Goal: Task Accomplishment & Management: Manage account settings

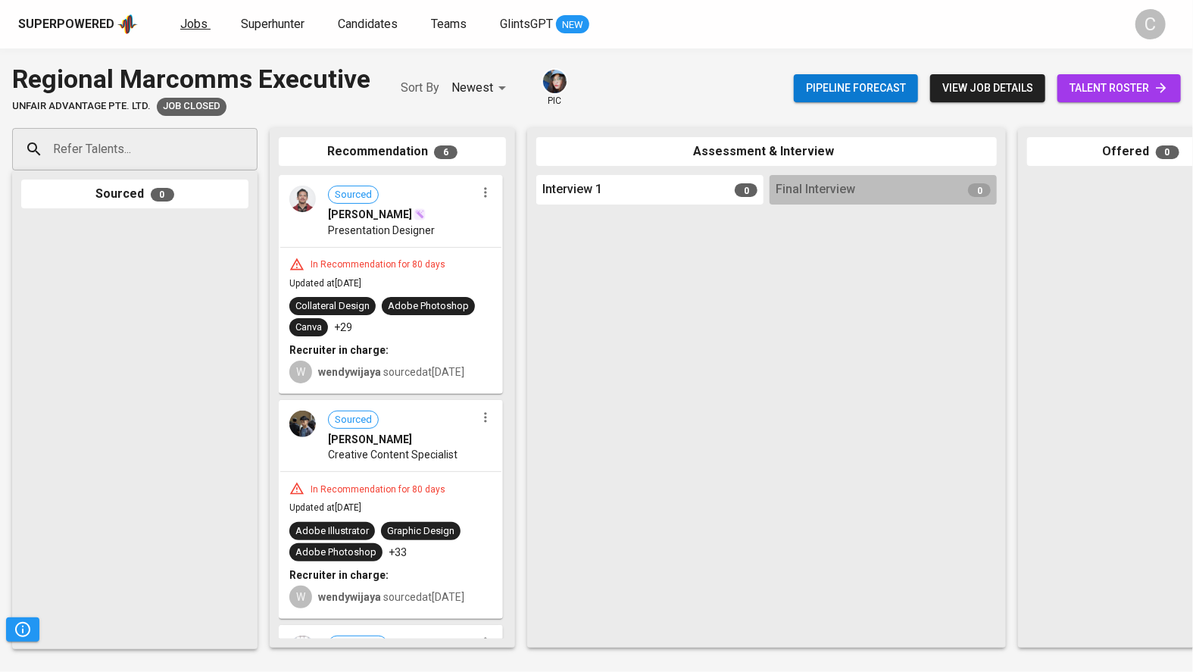
click at [188, 27] on span "Jobs" at bounding box center [193, 24] width 27 height 14
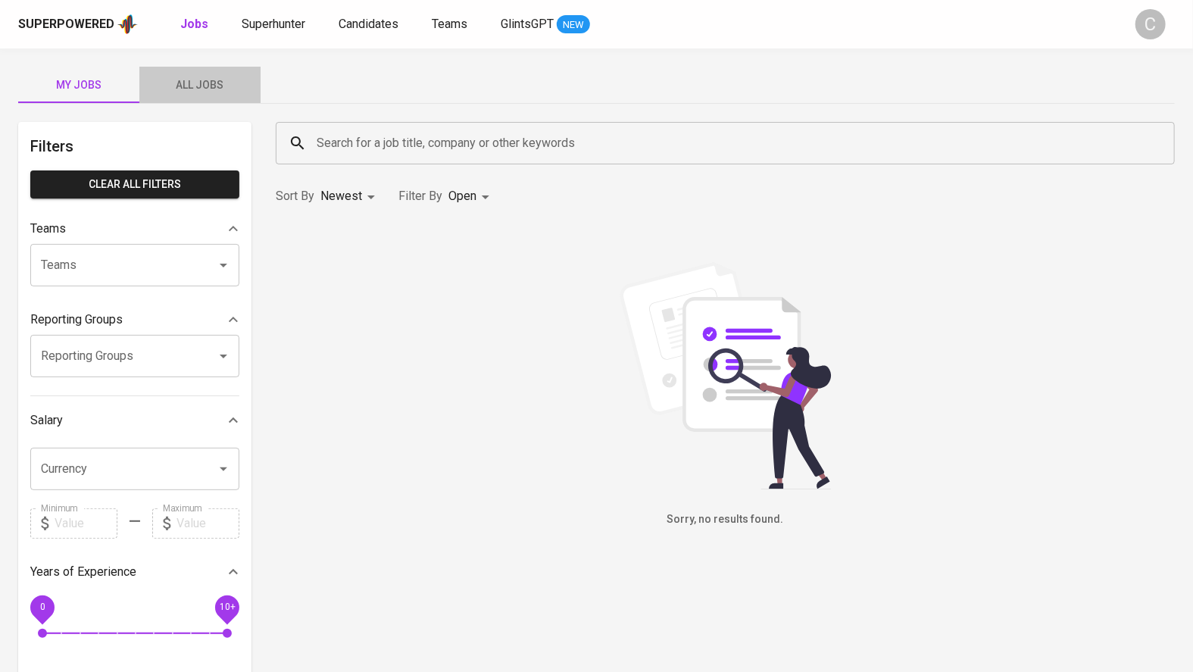
click at [190, 88] on span "All Jobs" at bounding box center [199, 85] width 103 height 19
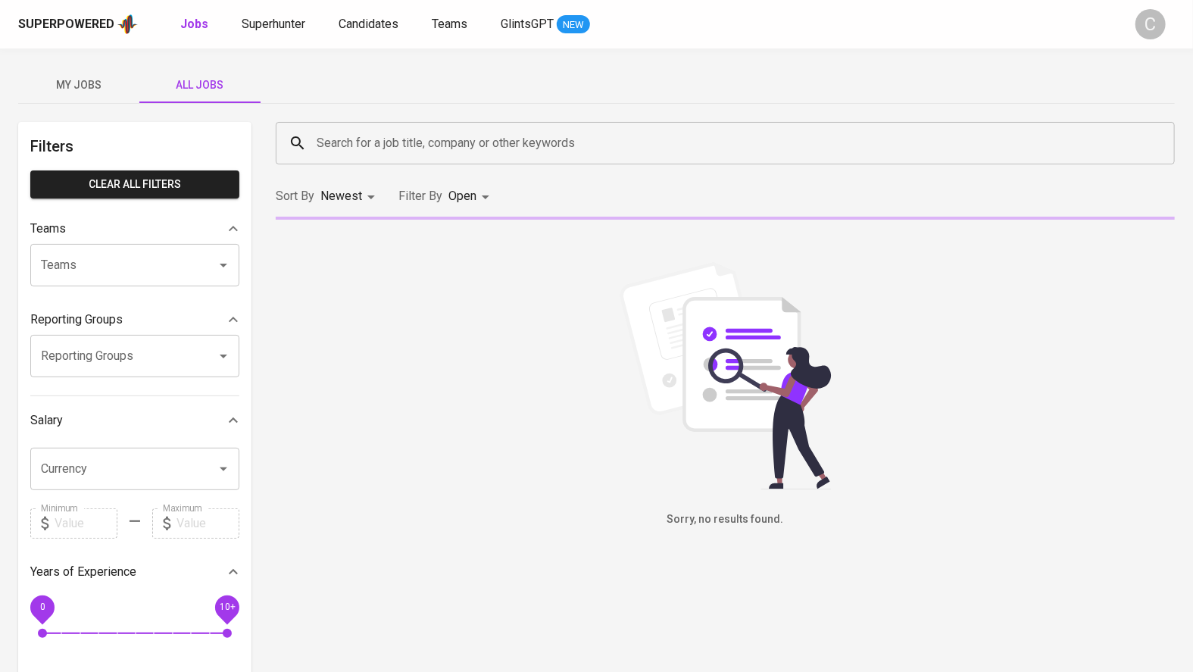
click at [379, 143] on input "Search for a job title, company or other keywords" at bounding box center [729, 143] width 832 height 29
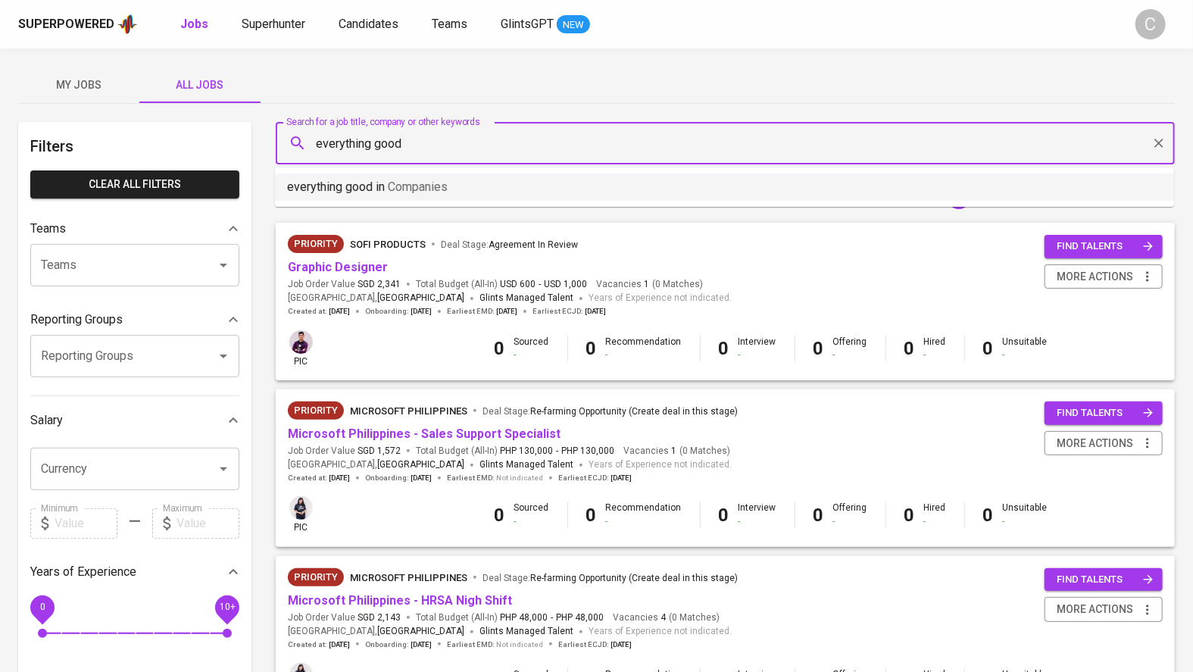
click at [370, 187] on p "everything good in Companies" at bounding box center [367, 187] width 161 height 18
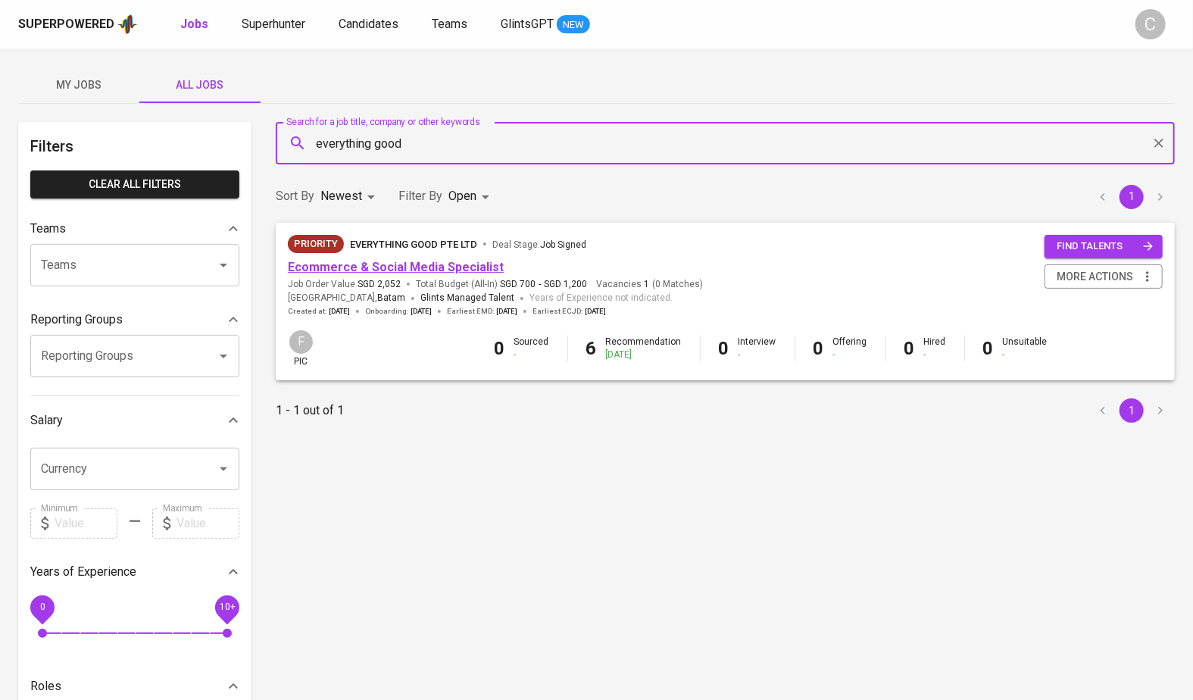
type input "everything good"
click at [391, 260] on link "Ecommerce & Social Media Specialist" at bounding box center [396, 267] width 216 height 14
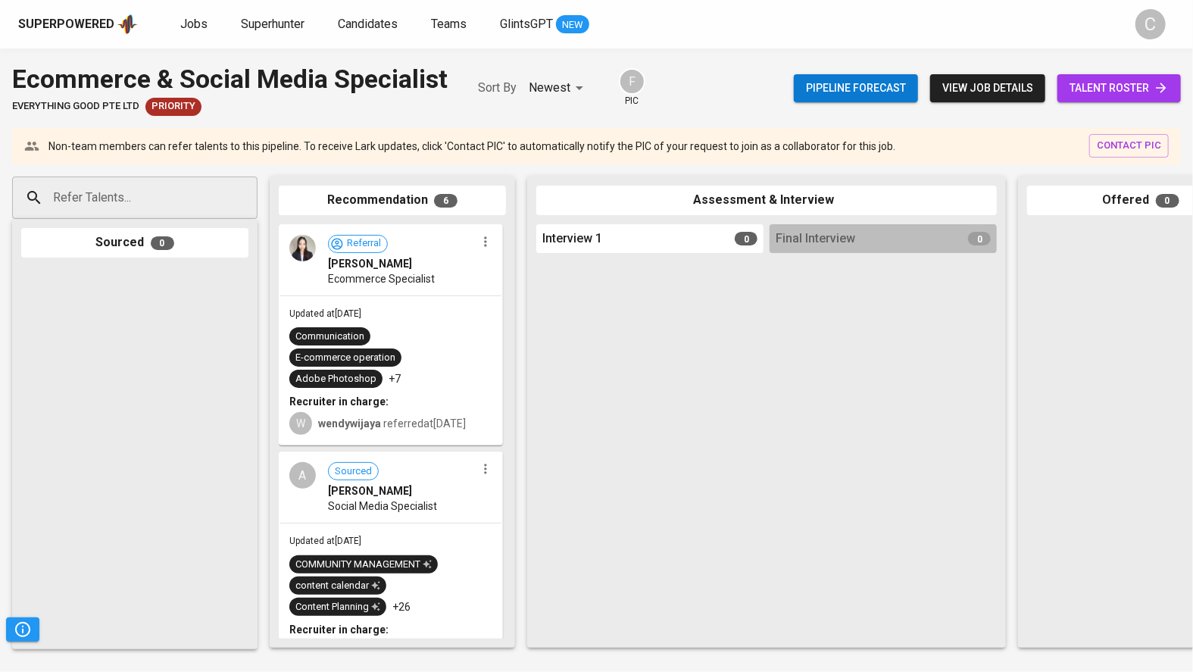
click at [1146, 88] on span "talent roster" at bounding box center [1118, 88] width 99 height 19
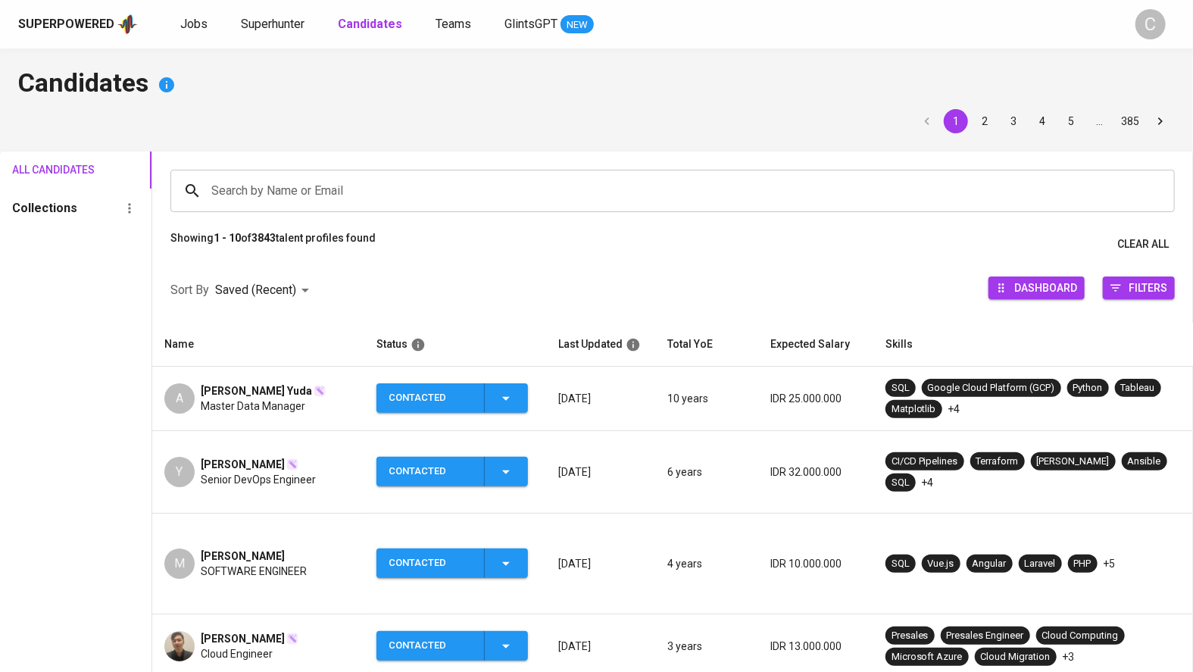
click at [737, 106] on div "Candidates 1 2 3 4 5 … 385 All Candidates Collections Search by Name or Email S…" at bounding box center [596, 619] width 1193 height 1143
click at [262, 37] on div "Superpowered Jobs Superhunter Candidates Teams GlintsGPT NEW C" at bounding box center [596, 24] width 1193 height 48
click at [263, 19] on span "Superhunter" at bounding box center [273, 24] width 64 height 14
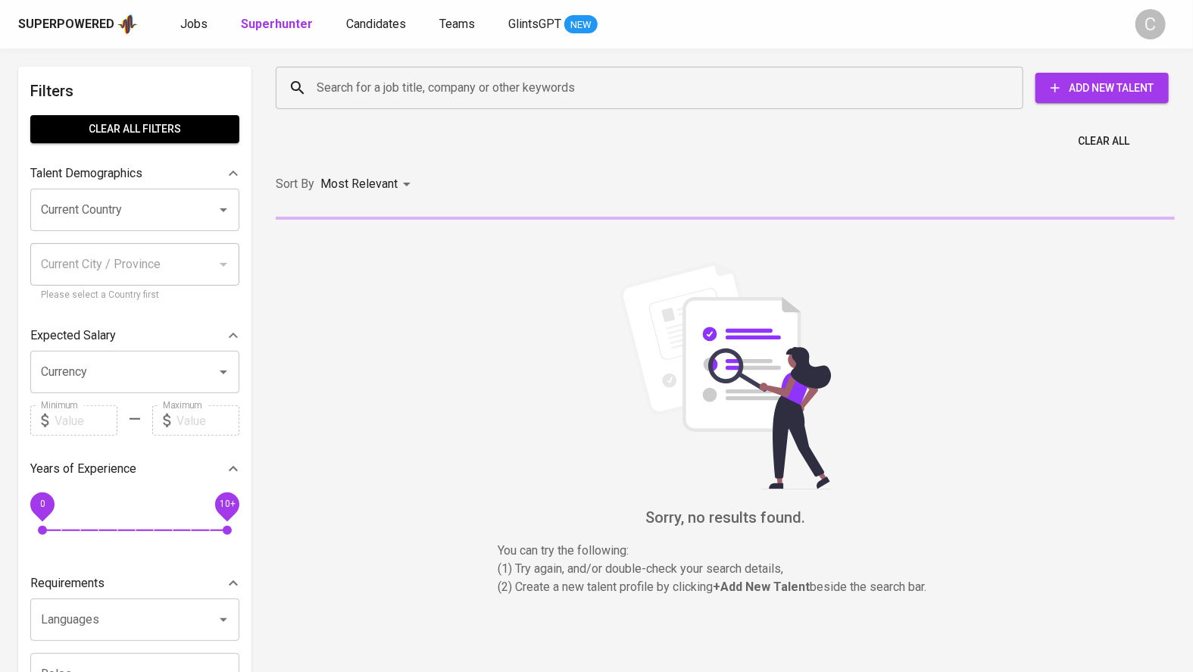
click at [376, 103] on div "Search for a job title, company or other keywords" at bounding box center [649, 88] width 747 height 42
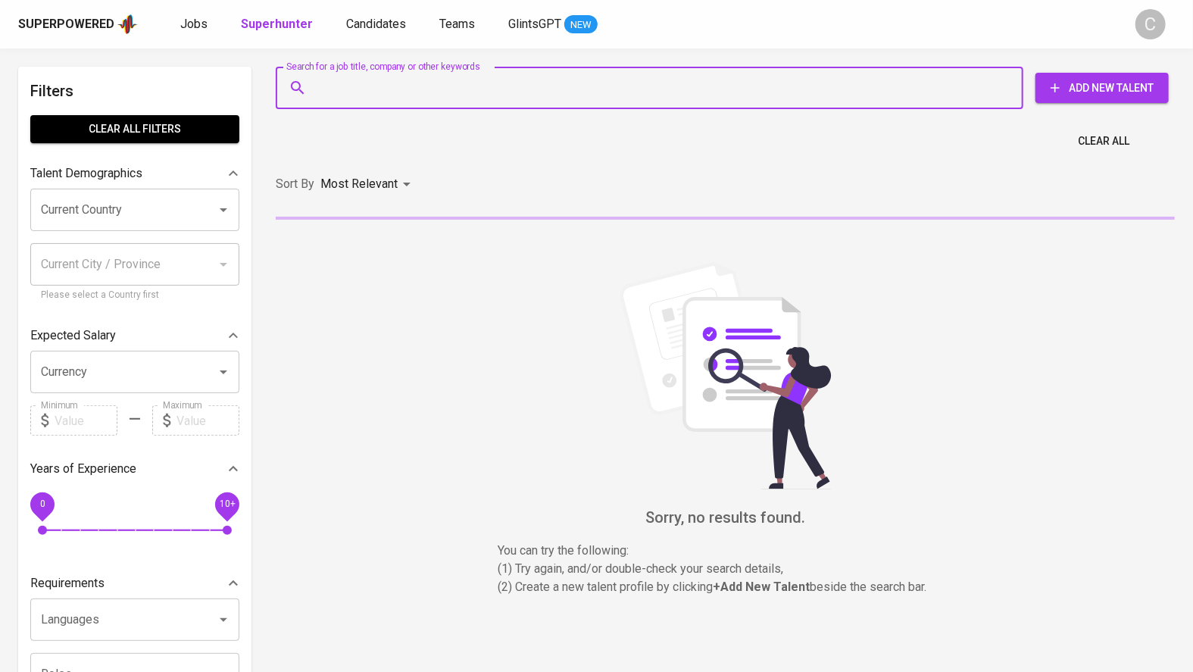
paste input "kayadoemahevi@gmail.com"
type input "kayadoemahevi@gmail.com"
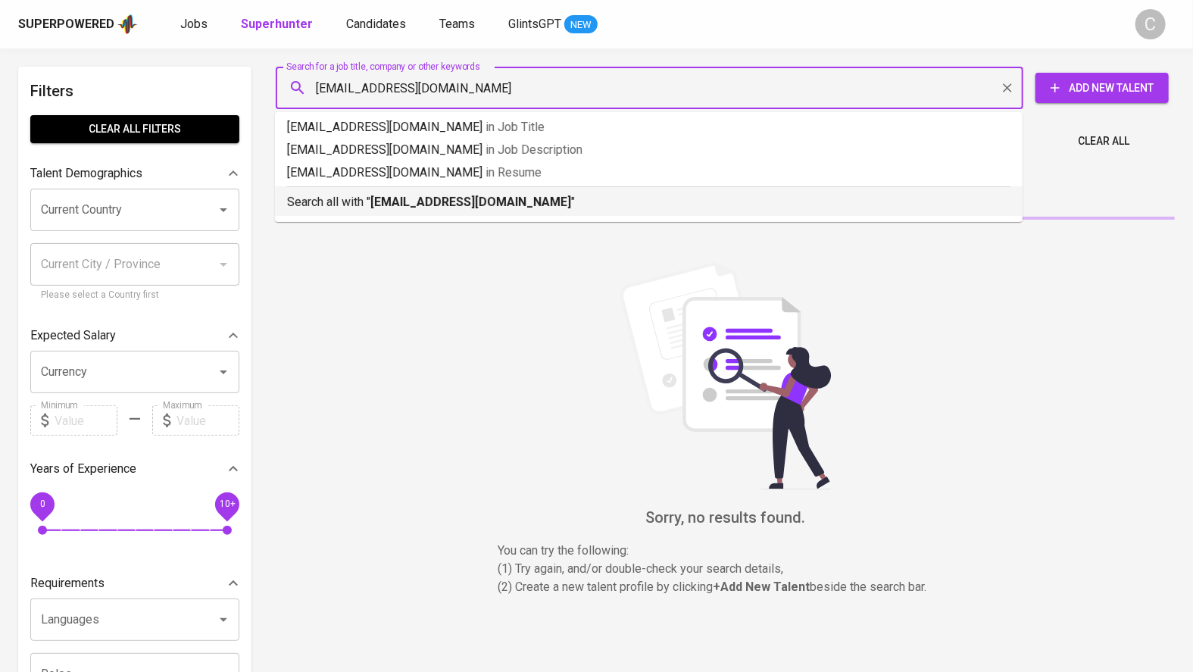
click at [405, 193] on p "Search all with " kayadoemahevi@gmail.com "" at bounding box center [648, 202] width 723 height 18
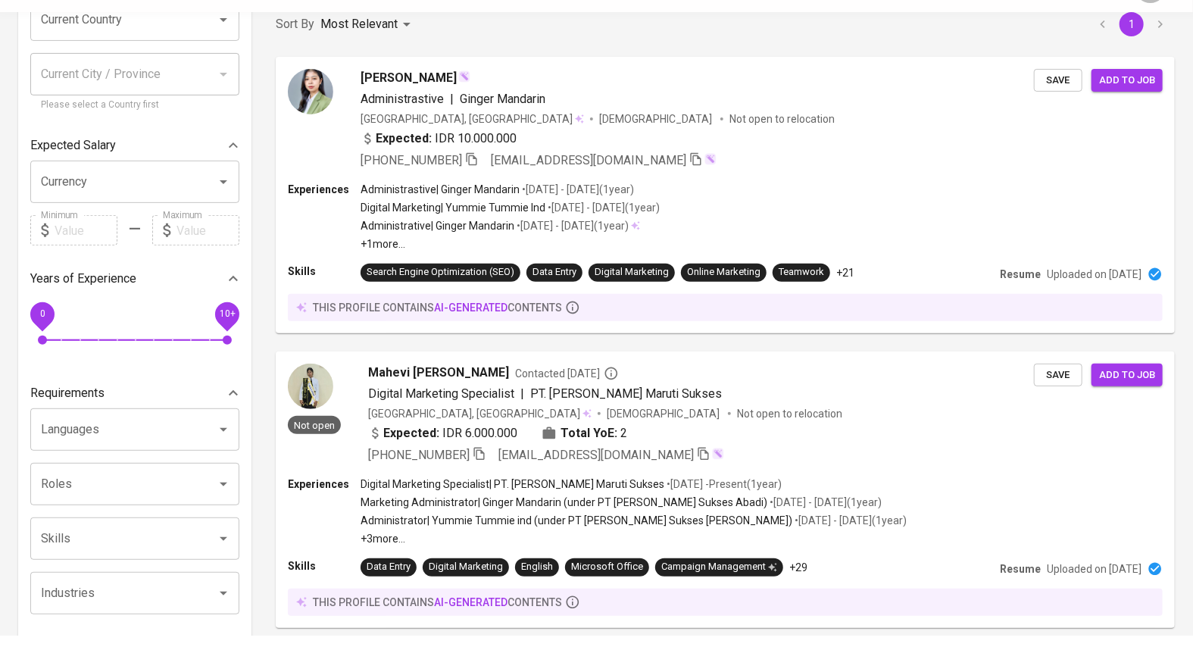
scroll to position [194, 0]
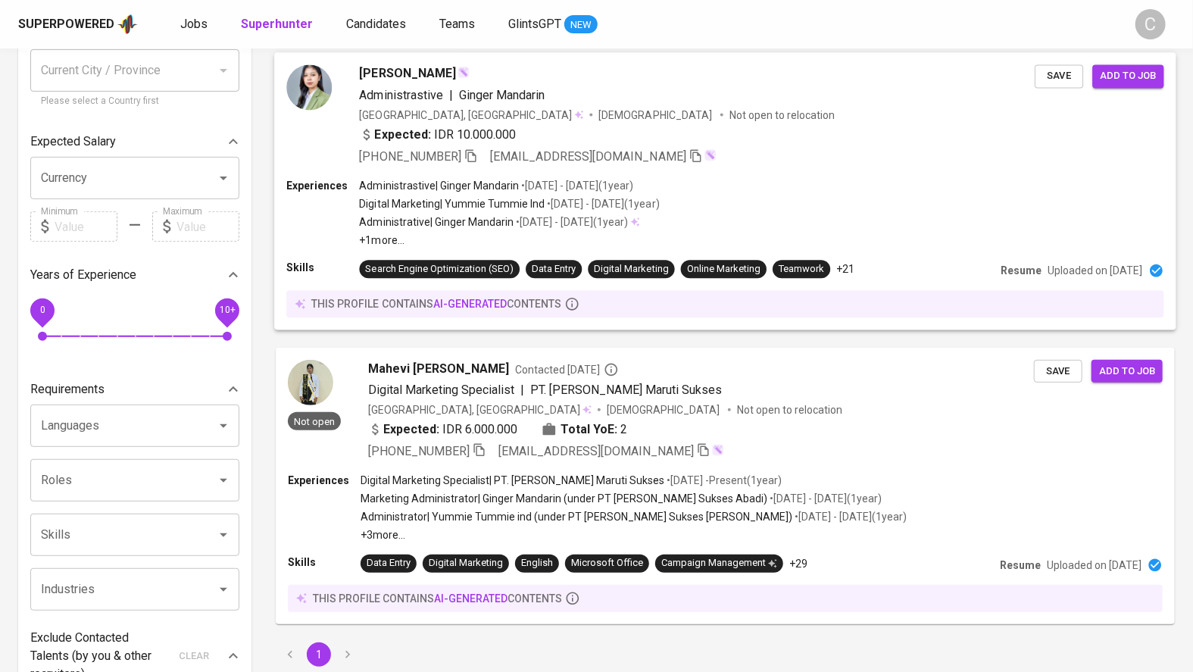
click at [1062, 76] on span "Save" at bounding box center [1058, 75] width 33 height 17
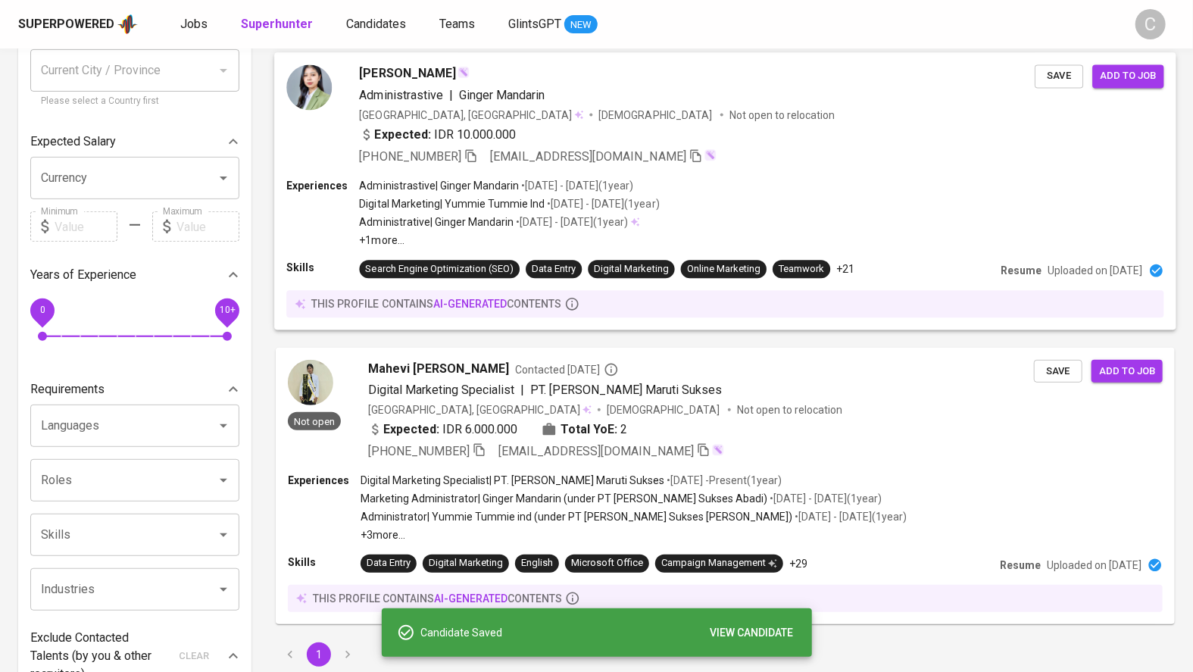
click at [1136, 70] on span "Add to job" at bounding box center [1127, 75] width 56 height 17
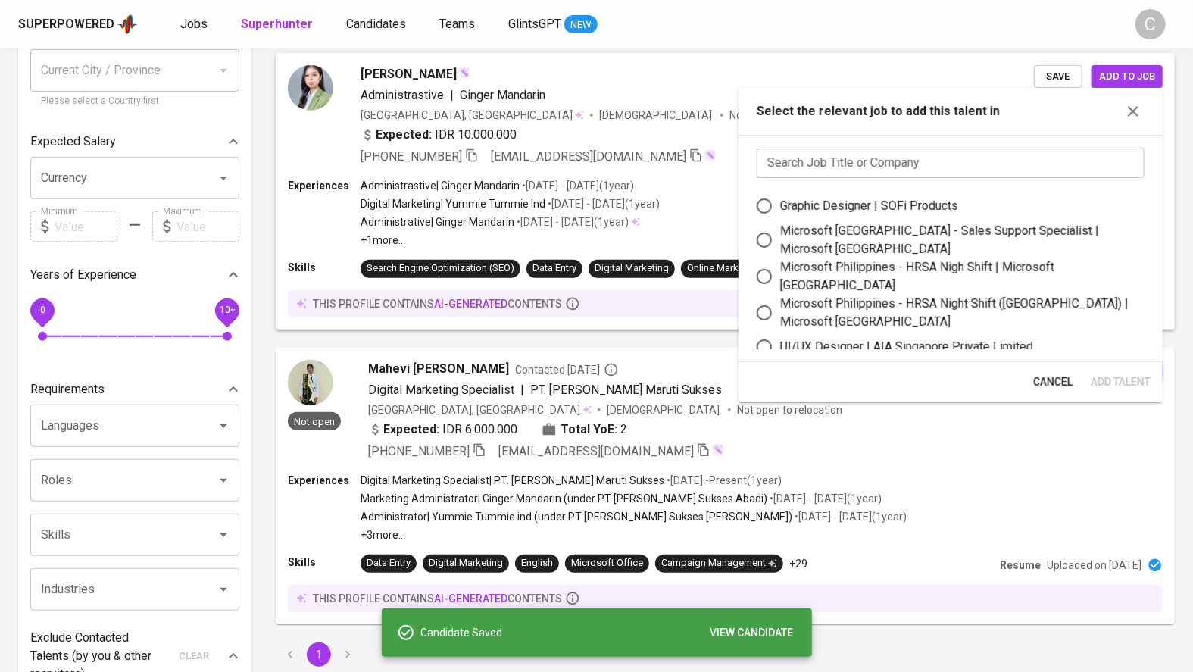
click at [853, 164] on input "text" at bounding box center [950, 163] width 388 height 30
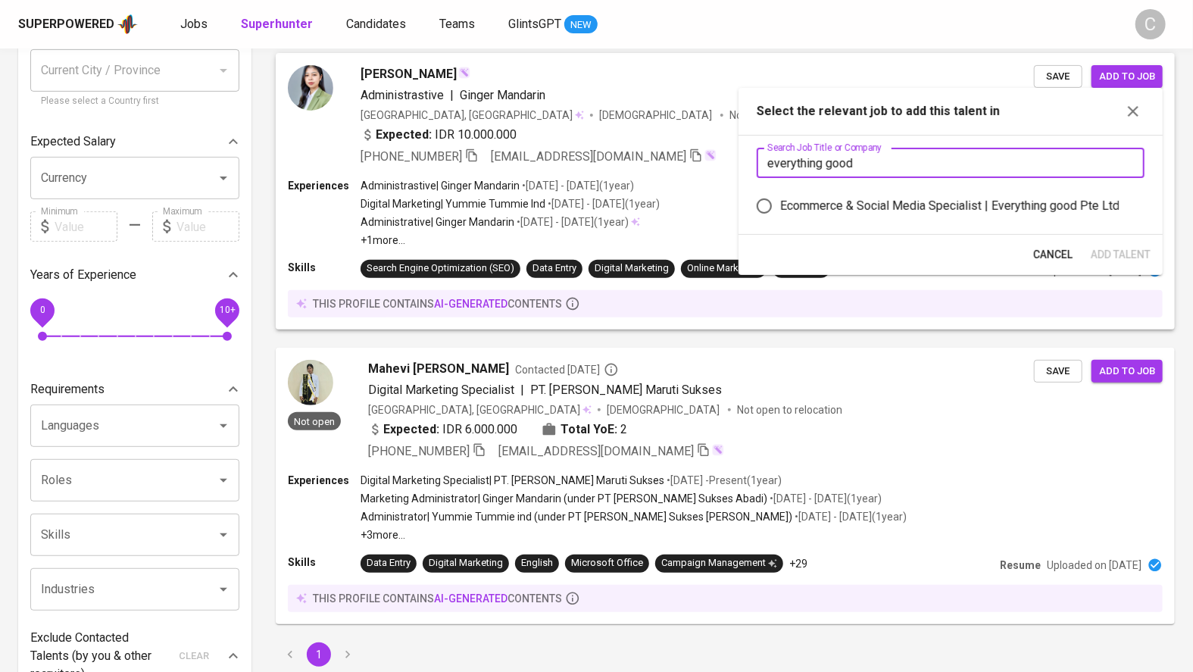
type input "everything good"
drag, startPoint x: 895, startPoint y: 211, endPoint x: 1009, endPoint y: 247, distance: 120.0
click at [894, 211] on div "Ecommerce & Social Media Specialist | Everything good Pte Ltd" at bounding box center [949, 206] width 339 height 18
click at [780, 211] on input "Ecommerce & Social Media Specialist | Everything good Pte Ltd" at bounding box center [764, 206] width 32 height 32
radio input "true"
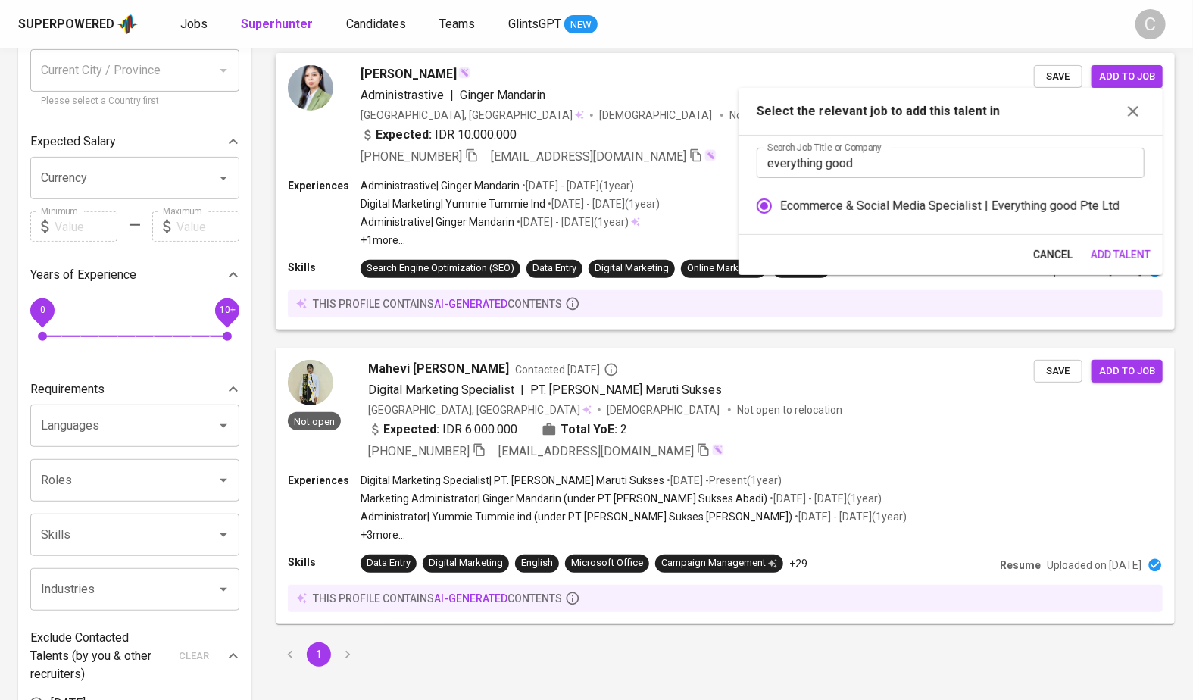
click at [1118, 258] on span "Add Talent" at bounding box center [1120, 254] width 60 height 19
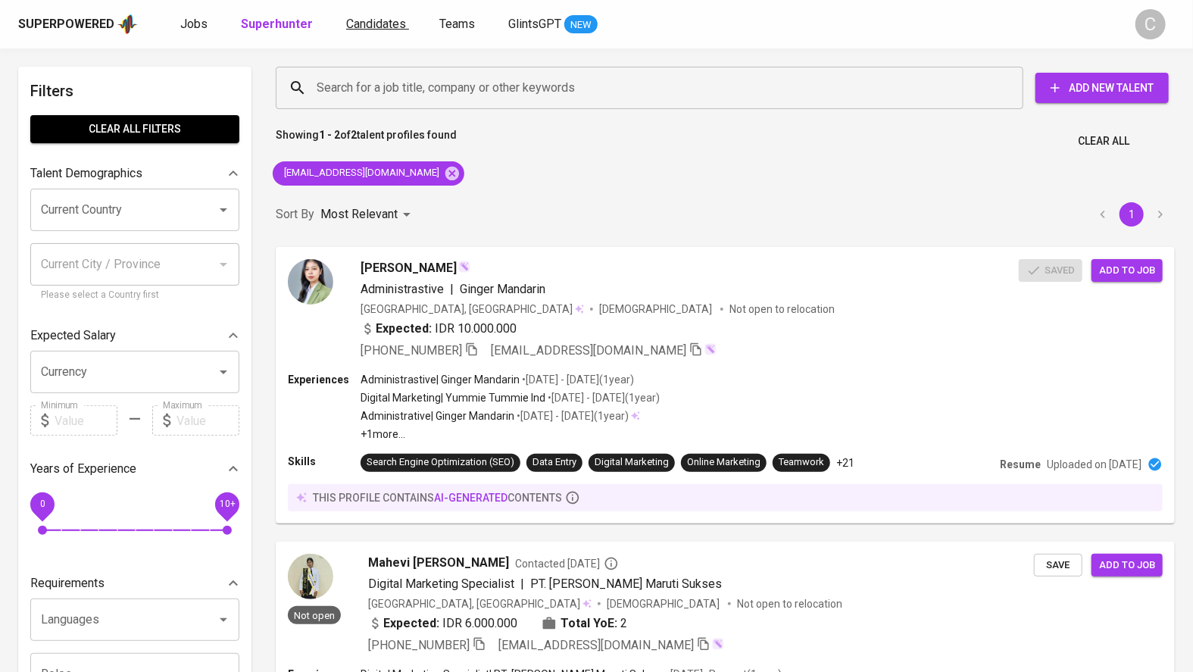
click at [368, 18] on span "Candidates" at bounding box center [376, 24] width 60 height 14
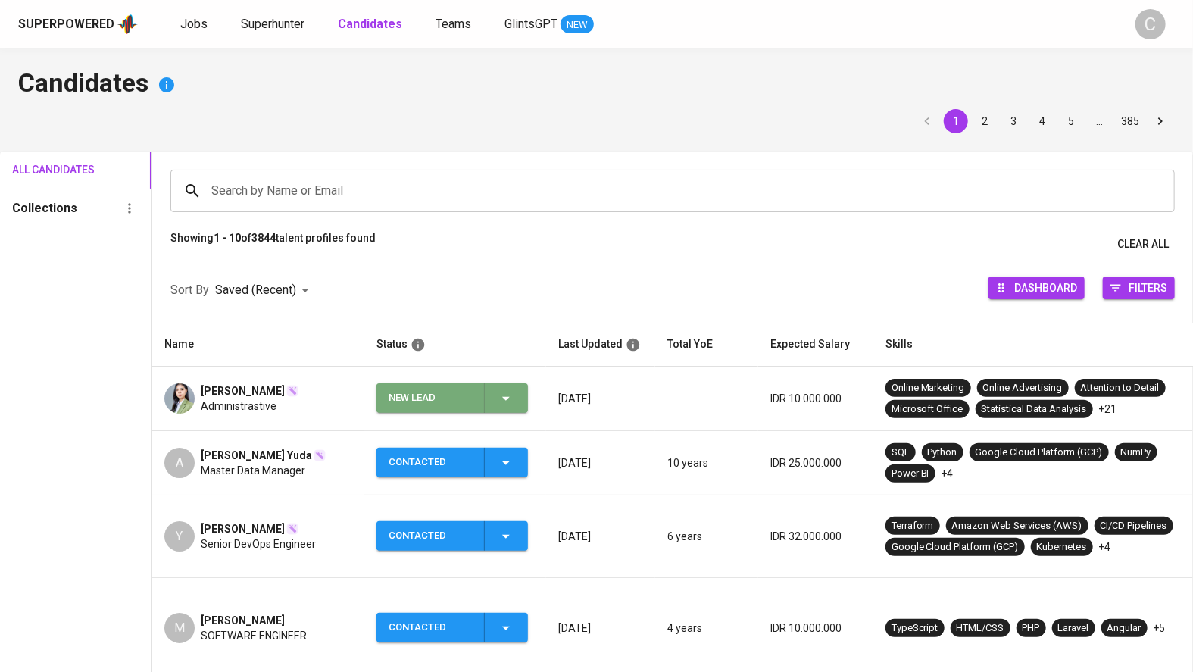
click at [508, 398] on icon "button" at bounding box center [506, 398] width 18 height 18
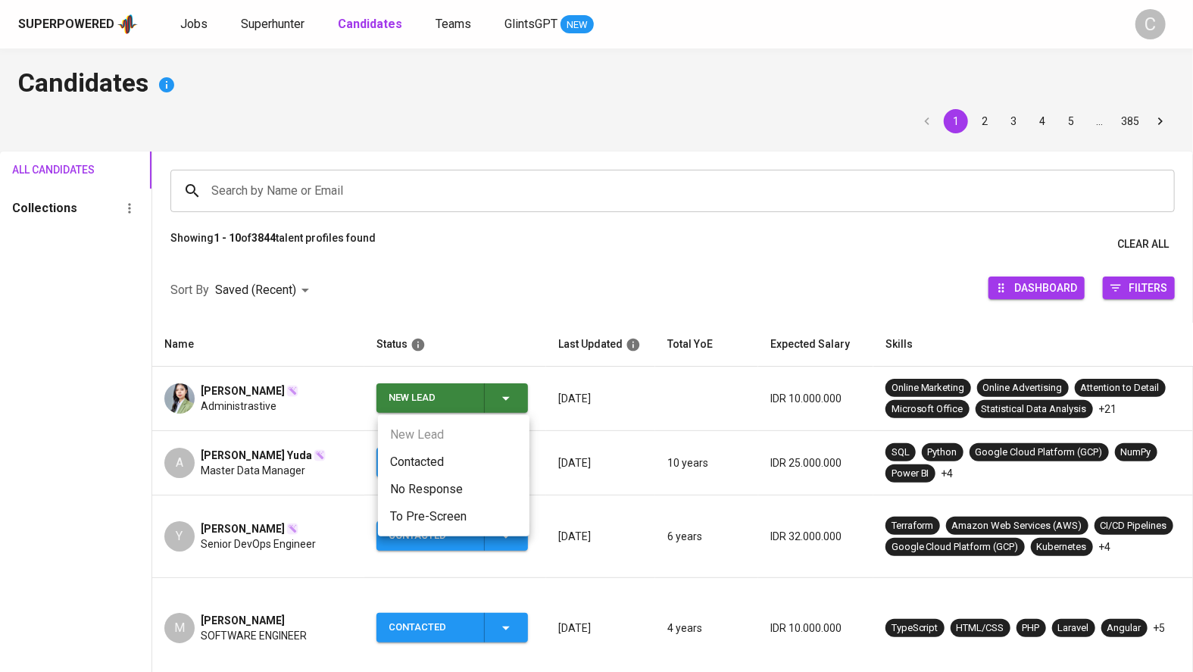
click at [448, 457] on li "Contacted" at bounding box center [453, 461] width 151 height 27
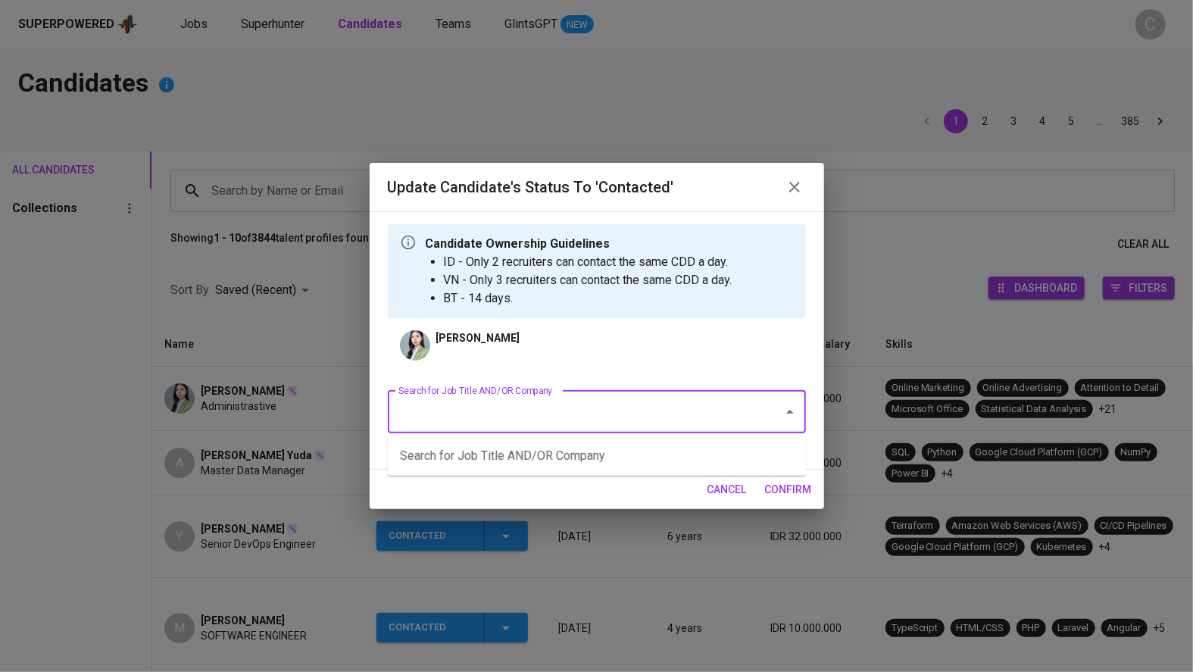
click at [488, 407] on input "Search for Job Title AND/OR Company" at bounding box center [576, 412] width 362 height 29
type input "e"
click at [578, 455] on li "Ecommerce & Social Media Specialist (Everything good Pte Ltd)" at bounding box center [597, 455] width 418 height 27
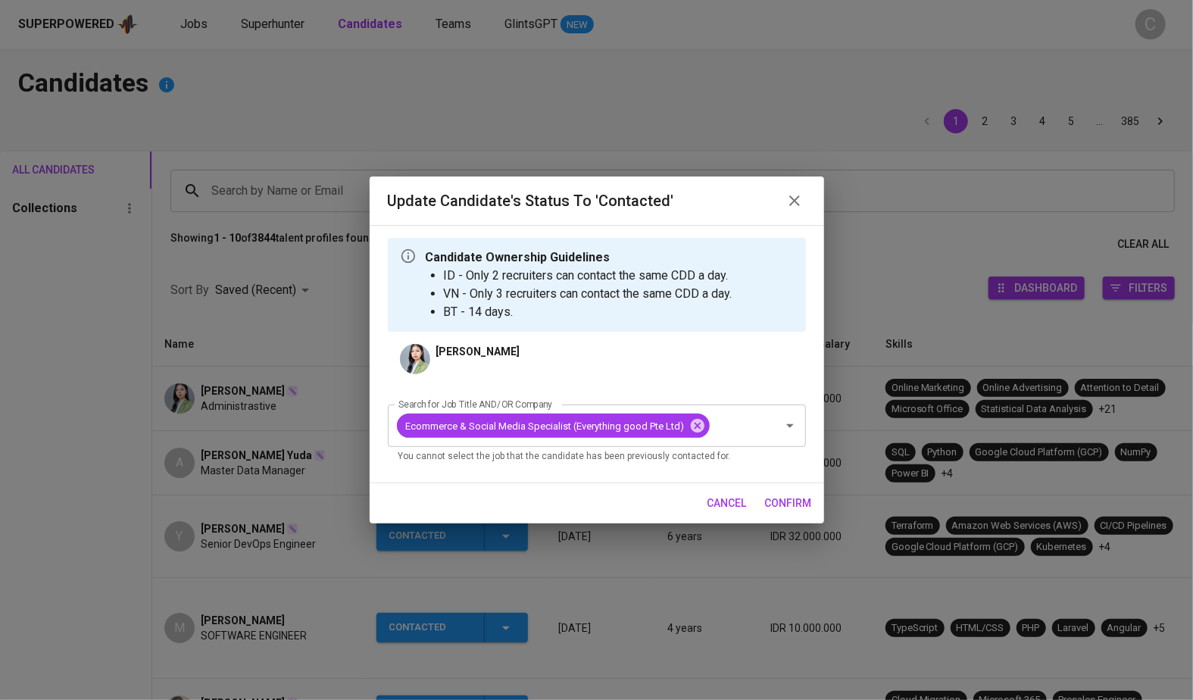
click at [800, 514] on button "confirm" at bounding box center [788, 503] width 59 height 28
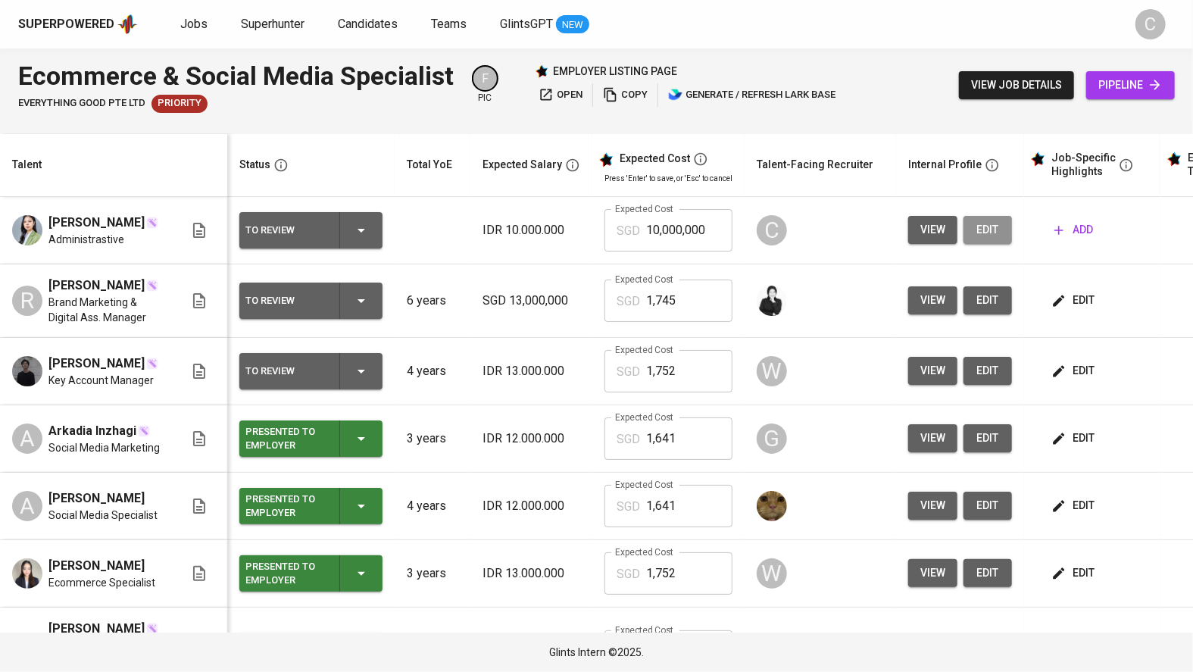
click at [984, 225] on span "edit" at bounding box center [987, 229] width 24 height 19
click at [577, 95] on span "open" at bounding box center [560, 94] width 44 height 17
click at [0, 154] on html "Superpowered Jobs Superhunter Candidates Teams GlintsGPT NEW C Ecommerce & Soci…" at bounding box center [596, 336] width 1193 height 672
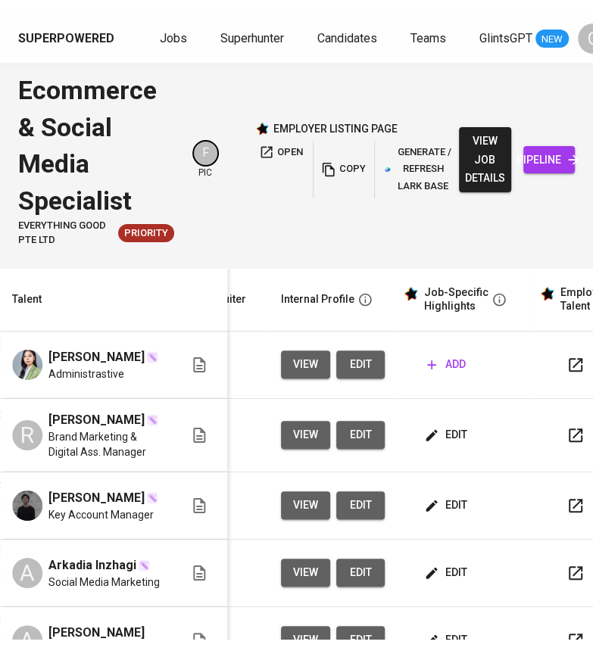
scroll to position [0, 628]
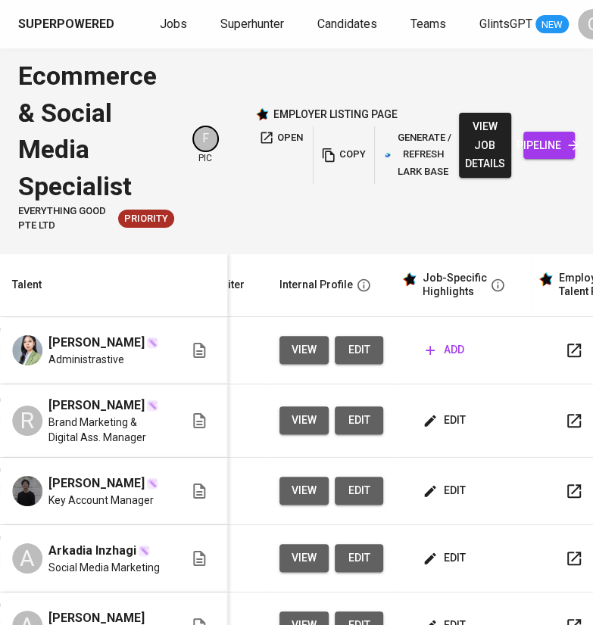
click at [432, 350] on icon "button" at bounding box center [430, 350] width 15 height 15
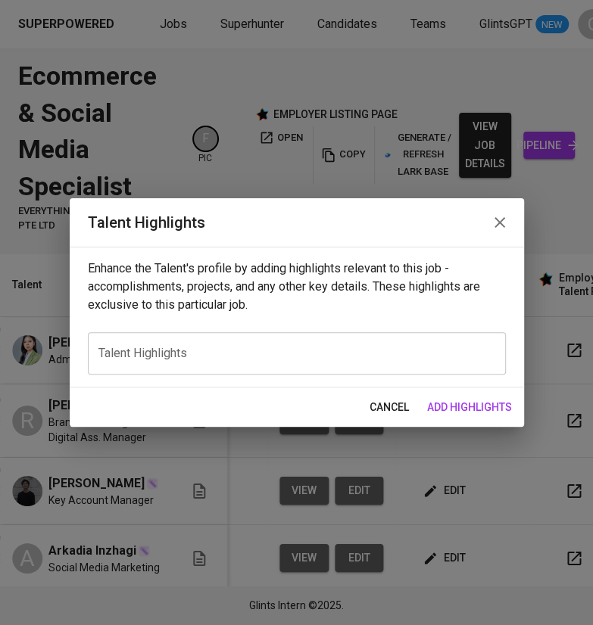
click at [249, 357] on textarea at bounding box center [296, 353] width 397 height 14
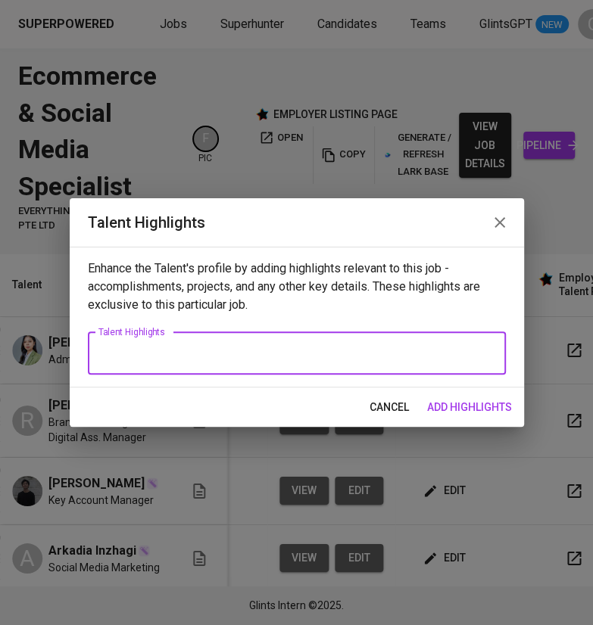
paste textarea "Vivi is a digital marketing and social media specialist with more than three ye…"
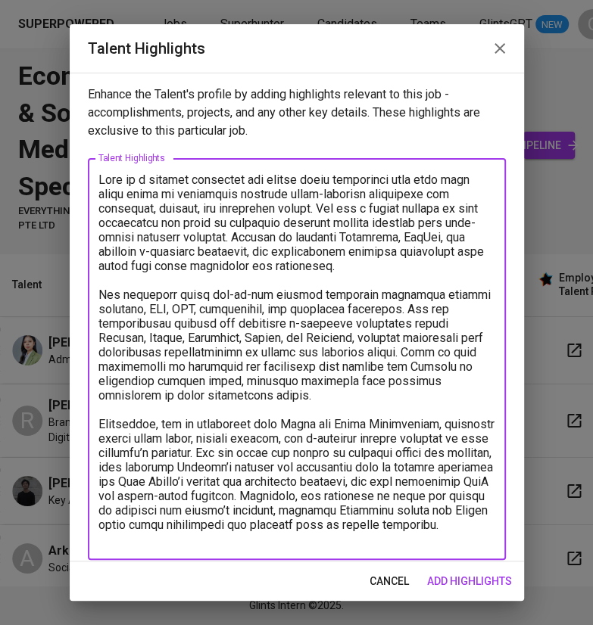
click at [117, 185] on textarea at bounding box center [296, 360] width 397 height 374
click at [235, 317] on textarea at bounding box center [296, 360] width 397 height 374
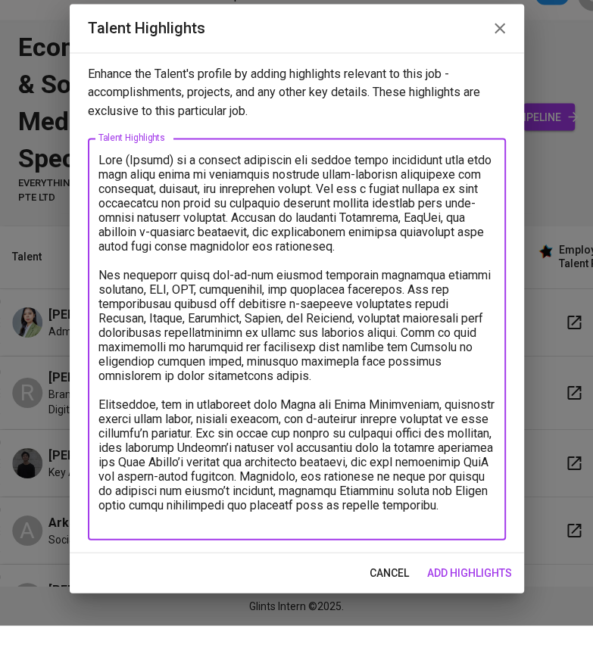
click at [275, 546] on textarea at bounding box center [296, 368] width 397 height 374
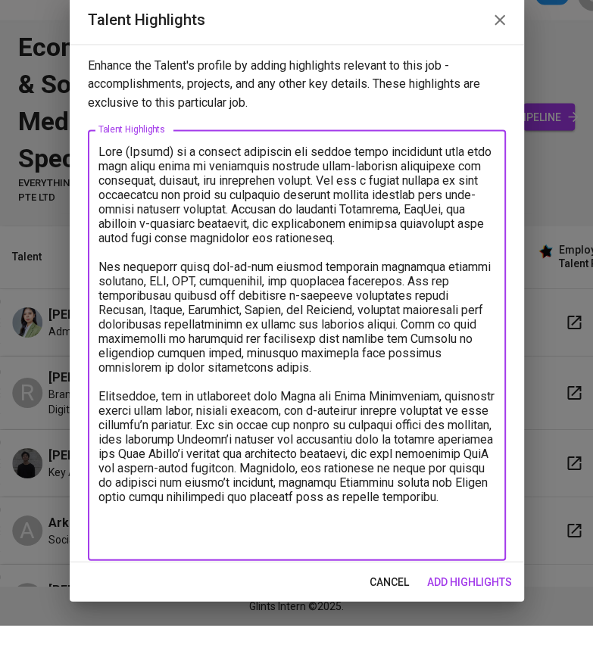
click at [348, 342] on textarea at bounding box center [296, 374] width 397 height 403
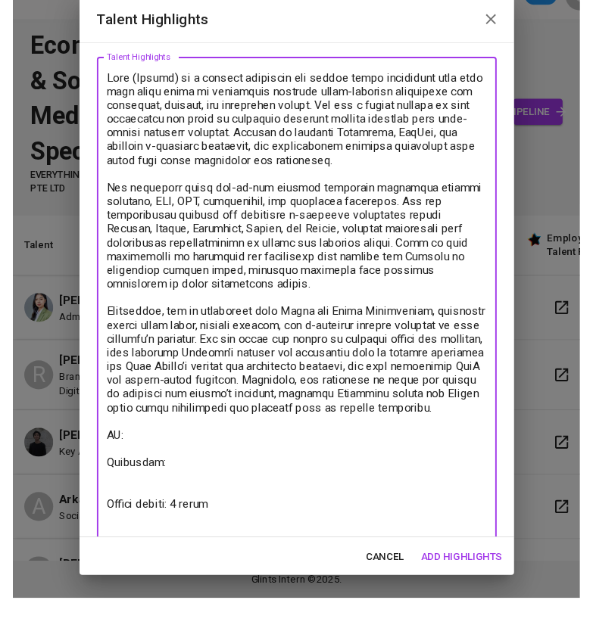
scroll to position [85, 0]
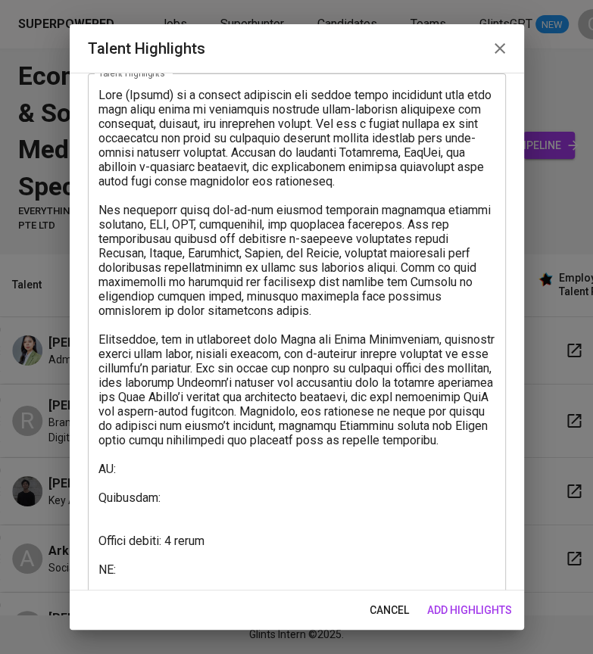
click at [162, 580] on textarea at bounding box center [296, 340] width 397 height 504
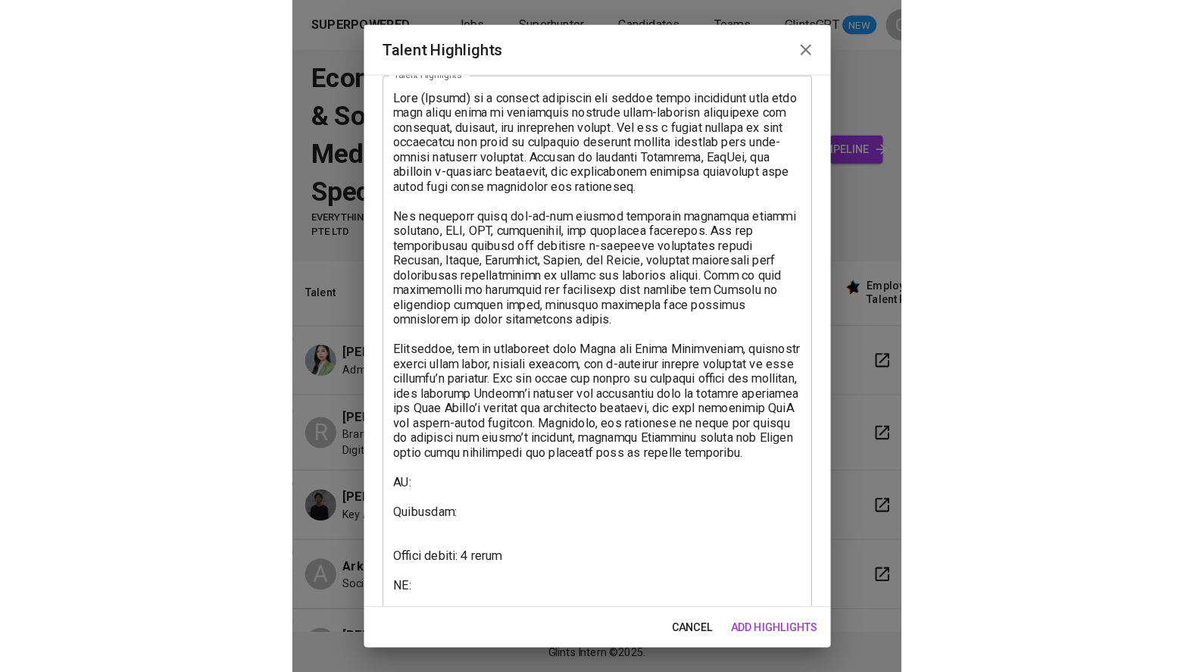
scroll to position [140, 0]
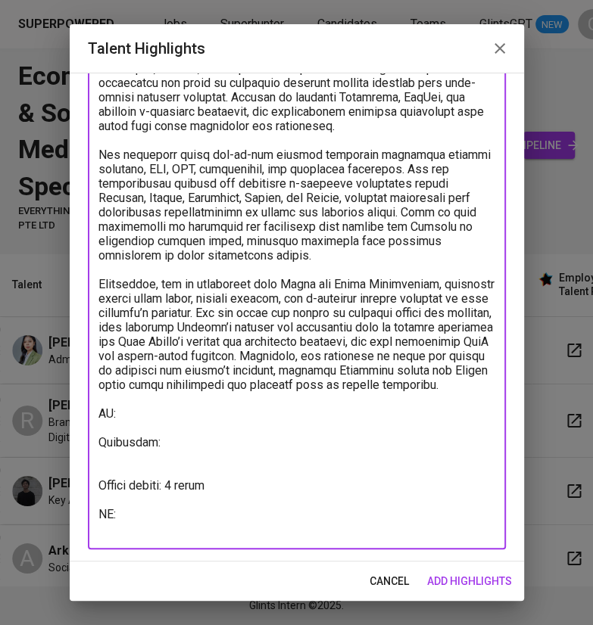
paste textarea "https://glints.sg.larksuite.com/minutes/obsg2iu8is894r294h49eig9"
click at [539, 0] on html "Superpowered Jobs Superhunter Candidates Teams GlintsGPT NEW C Ecommerce & Soci…" at bounding box center [296, 312] width 593 height 625
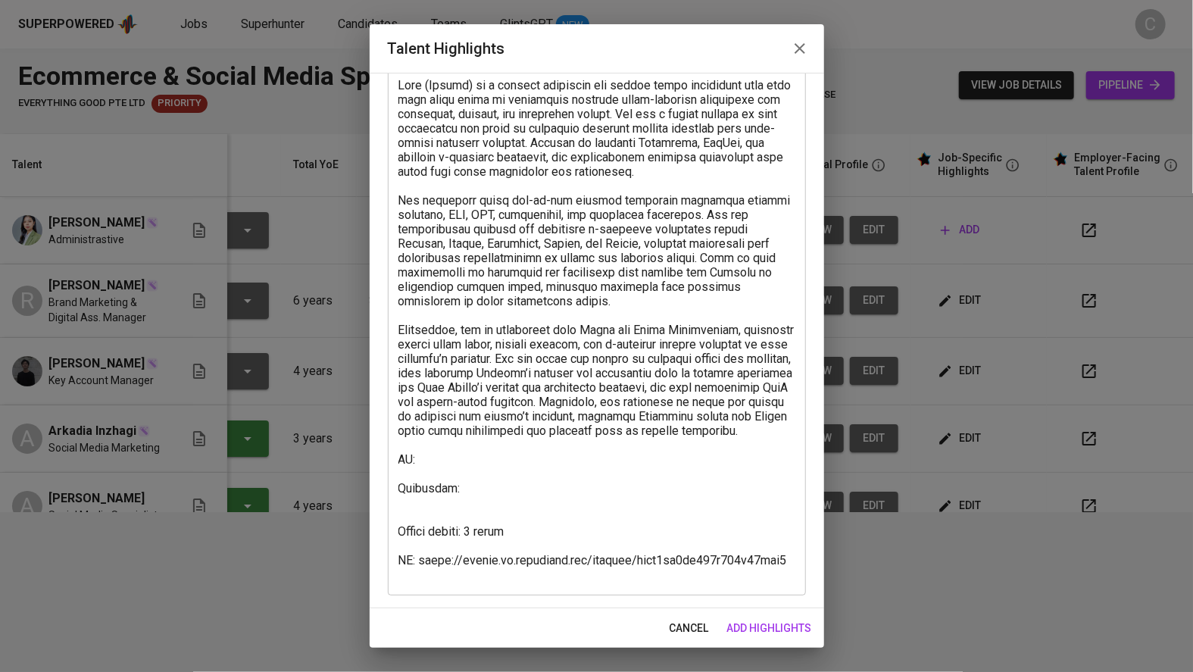
scroll to position [94, 0]
drag, startPoint x: 469, startPoint y: 479, endPoint x: 456, endPoint y: 468, distance: 17.3
click at [470, 478] on textarea at bounding box center [596, 331] width 397 height 504
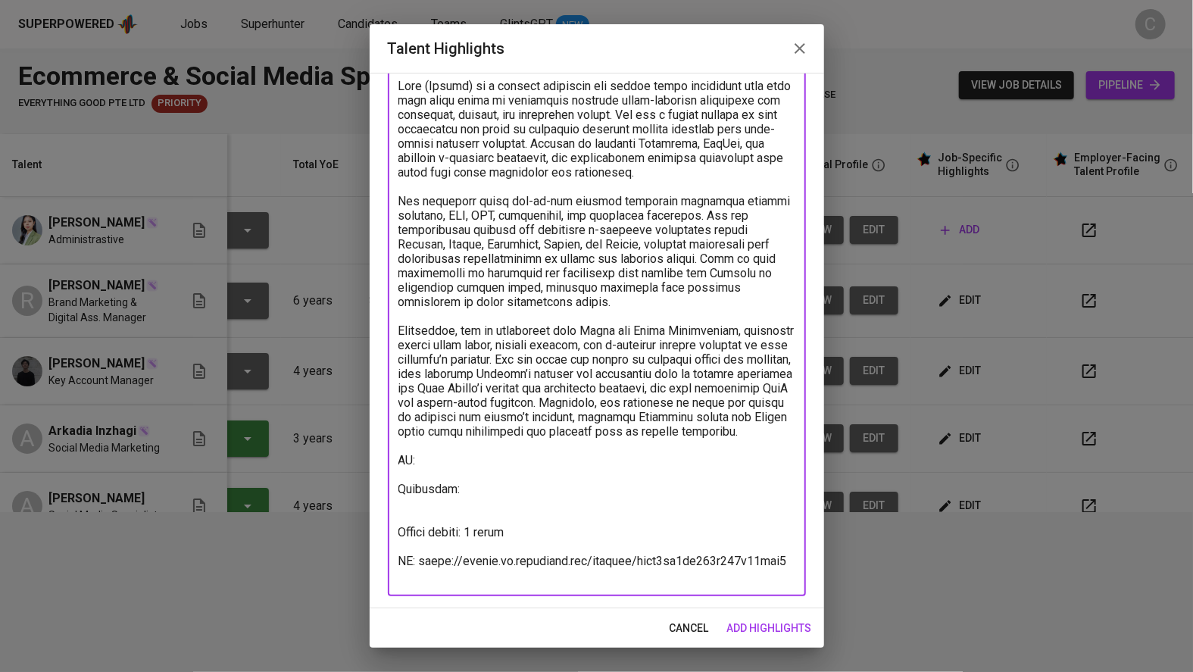
paste textarea "https://glints.sg.larksuite.com/wiki/Ochuwpf4uipW4skU92XlufL5gId?from=from_copy…"
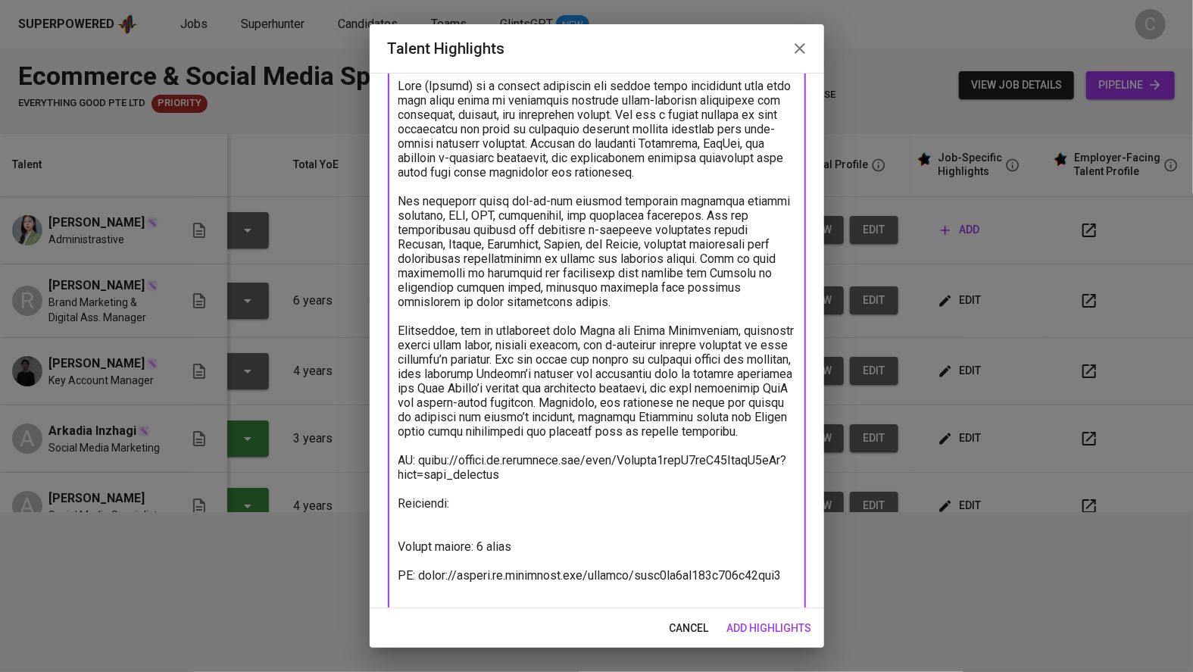
click at [493, 516] on textarea at bounding box center [596, 338] width 397 height 518
paste textarea "https://glints.sg.larksuite.com/wiki/EkTowrmnfitSWNklumPlvSI4gL3?from=from_copy…"
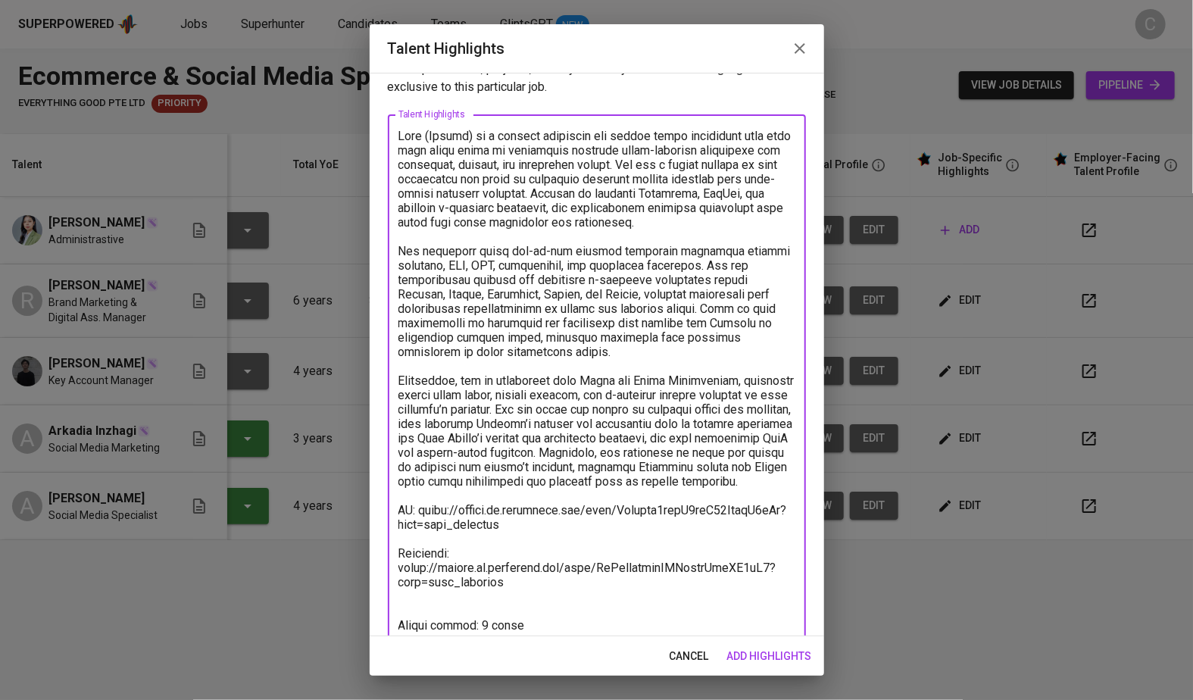
scroll to position [48, 0]
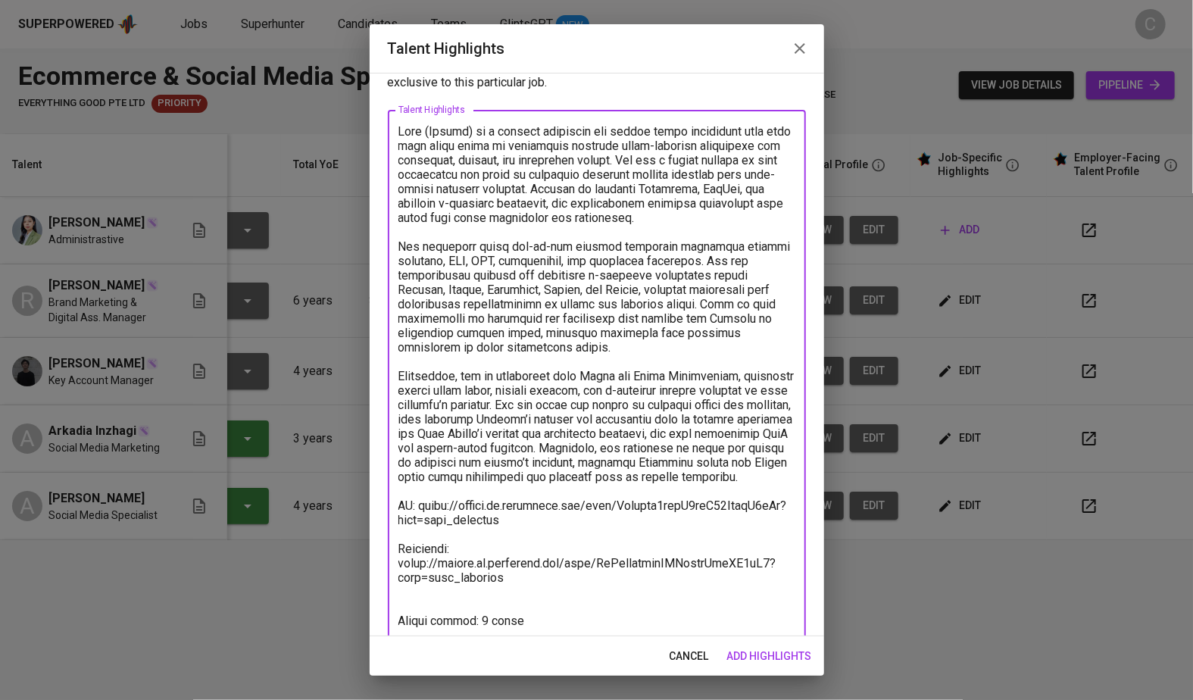
click at [782, 562] on textarea at bounding box center [596, 397] width 397 height 547
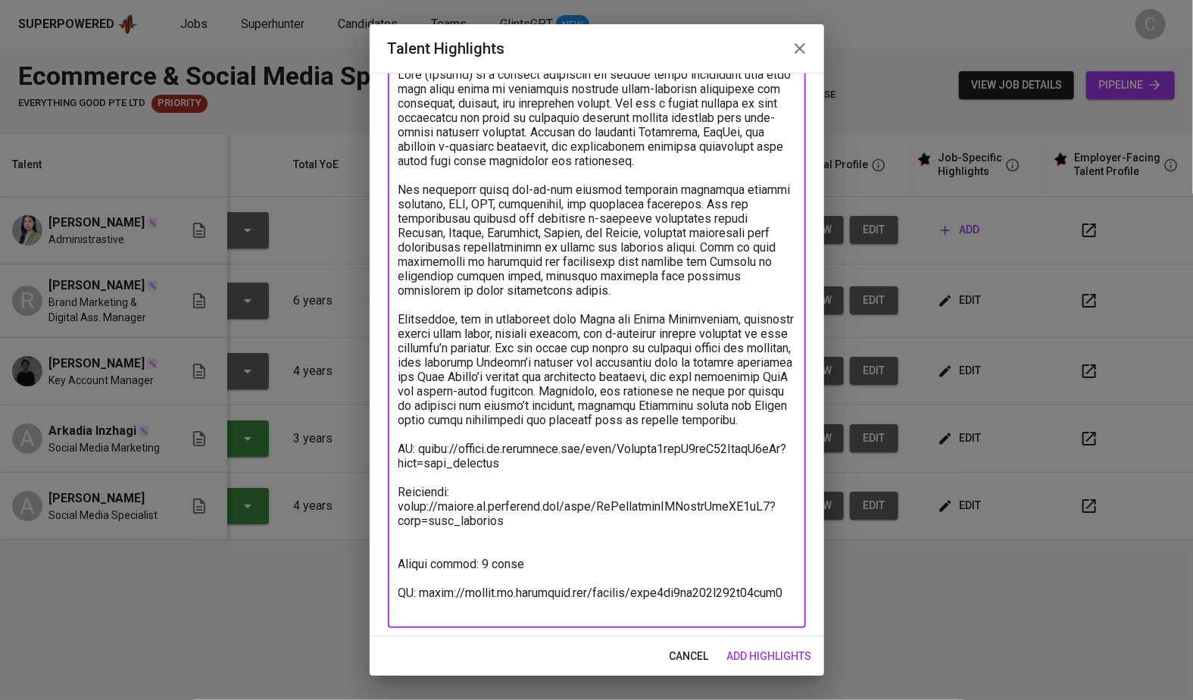
scroll to position [109, 0]
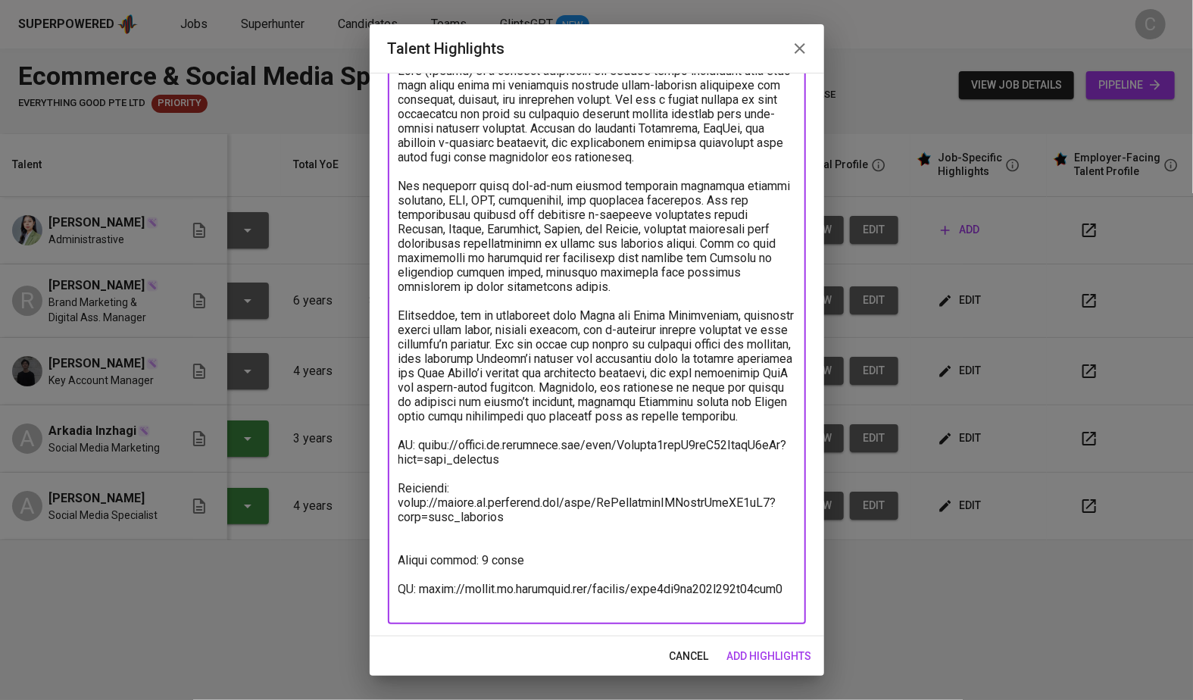
click at [675, 508] on textarea at bounding box center [596, 337] width 397 height 547
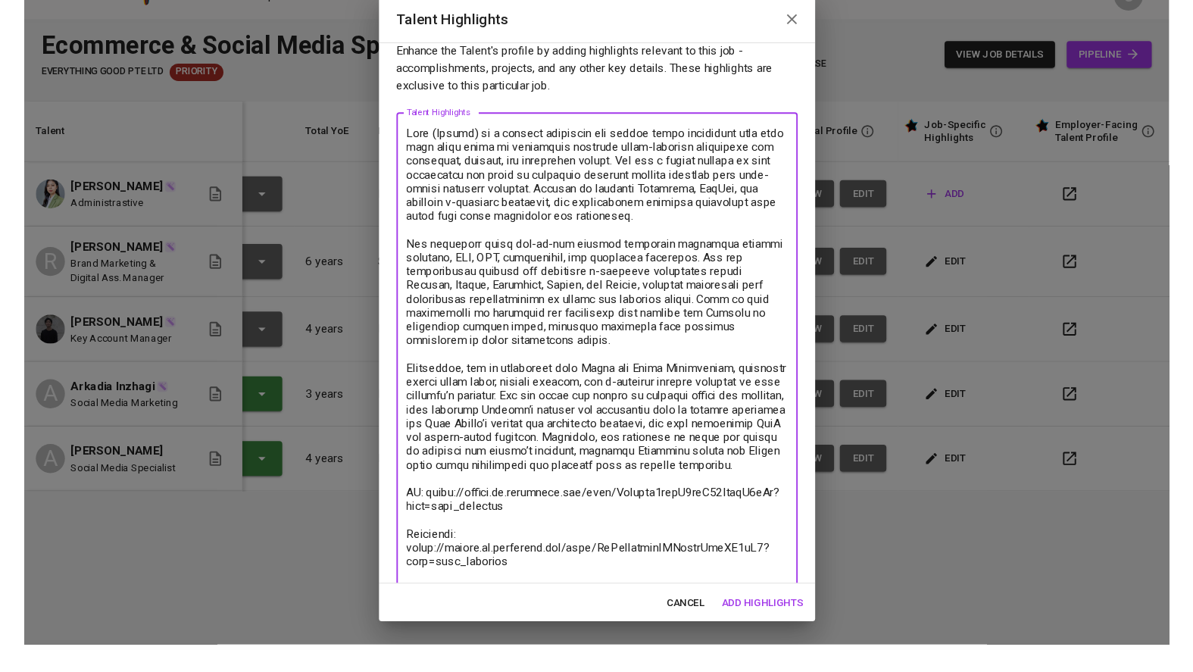
scroll to position [0, 0]
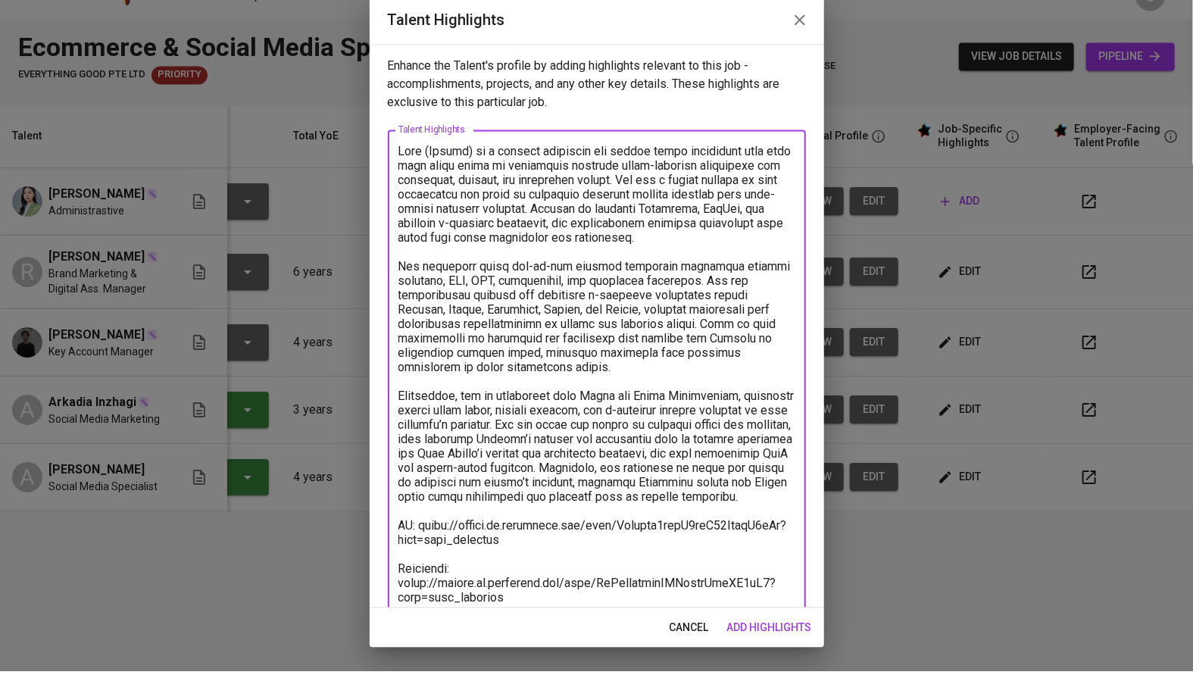
type textarea "Vivi (Mahevi) is a digital marketing and social media specialist with more than…"
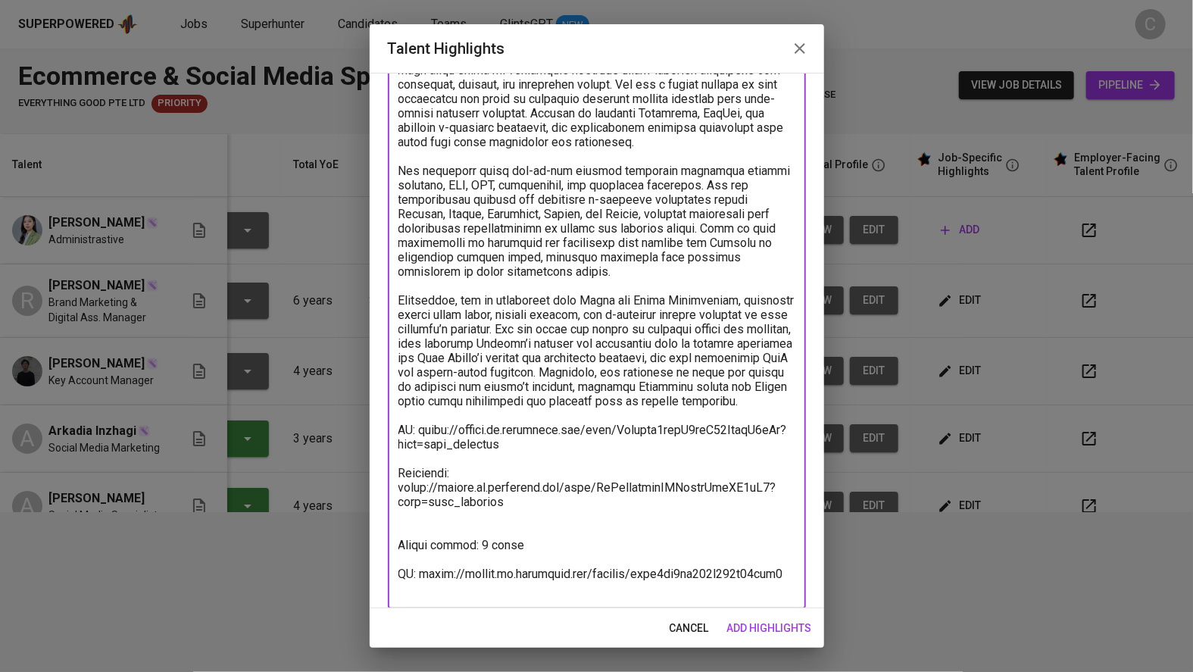
scroll to position [137, 0]
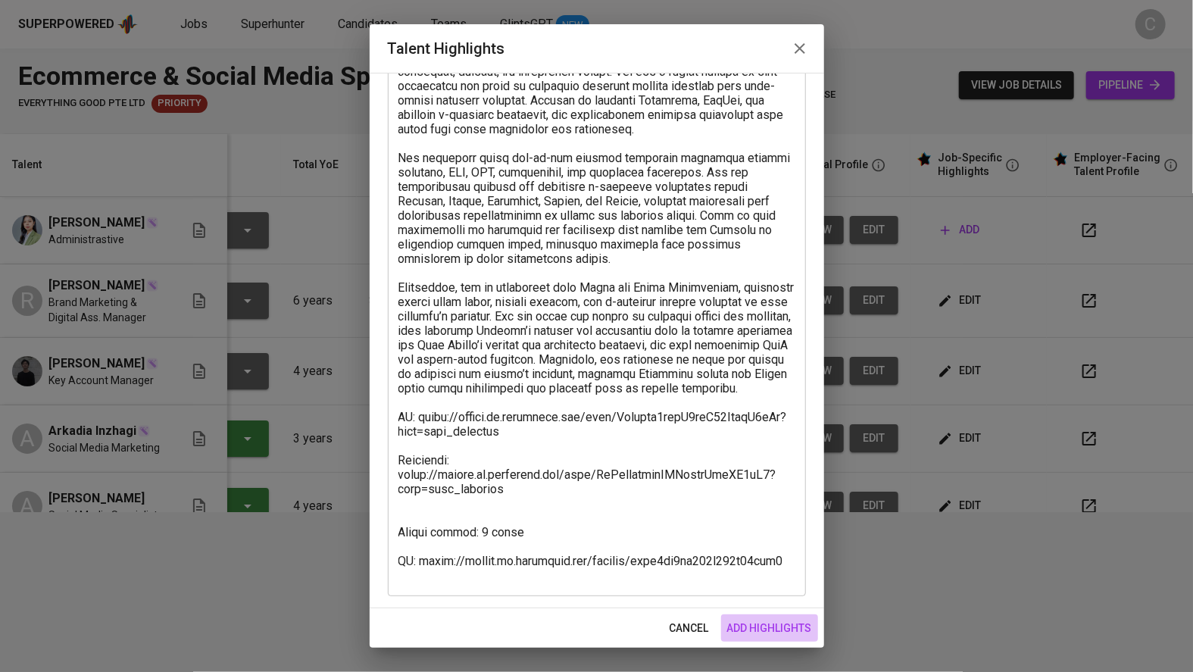
click at [769, 619] on span "add highlights" at bounding box center [769, 628] width 85 height 19
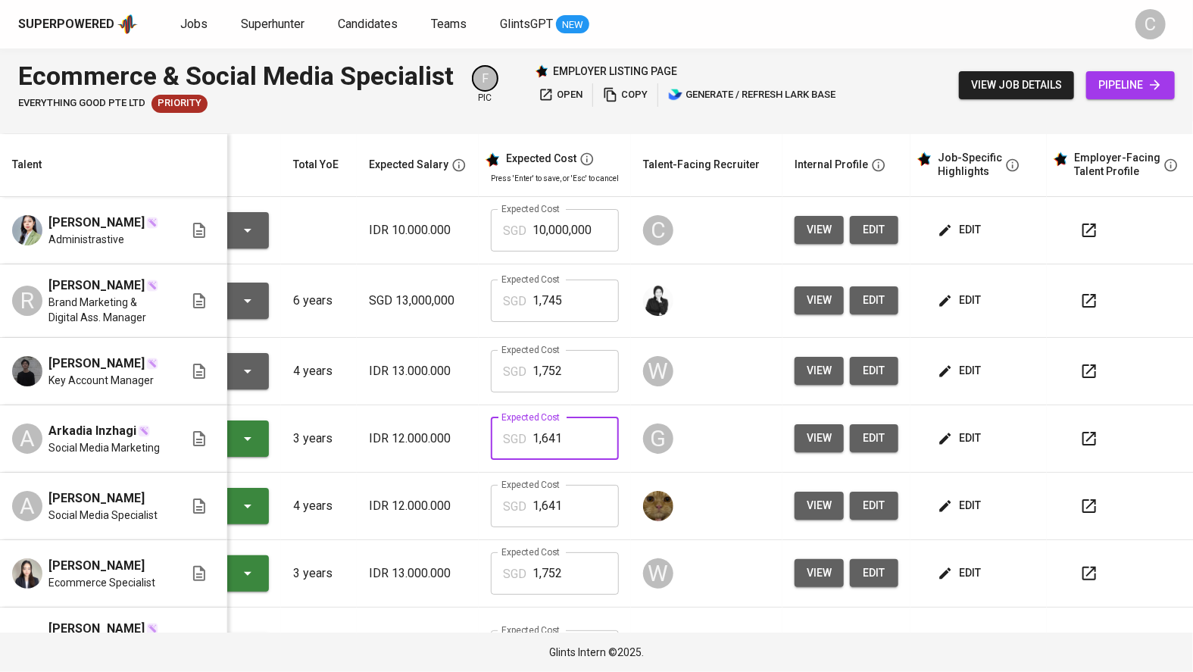
drag, startPoint x: 554, startPoint y: 454, endPoint x: 399, endPoint y: 448, distance: 155.3
click at [399, 448] on tr "A Arkadia Inzhagi Social Media Marketing Presented to Employer 3 years IDR 12.0…" at bounding box center [541, 438] width 1311 height 67
drag, startPoint x: 601, startPoint y: 233, endPoint x: 458, endPoint y: 224, distance: 143.4
click at [458, 224] on tr "Mahevi Kayadoe Administrastive To Review IDR 10.000.000 Expected Cost SGD 10,00…" at bounding box center [541, 230] width 1311 height 67
paste input ",641"
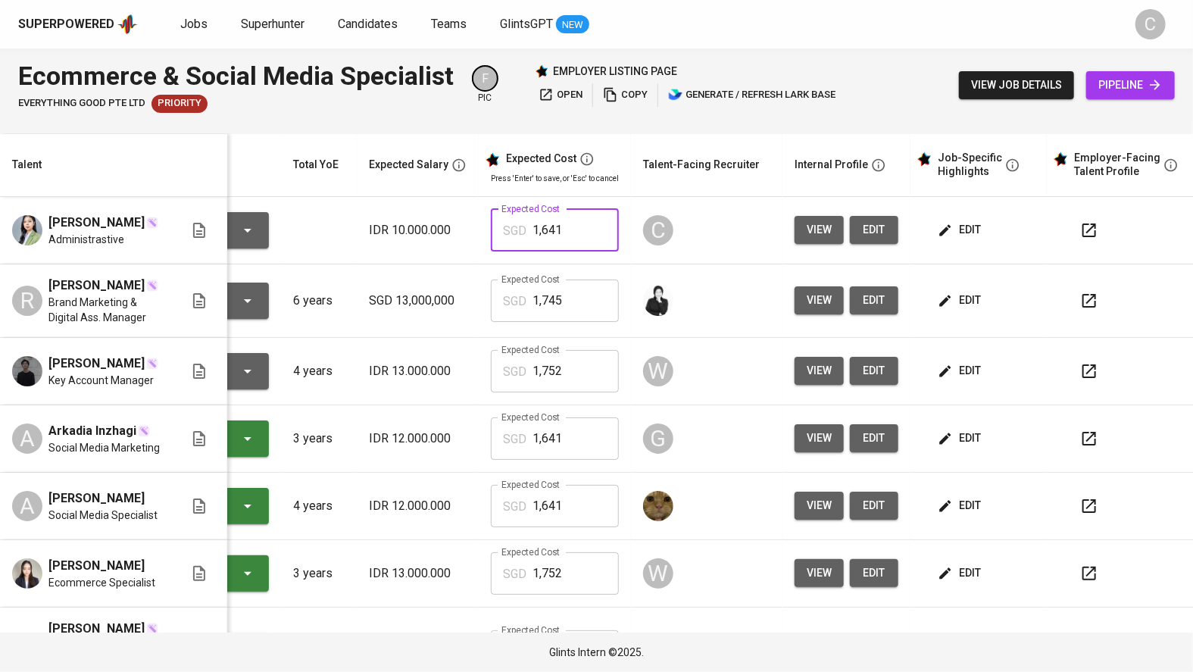
type input "1,641"
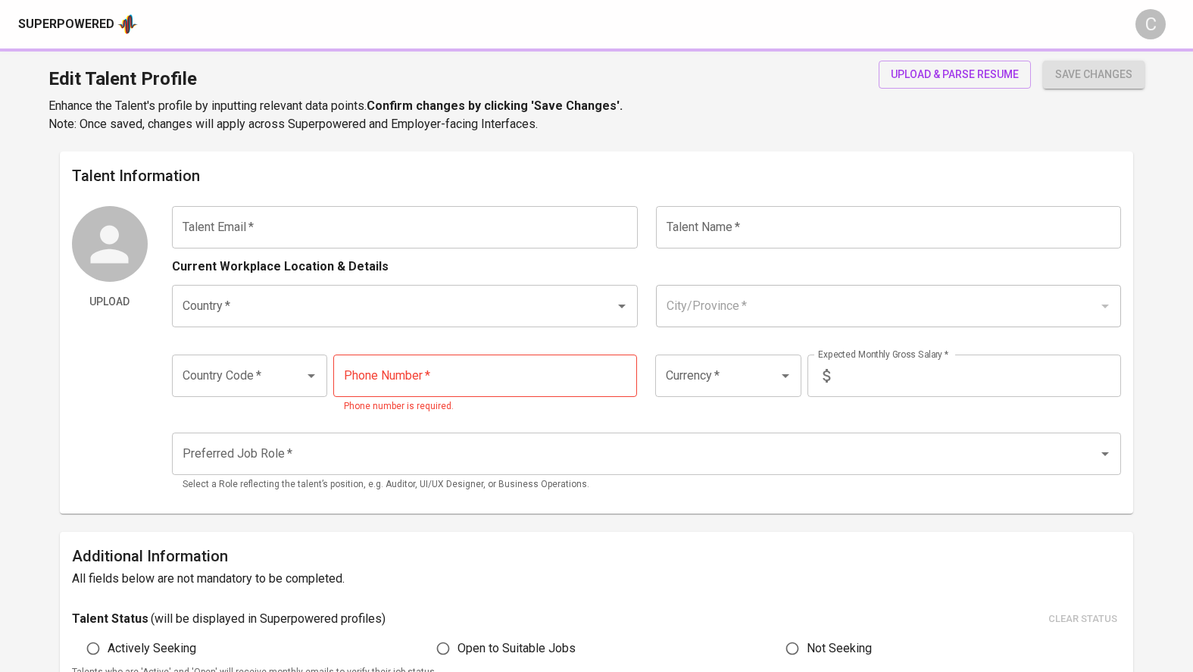
type input "[EMAIL_ADDRESS][DOMAIN_NAME]"
type input "[PERSON_NAME]"
type input "[GEOGRAPHIC_DATA]"
type input "[GEOGRAPHIC_DATA], [GEOGRAPHIC_DATA]"
type input "+62"
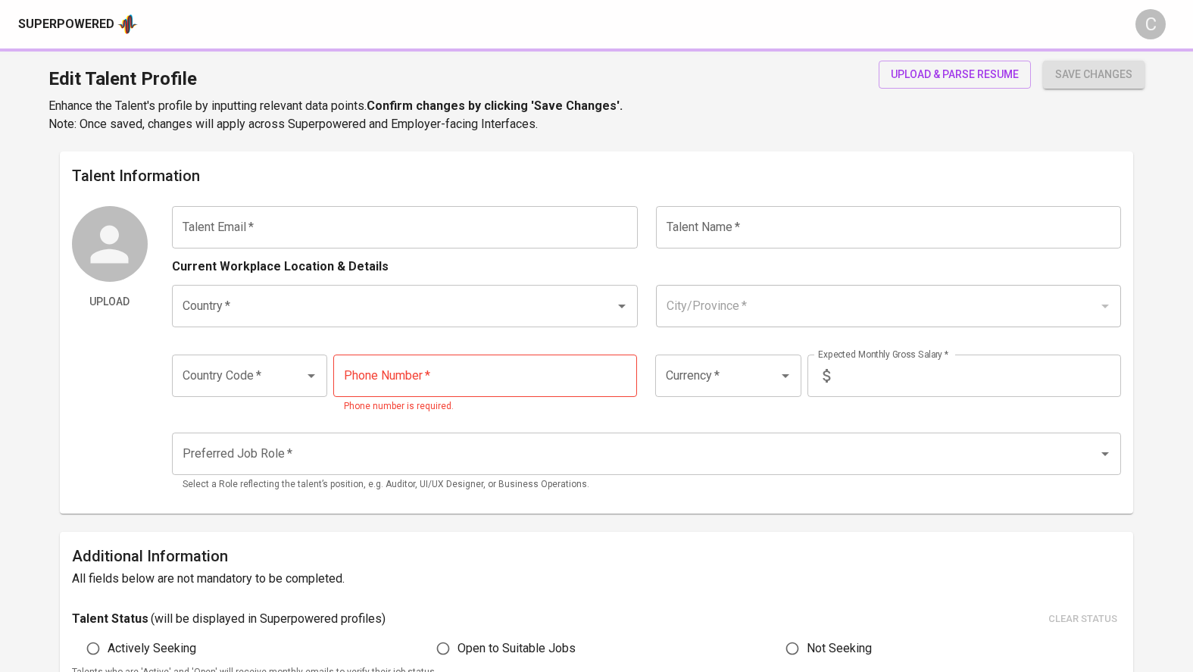
type input "[PHONE_NUMBER]"
type input "IDR"
radio input "true"
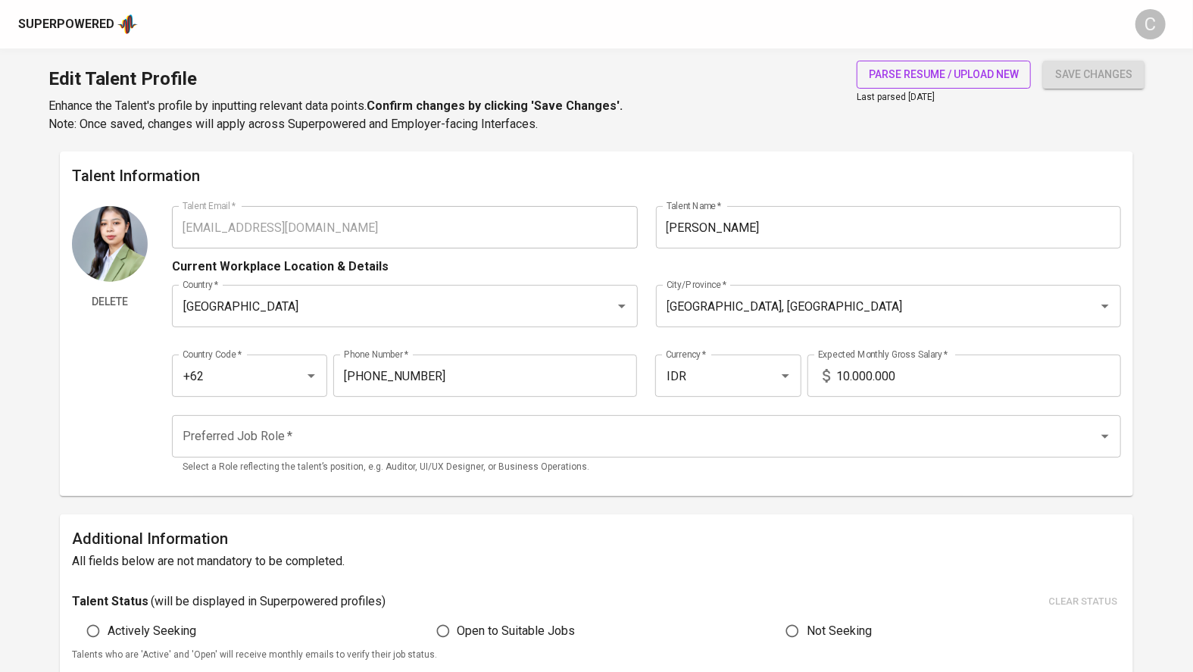
click at [957, 65] on span "parse resume / upload new" at bounding box center [944, 74] width 150 height 19
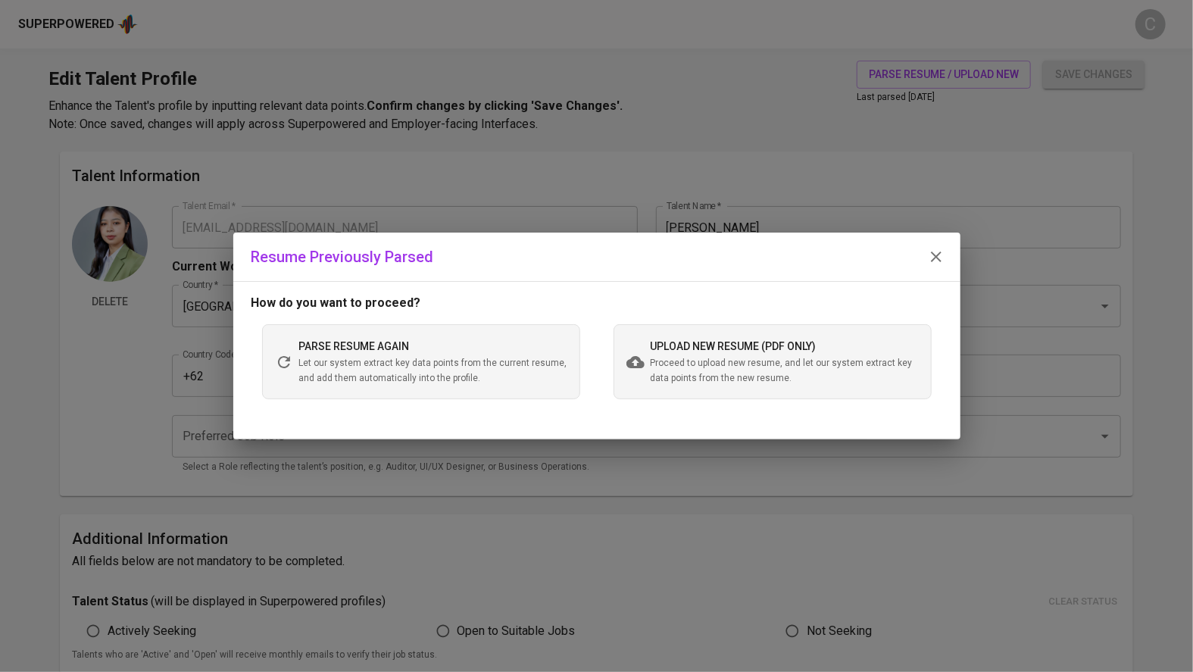
click at [781, 348] on span "upload new resume (pdf only)" at bounding box center [733, 346] width 166 height 12
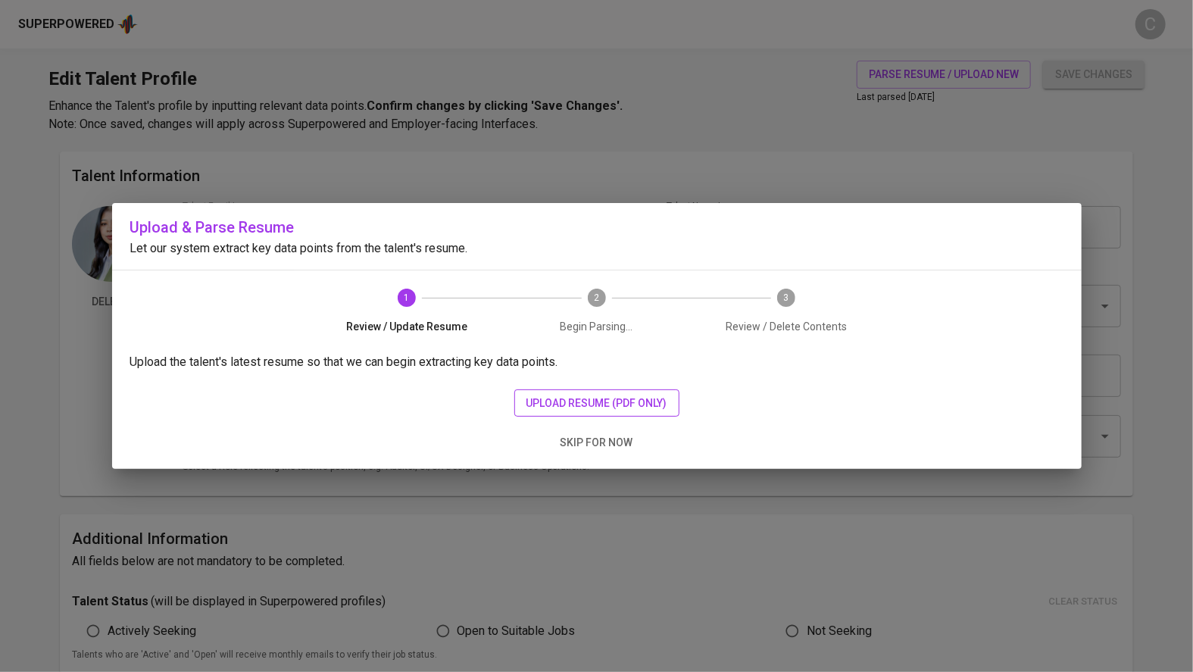
click at [588, 398] on span "upload resume (pdf only)" at bounding box center [596, 403] width 141 height 19
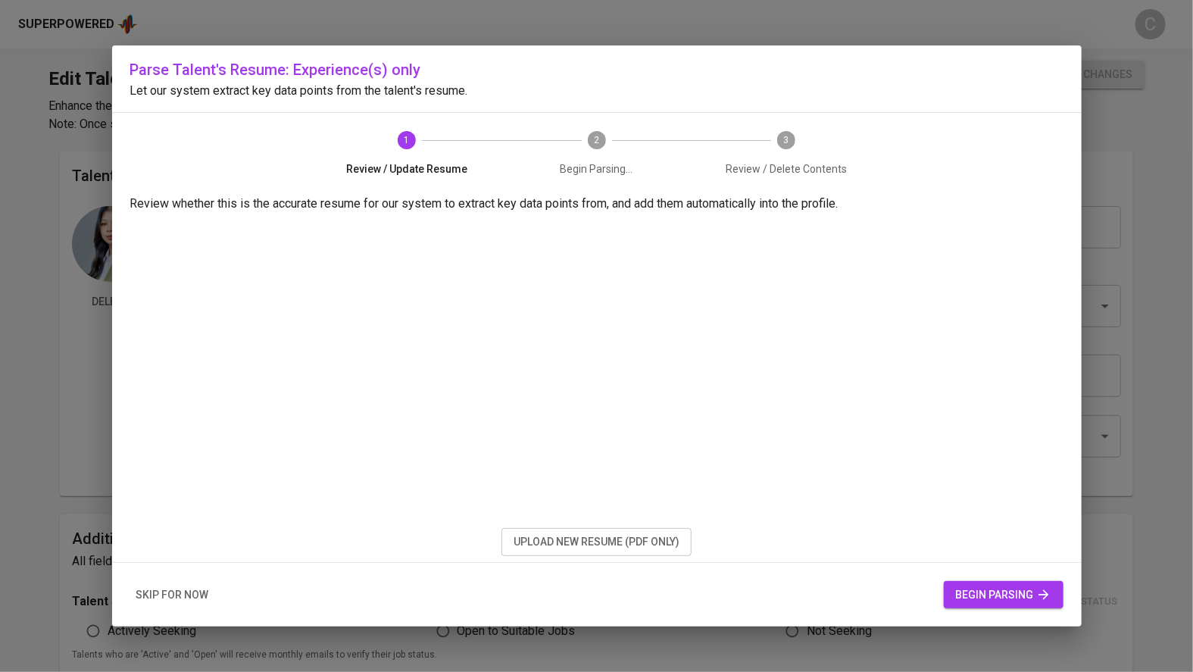
click at [969, 599] on span "begin parsing" at bounding box center [1003, 594] width 95 height 19
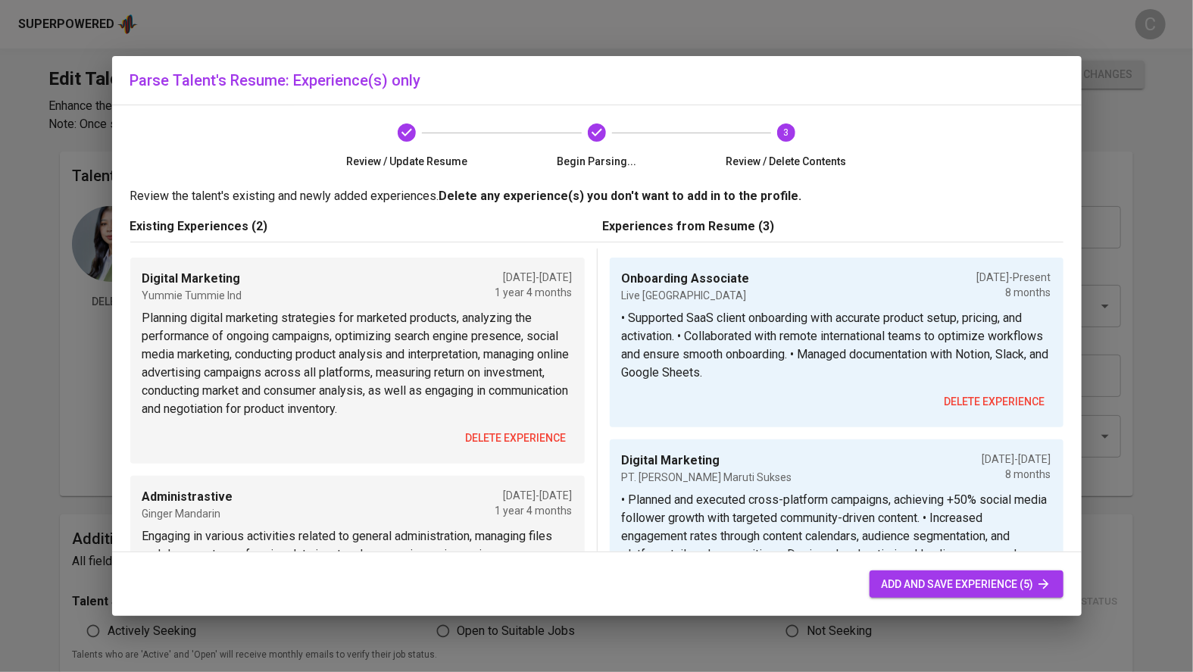
click at [435, 366] on p "Planning digital marketing strategies for marketed products, analyzing the perf…" at bounding box center [357, 363] width 430 height 109
click at [513, 441] on span "delete experience" at bounding box center [516, 438] width 101 height 19
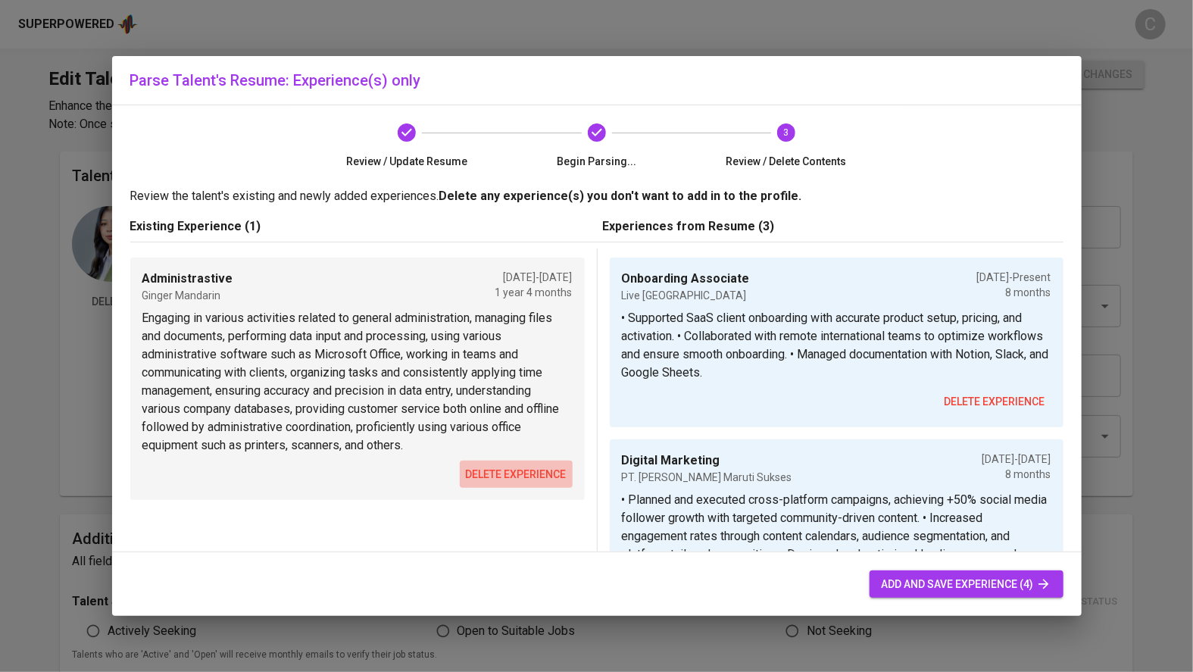
click at [515, 481] on span "delete experience" at bounding box center [516, 474] width 101 height 19
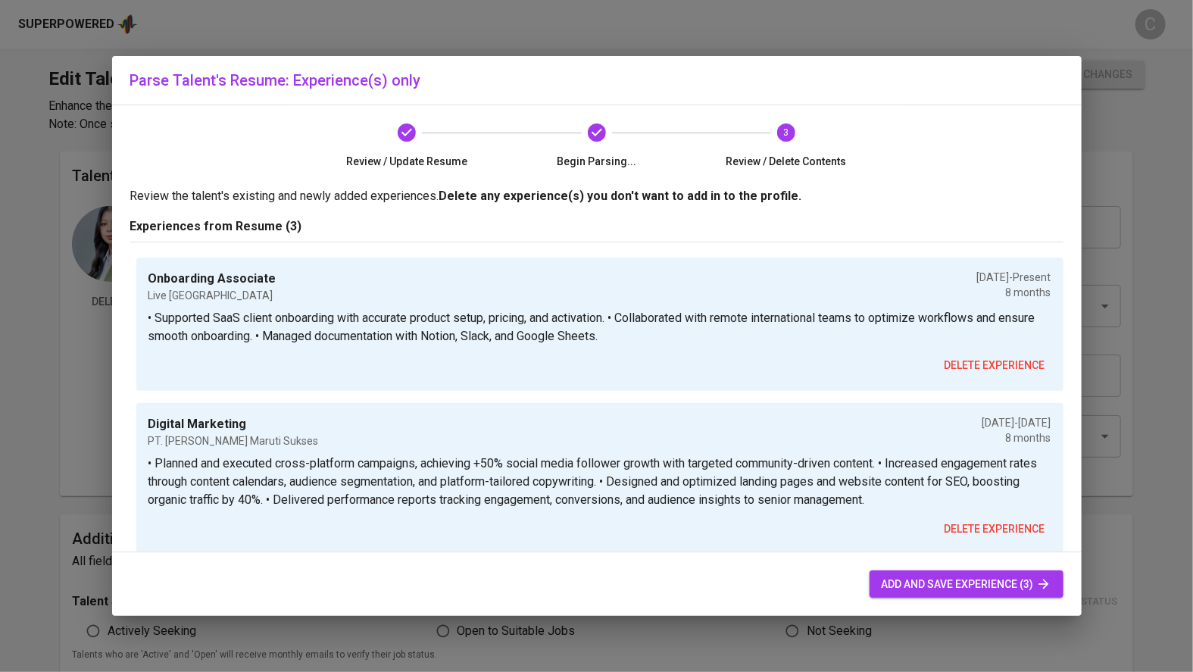
click at [905, 582] on span "add and save experience (3)" at bounding box center [966, 584] width 170 height 19
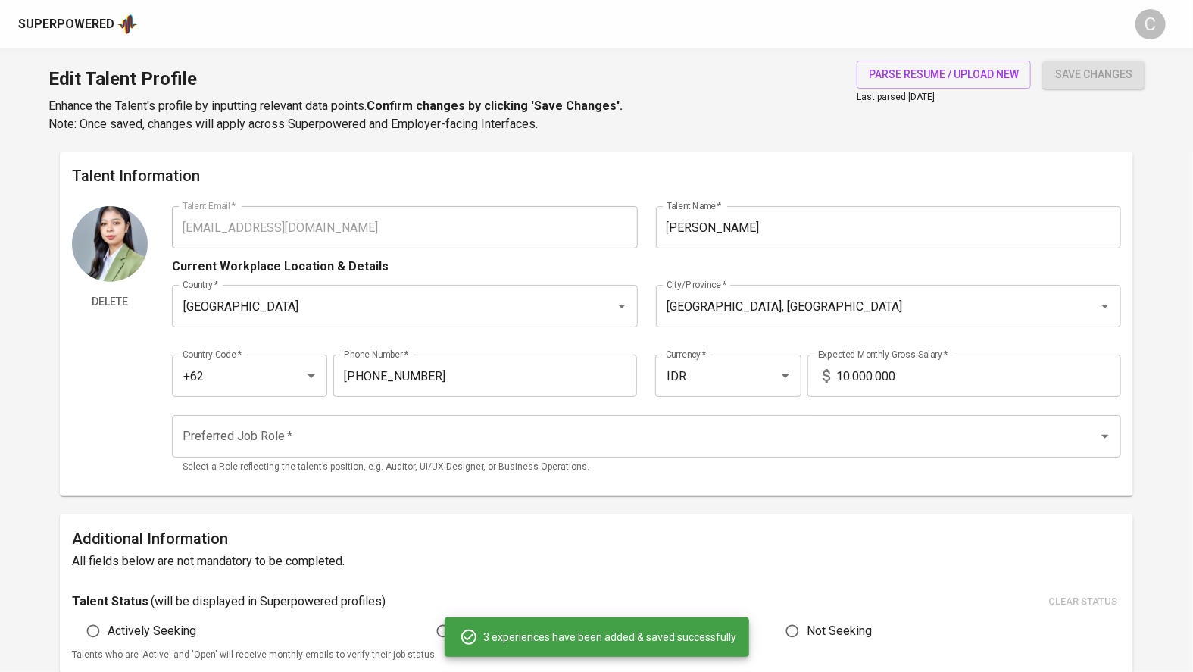
type input "Onboarding Associate"
type input "Live Australia"
checkbox input "true"
type input "01/01/2025"
type textarea "• Supported SaaS client onboarding with accurate product setup, pricing, and ac…"
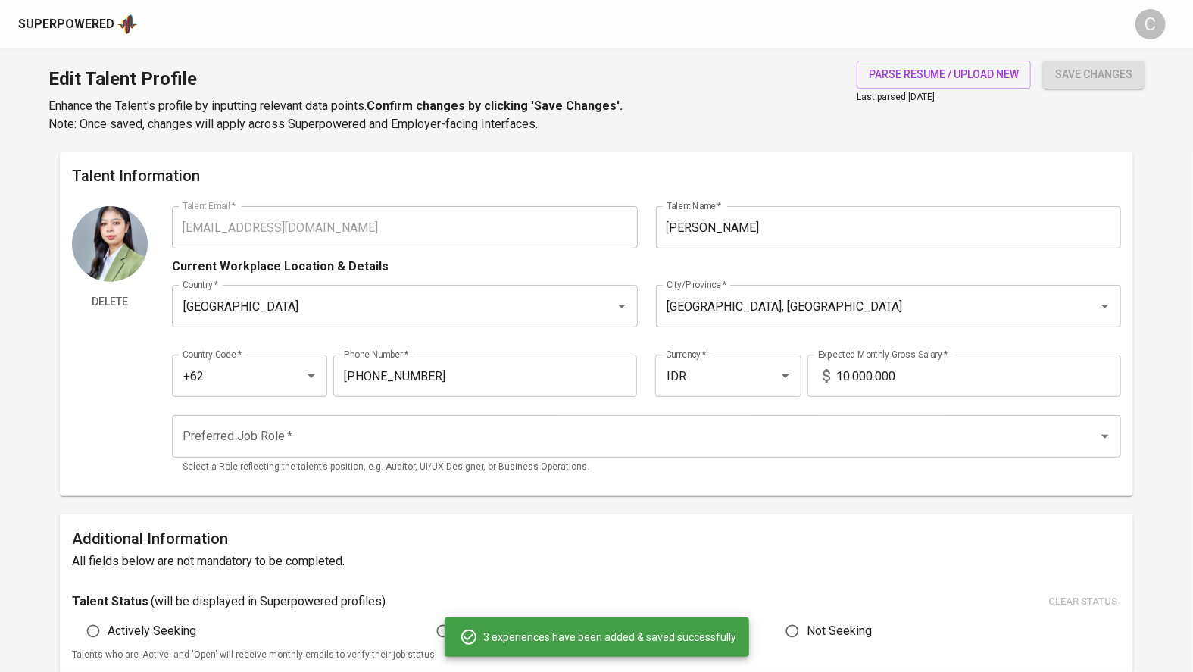
type input "Digital Marketing"
type input "PT. Mata Maruti Sukses"
type input "05/01/2024"
type input "01/01/2025"
type textarea "• Planned and executed cross-platform campaigns, achieving +50% social media fo…"
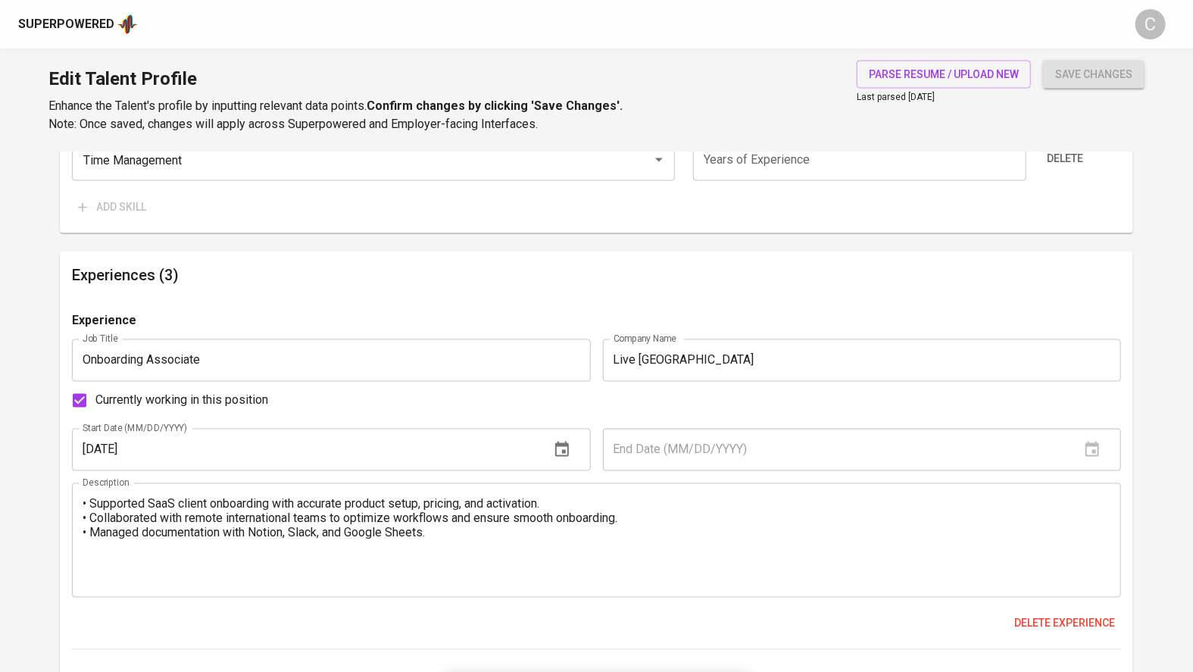
scroll to position [1277, 0]
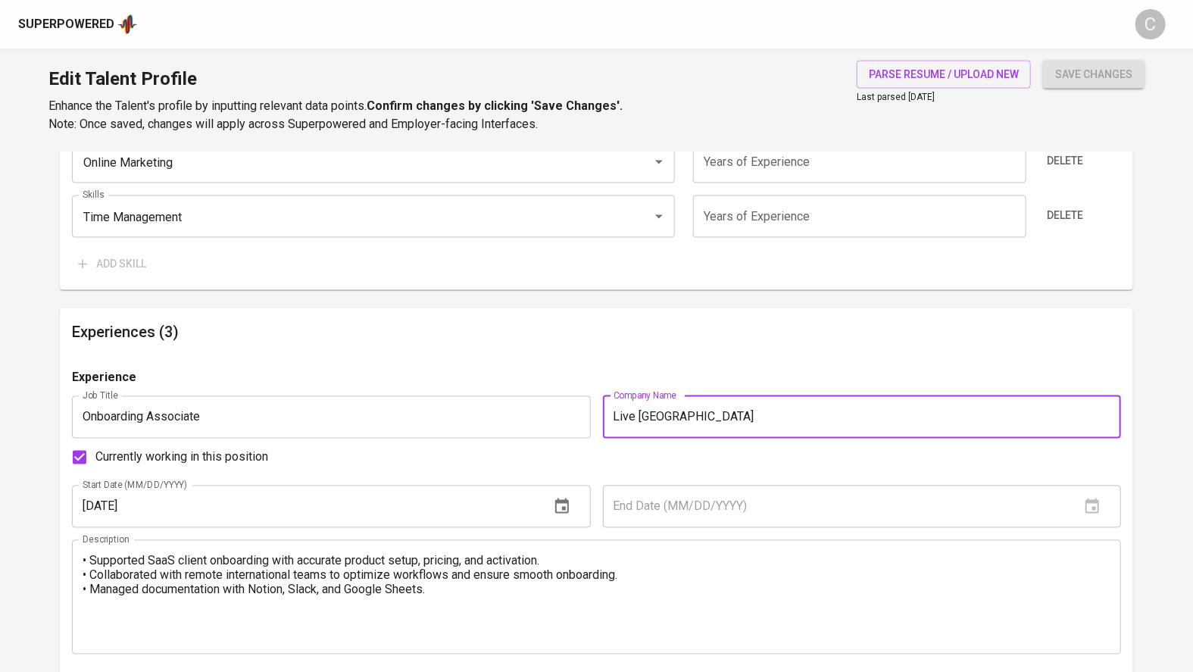
click at [635, 419] on input "Live Australia" at bounding box center [862, 417] width 519 height 42
type input "Liven Australia"
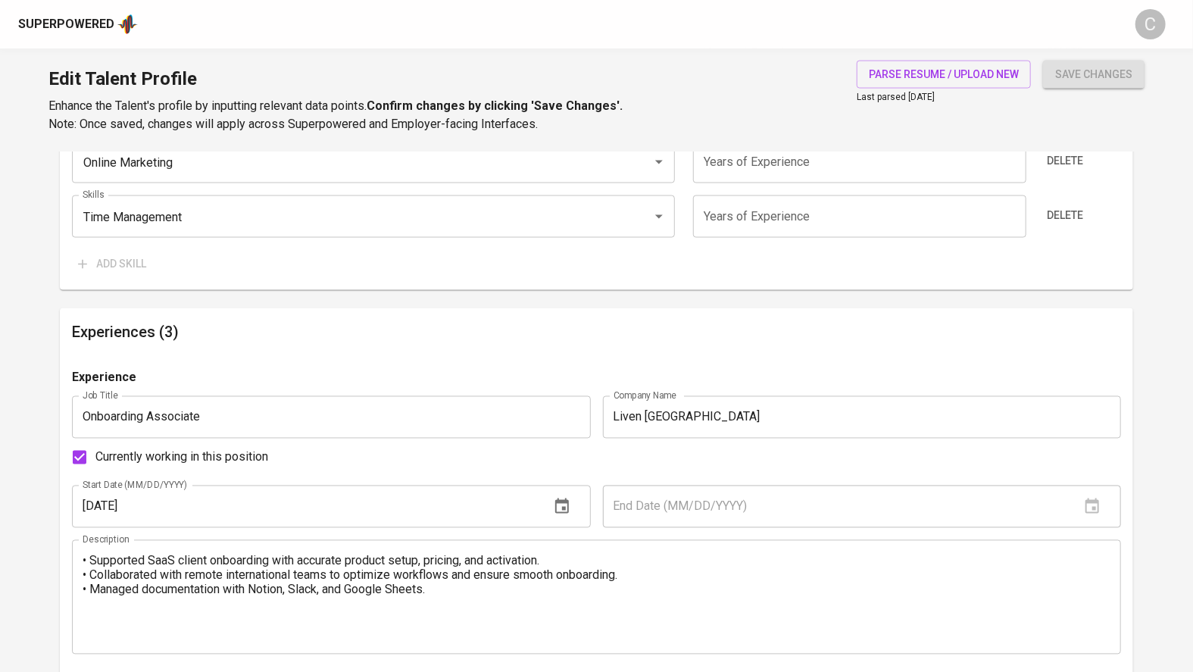
click at [198, 455] on span "Currently working in this position" at bounding box center [181, 457] width 173 height 18
click at [95, 455] on input "Currently working in this position" at bounding box center [80, 457] width 32 height 32
checkbox input "false"
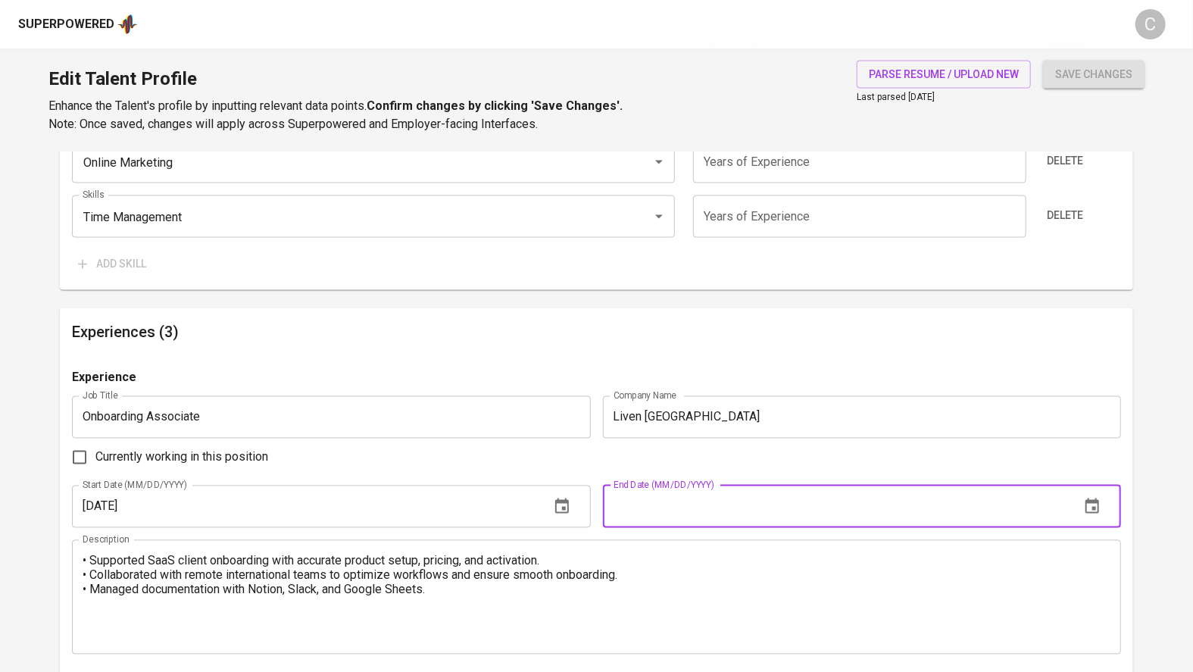
click at [681, 510] on input "text" at bounding box center [836, 506] width 466 height 42
click at [1108, 501] on button "button" at bounding box center [1092, 506] width 36 height 36
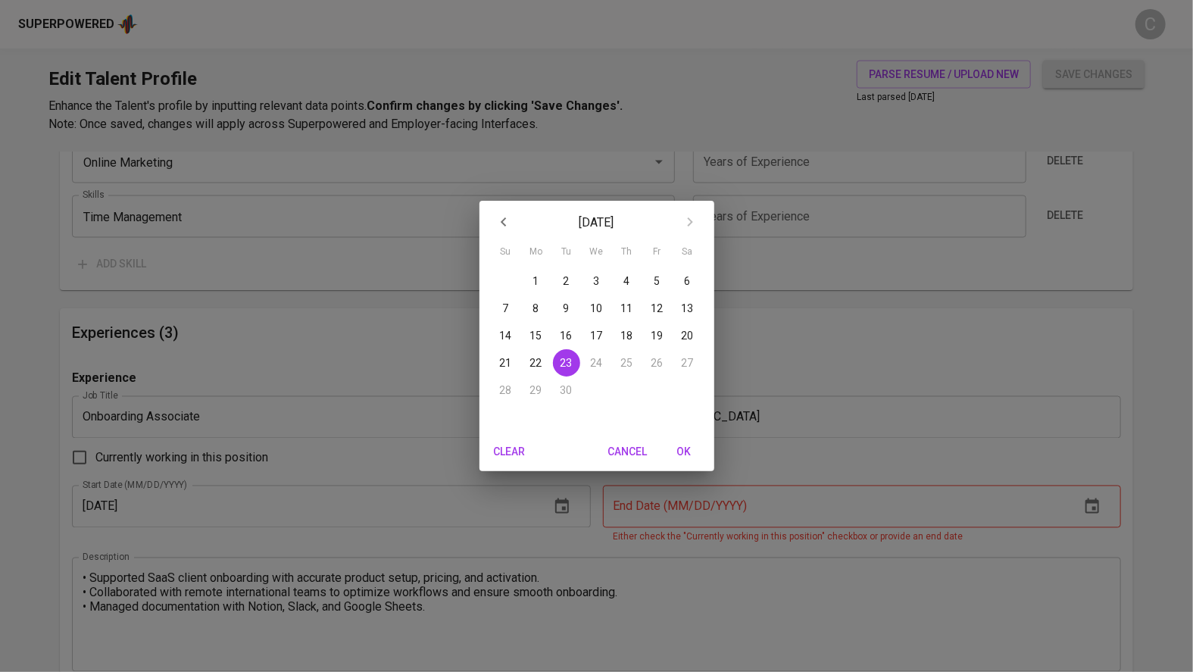
click at [489, 222] on button "button" at bounding box center [503, 222] width 36 height 36
click at [634, 307] on span "7" at bounding box center [626, 308] width 27 height 15
type input "08/07/2025"
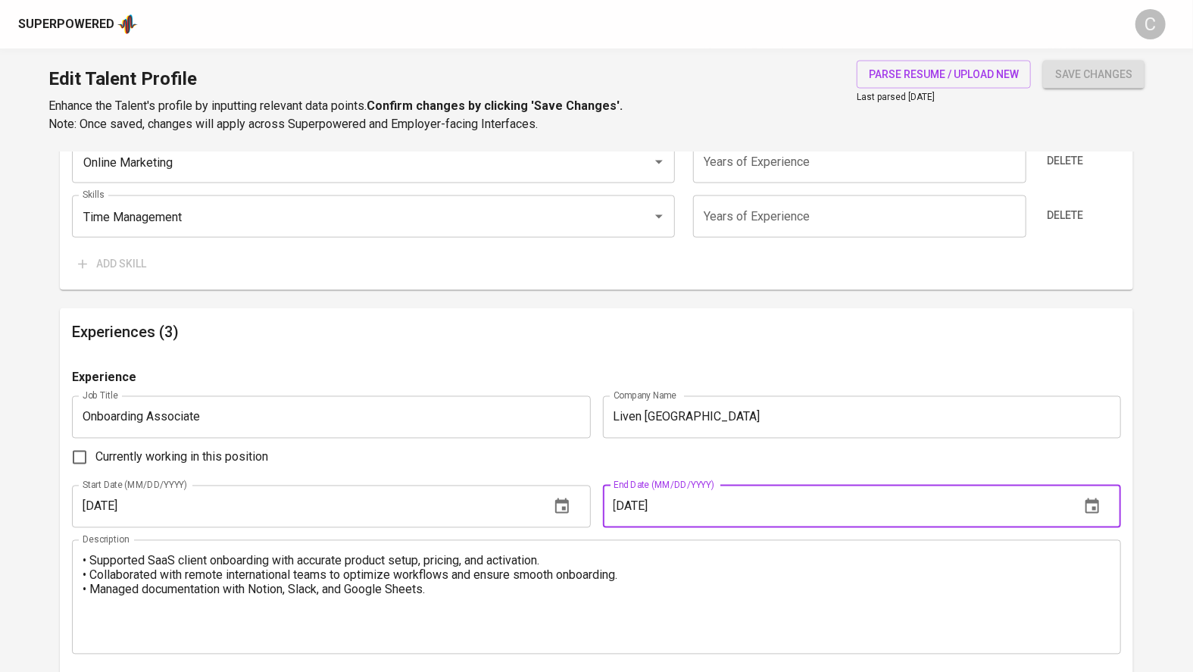
click at [720, 503] on input "08/07/2025" at bounding box center [836, 506] width 466 height 42
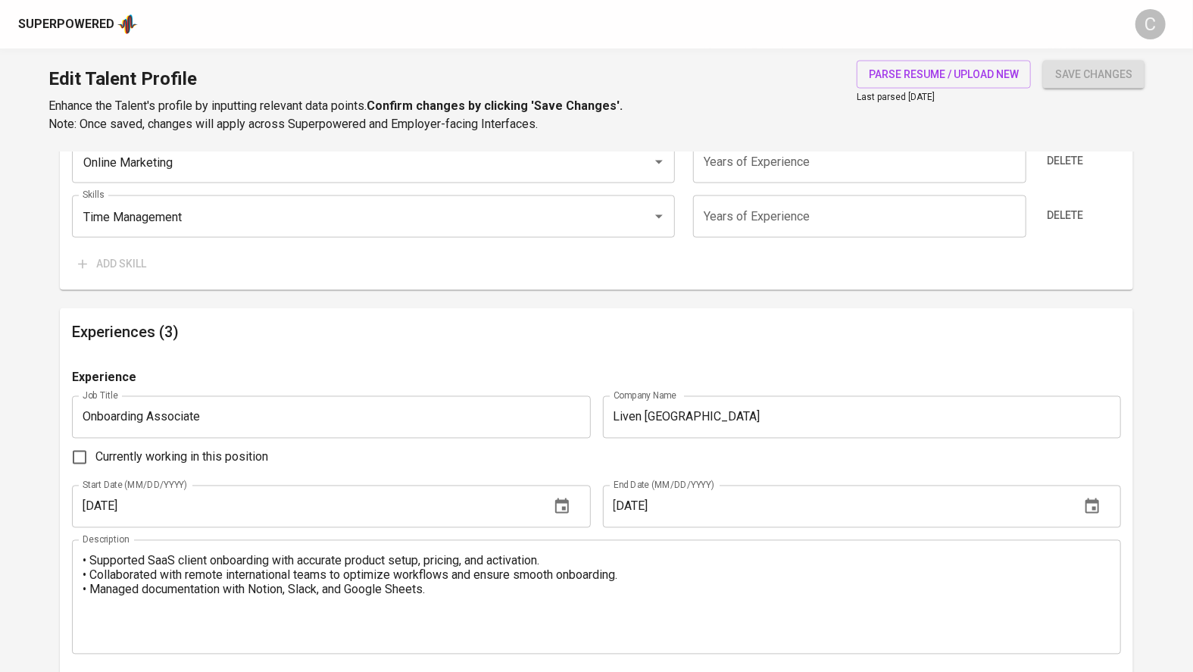
click at [0, 148] on html "Superpowered C Edit Talent Profile Enhance the Talent's profile by inputting re…" at bounding box center [596, 148] width 1193 height 2851
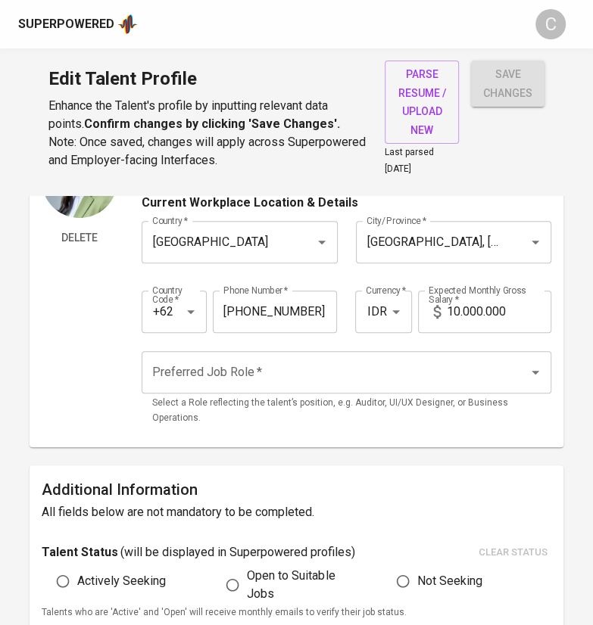
scroll to position [0, 0]
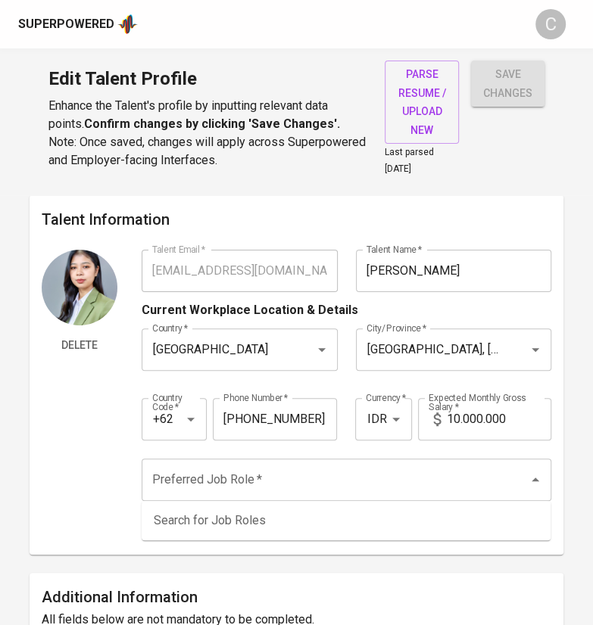
click at [234, 474] on input "Preferred Job Role   *" at bounding box center [325, 480] width 354 height 29
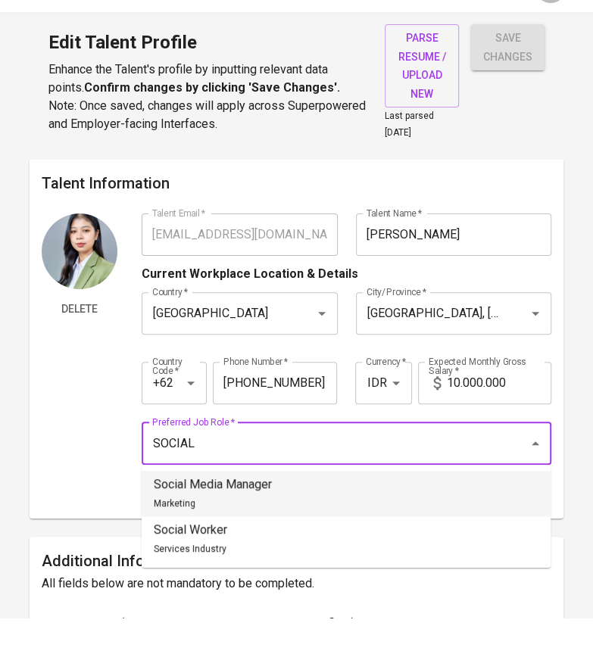
click at [303, 541] on li "Social Media Manager Marketing" at bounding box center [346, 529] width 409 height 45
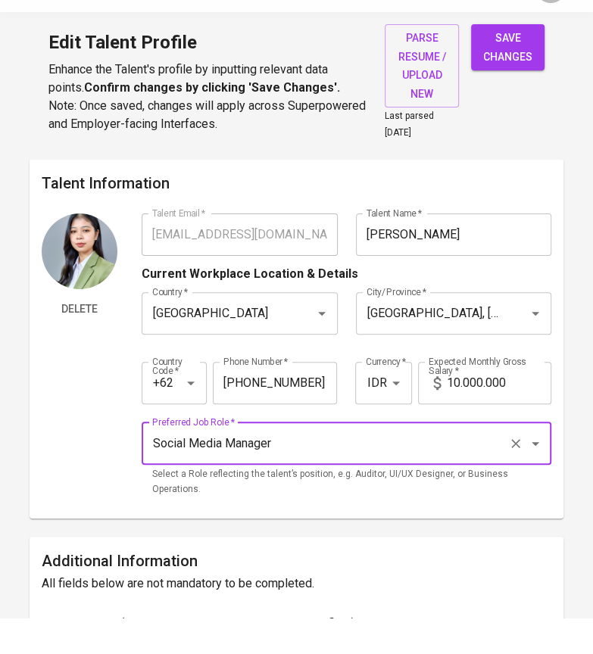
type input "Social Media Manager"
click at [457, 413] on input "10.000.000" at bounding box center [499, 419] width 104 height 42
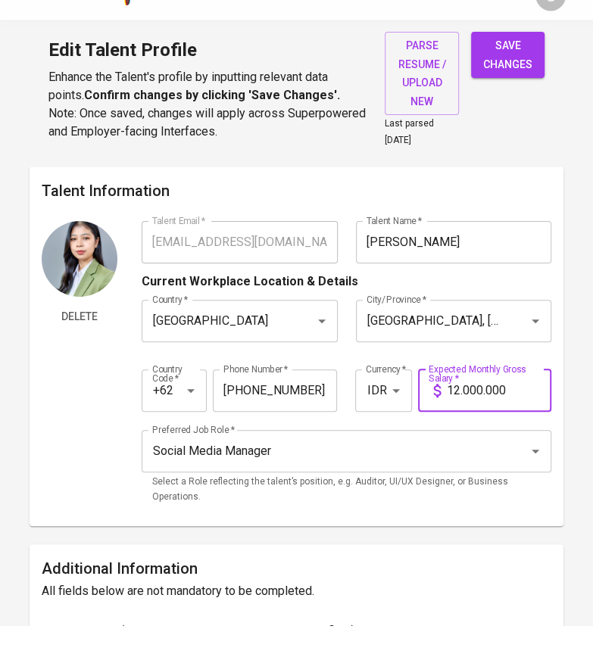
type input "12.000.000"
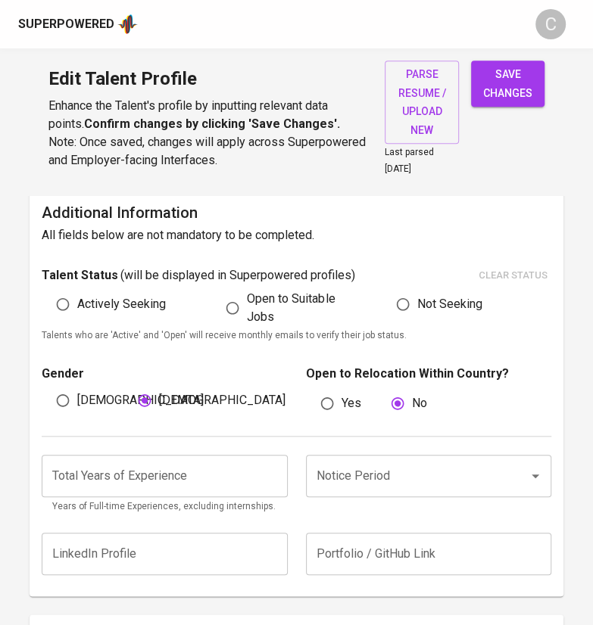
scroll to position [398, 0]
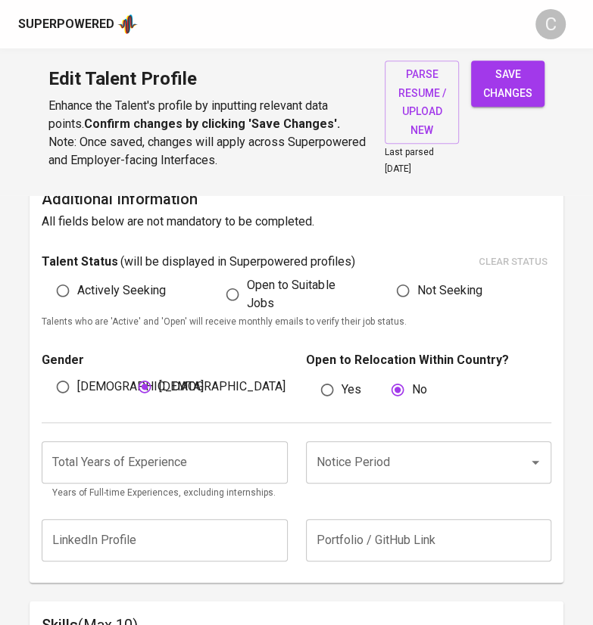
click at [132, 463] on input "number" at bounding box center [164, 462] width 245 height 42
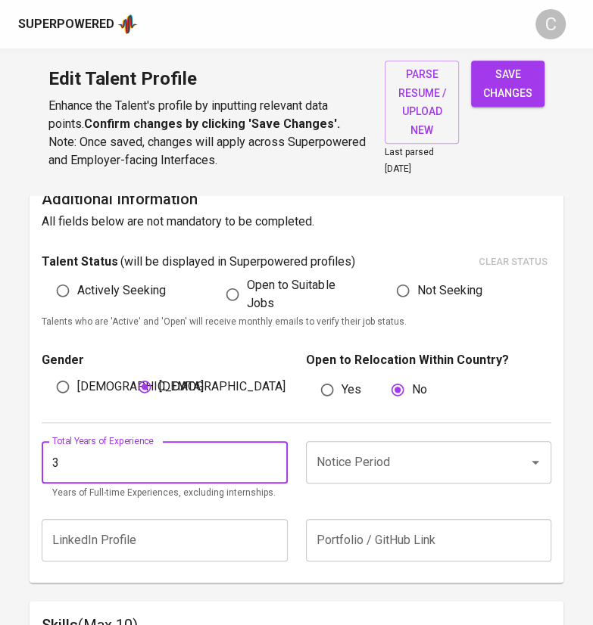
type input "3"
click at [386, 469] on input "Notice Period" at bounding box center [407, 462] width 189 height 29
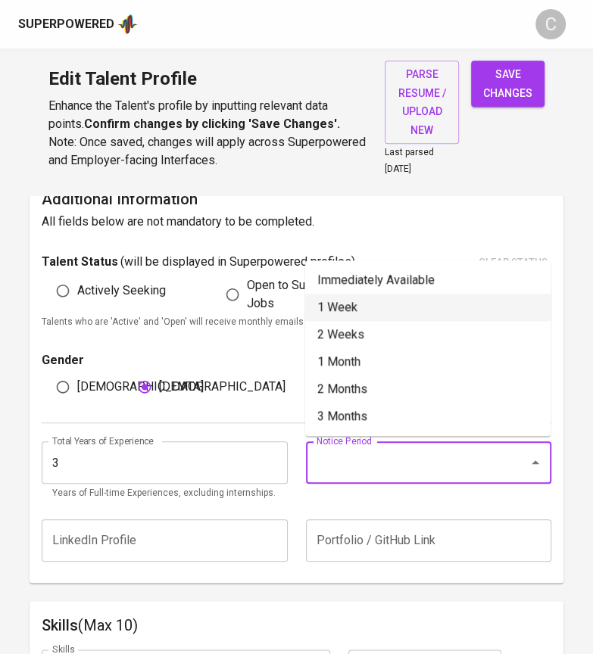
click at [372, 297] on li "1 Week" at bounding box center [427, 307] width 245 height 27
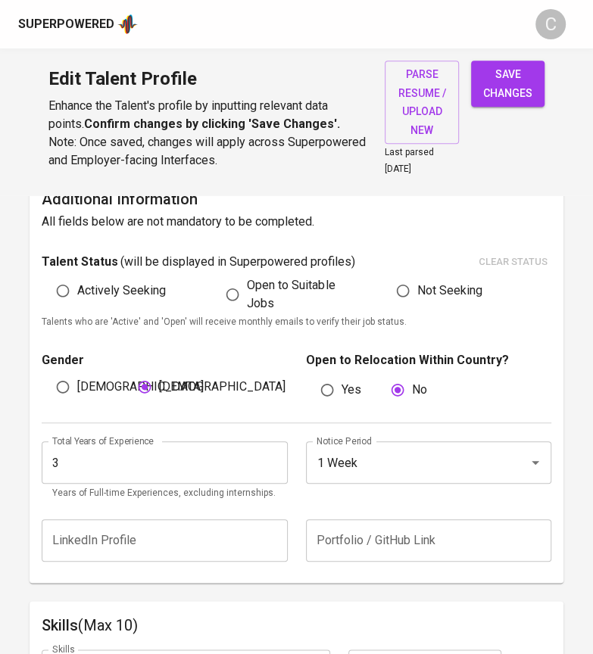
click at [373, 461] on input "1 Week" at bounding box center [407, 462] width 189 height 29
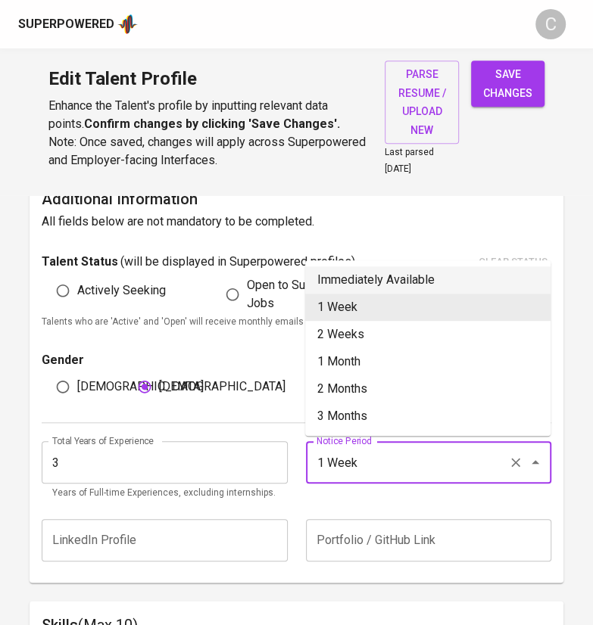
click at [379, 282] on li "Immediately Available" at bounding box center [427, 280] width 245 height 27
type input "Immediately Available"
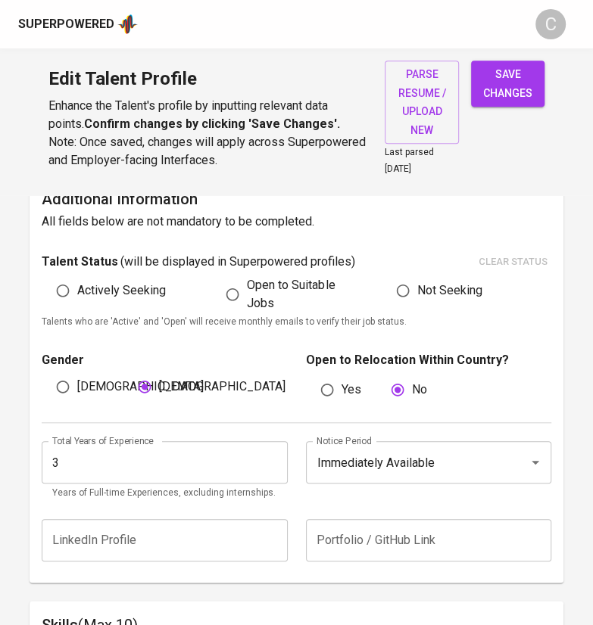
click at [375, 457] on input "Immediately Available" at bounding box center [407, 462] width 189 height 29
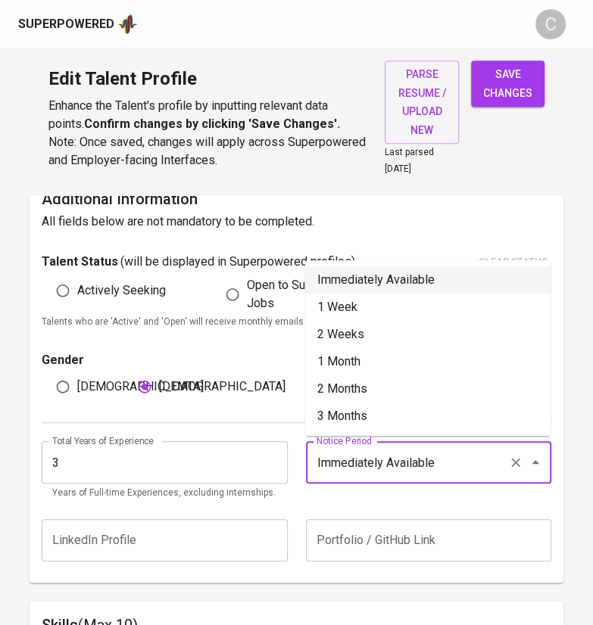
click at [370, 272] on li "Immediately Available" at bounding box center [427, 280] width 245 height 27
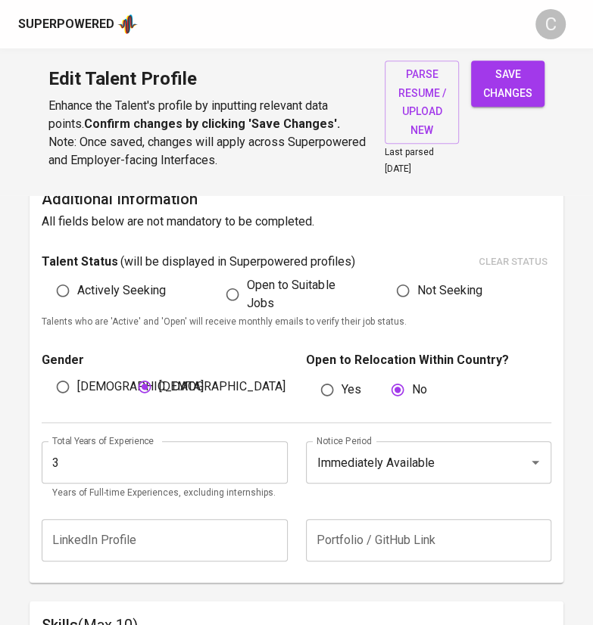
drag, startPoint x: 5, startPoint y: 528, endPoint x: 13, endPoint y: 533, distance: 9.9
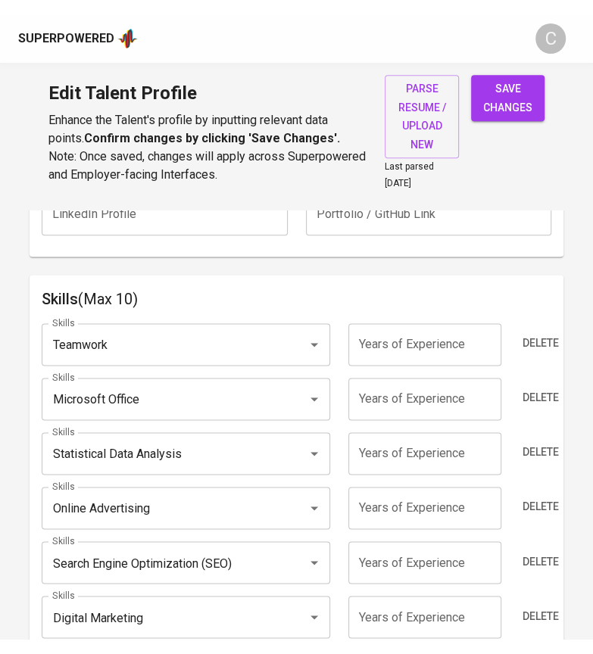
scroll to position [762, 0]
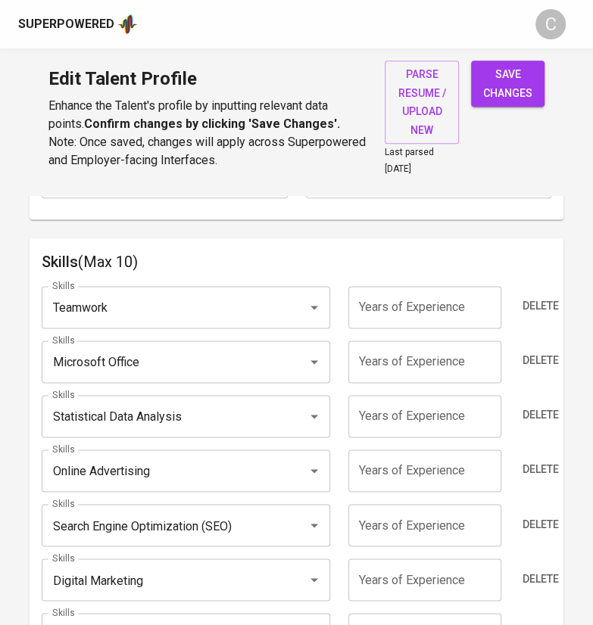
click at [183, 316] on input "Teamwork" at bounding box center [164, 307] width 232 height 29
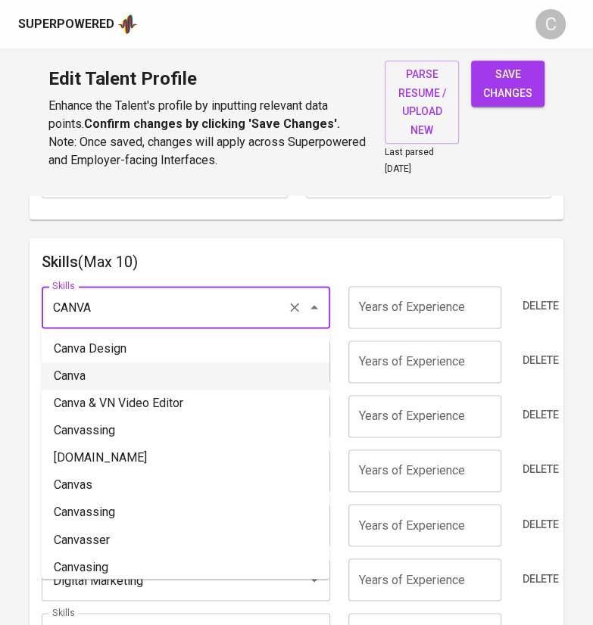
click at [91, 376] on li "Canva" at bounding box center [186, 376] width 288 height 27
type input "Canva"
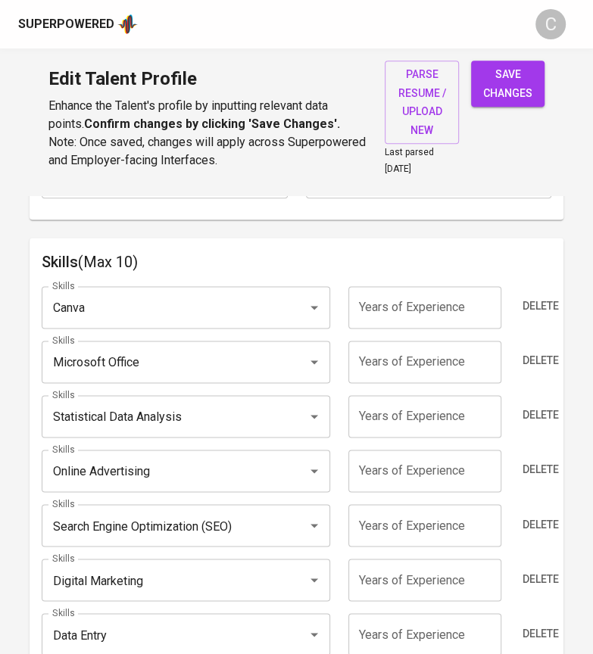
click at [145, 366] on input "Microsoft Office" at bounding box center [164, 362] width 232 height 29
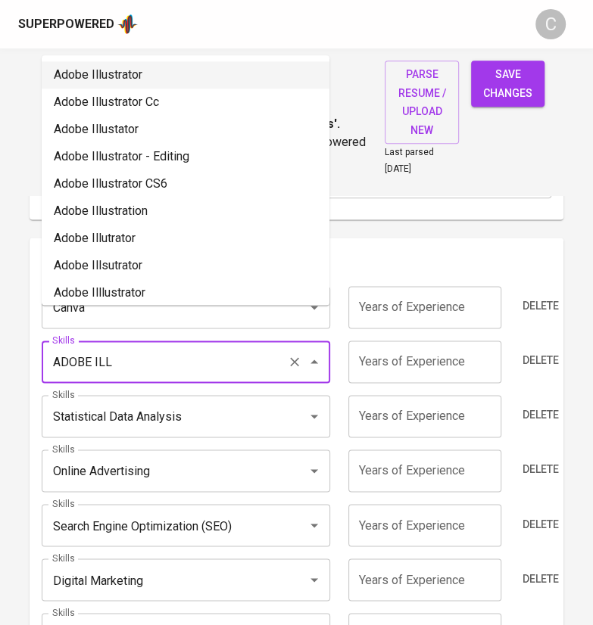
click at [133, 67] on li "Adobe Illustrator" at bounding box center [186, 74] width 288 height 27
type input "Adobe Illustrator"
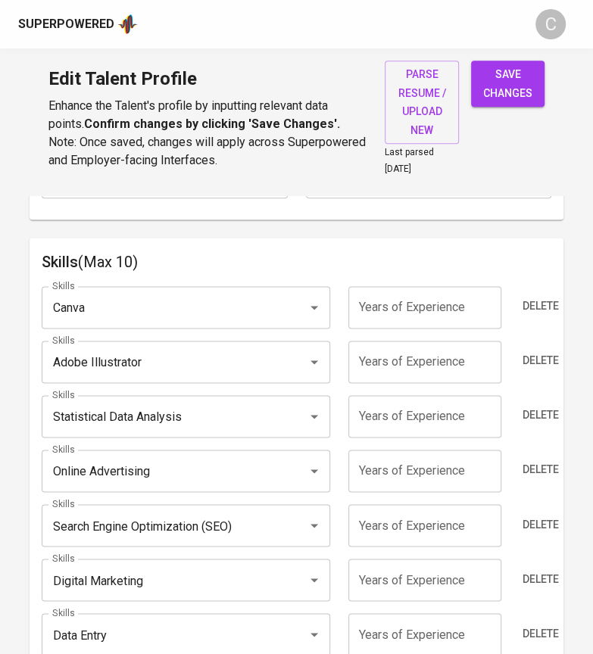
click at [181, 416] on input "Statistical Data Analysis" at bounding box center [164, 416] width 232 height 29
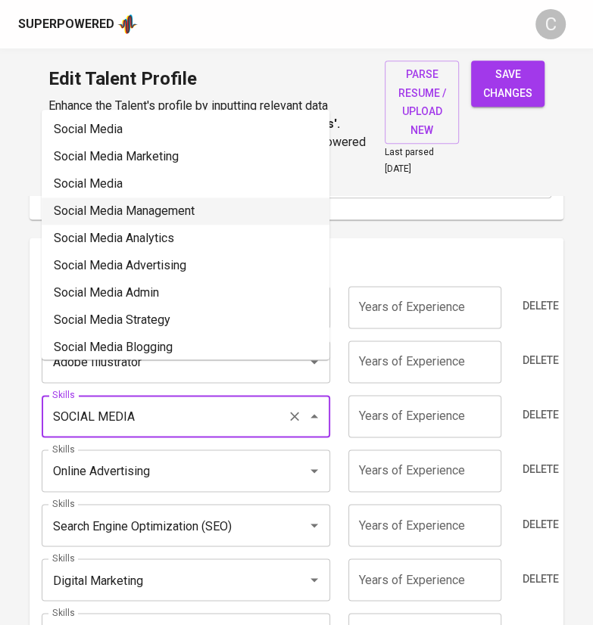
click at [201, 211] on li "Social Media Management" at bounding box center [186, 211] width 288 height 27
type input "Social Media Management"
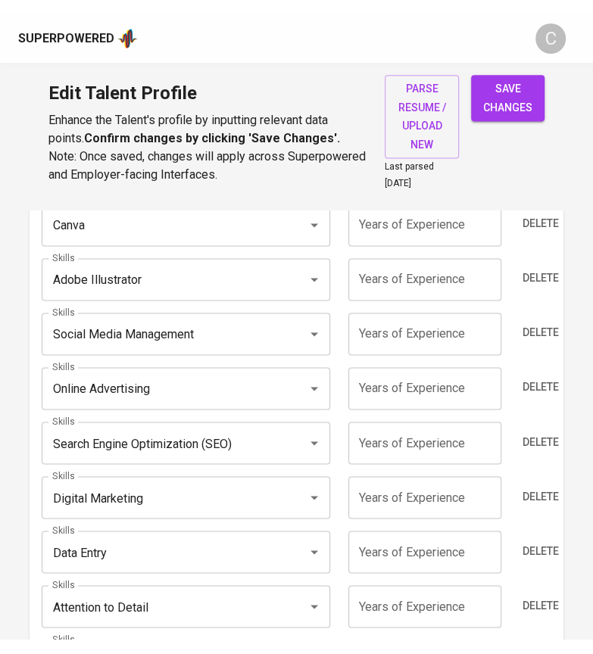
scroll to position [907, 0]
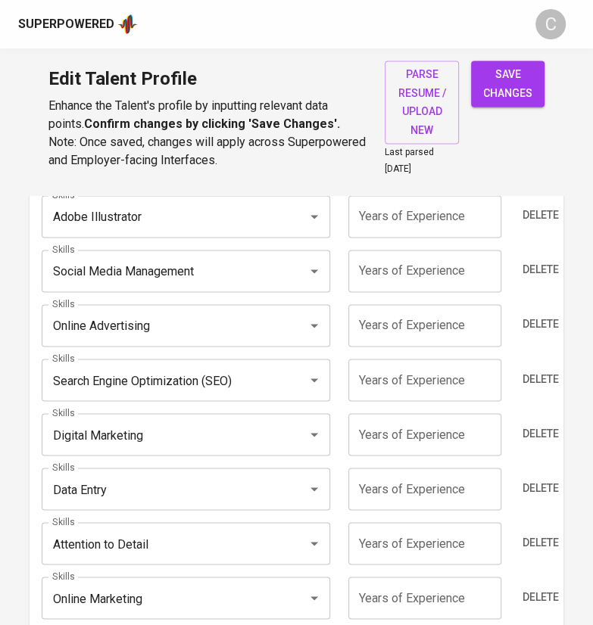
click at [133, 494] on input "Data Entry" at bounding box center [164, 489] width 232 height 29
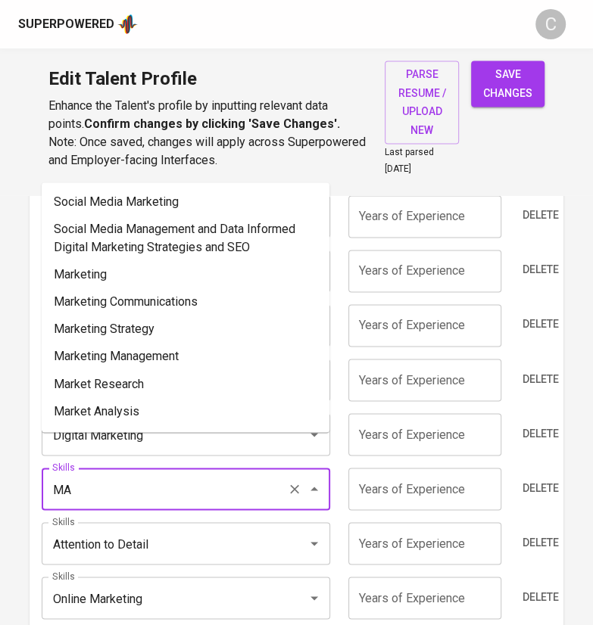
type input "M"
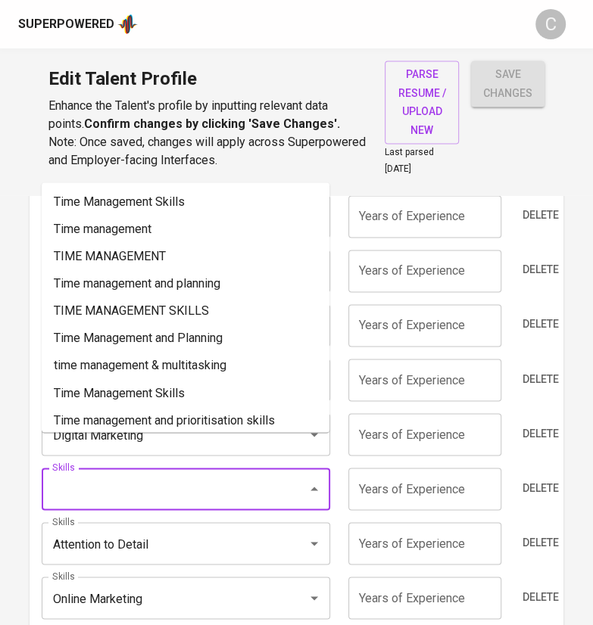
type input "C"
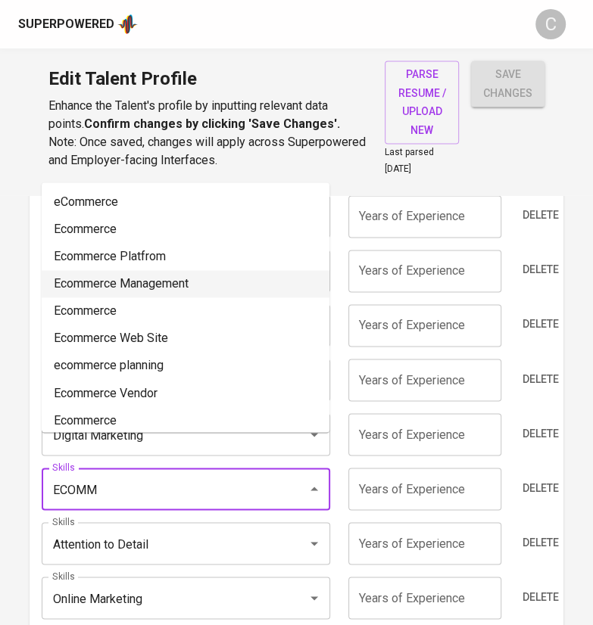
click at [201, 285] on li "Ecommerce Management" at bounding box center [186, 283] width 288 height 27
type input "Ecommerce Management"
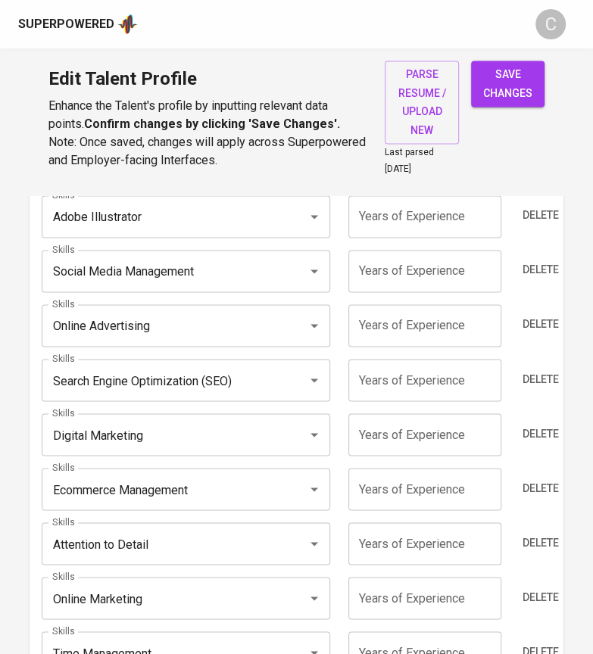
click at [174, 542] on input "Attention to Detail" at bounding box center [164, 543] width 232 height 29
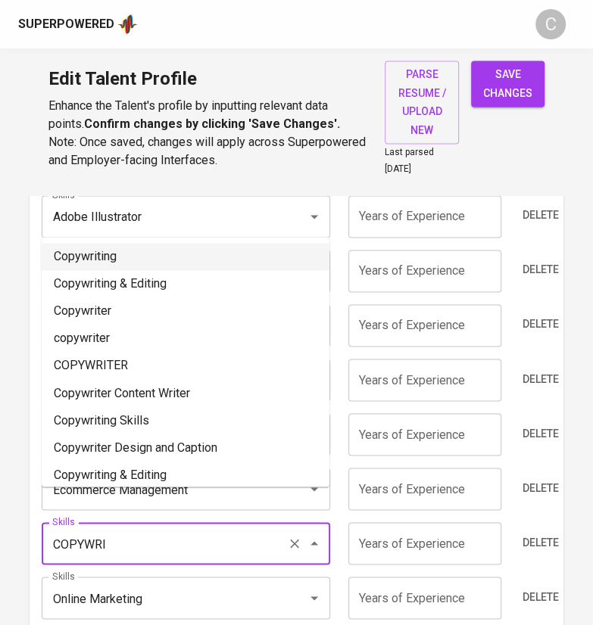
click at [120, 246] on li "Copywriting" at bounding box center [186, 256] width 288 height 27
type input "Copywriting"
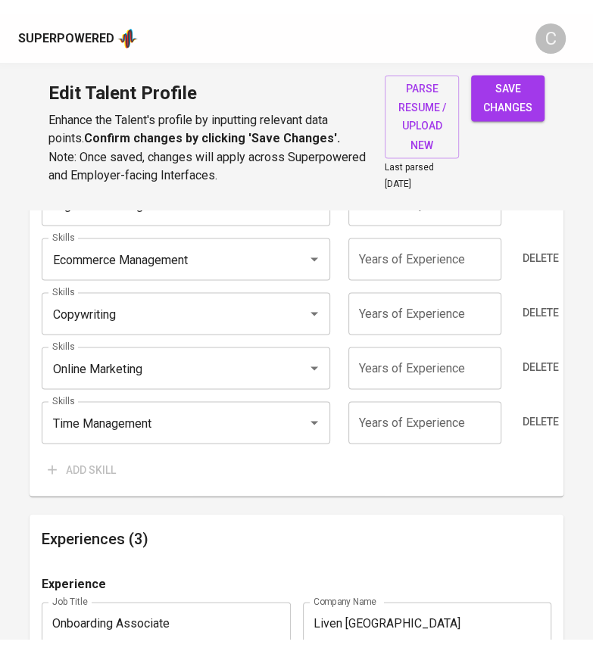
scroll to position [1149, 0]
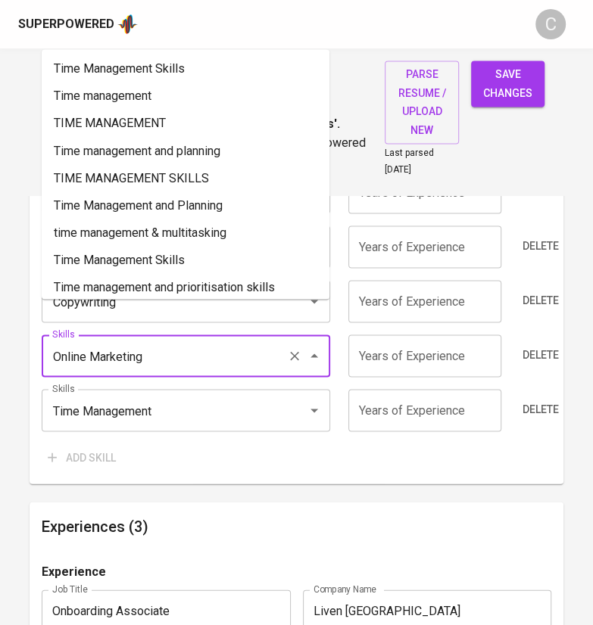
click at [163, 345] on input "Online Marketing" at bounding box center [164, 356] width 232 height 29
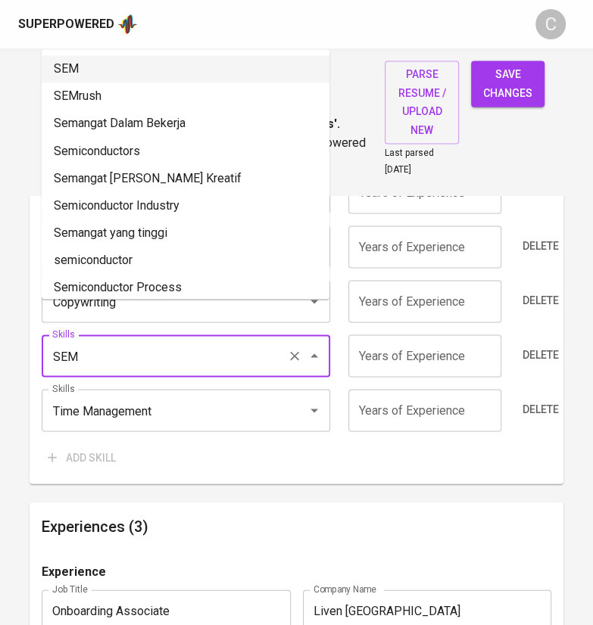
click at [89, 64] on li "SEM" at bounding box center [186, 68] width 288 height 27
type input "SEM"
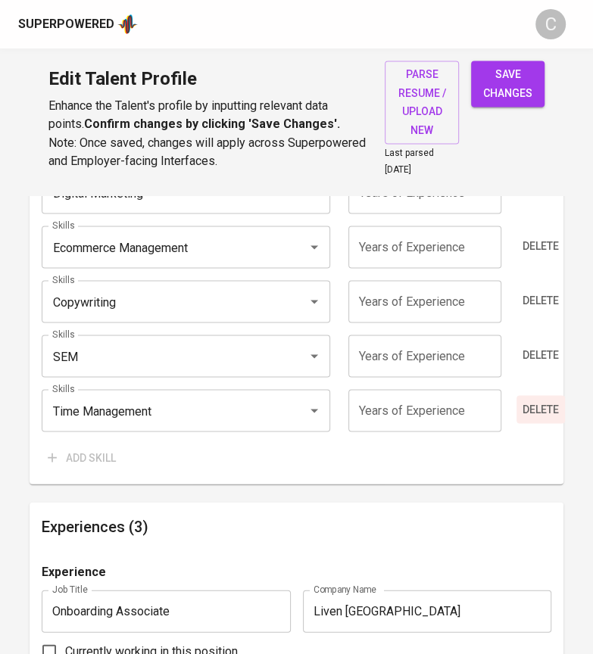
click at [550, 413] on span "Delete" at bounding box center [540, 409] width 36 height 19
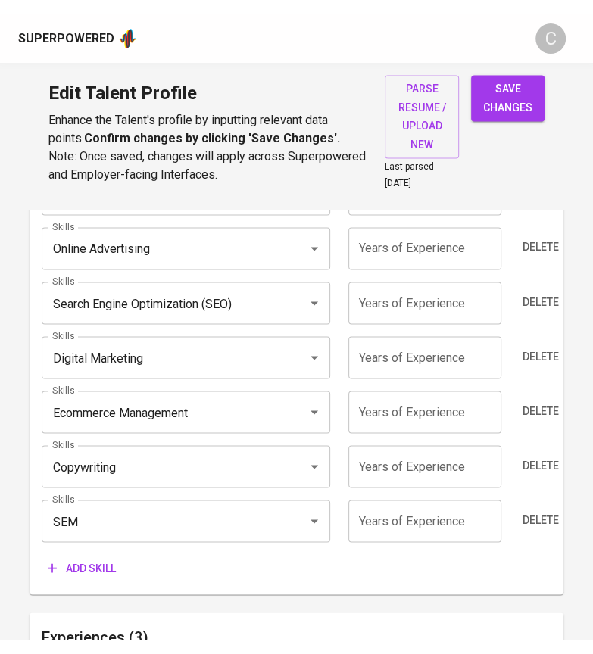
scroll to position [968, 0]
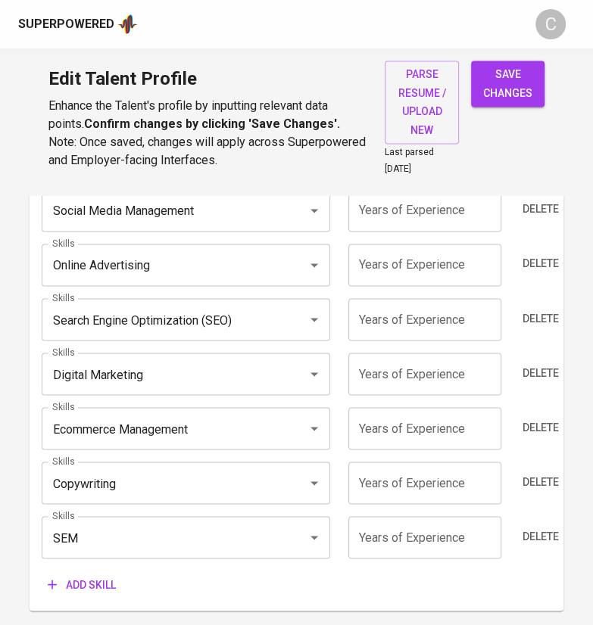
click at [387, 532] on input "number" at bounding box center [424, 537] width 153 height 42
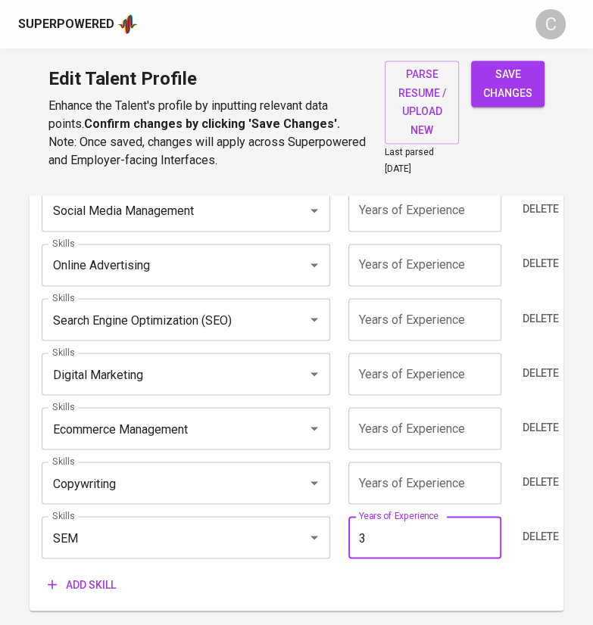
type input "3"
click at [395, 482] on input "number" at bounding box center [424, 483] width 153 height 42
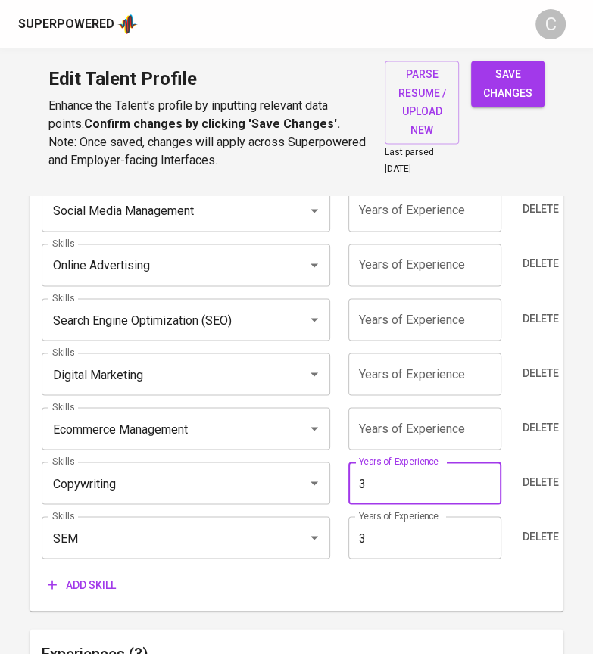
type input "3"
click at [373, 425] on input "number" at bounding box center [424, 428] width 153 height 42
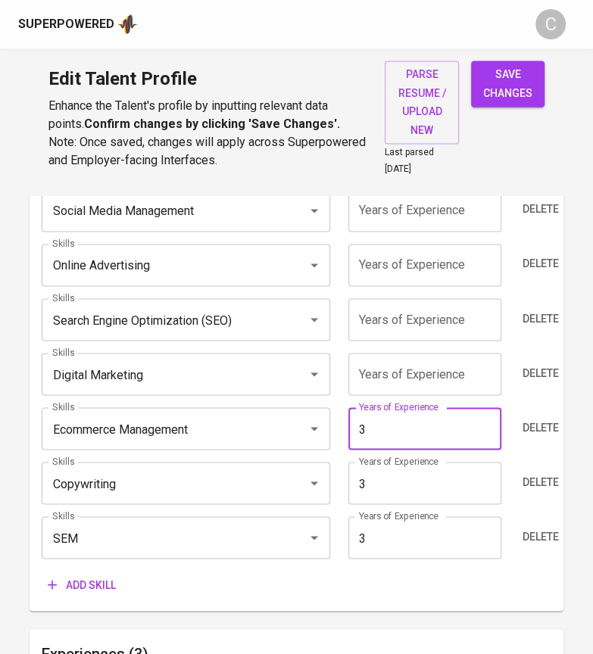
type input "3"
click at [387, 378] on input "number" at bounding box center [424, 374] width 153 height 42
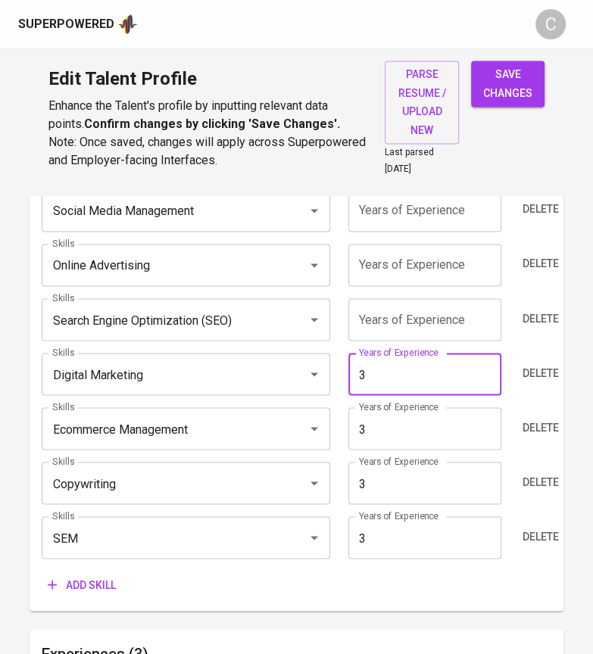
type input "3"
drag, startPoint x: 394, startPoint y: 327, endPoint x: 146, endPoint y: 335, distance: 247.7
click at [395, 327] on input "number" at bounding box center [424, 319] width 153 height 42
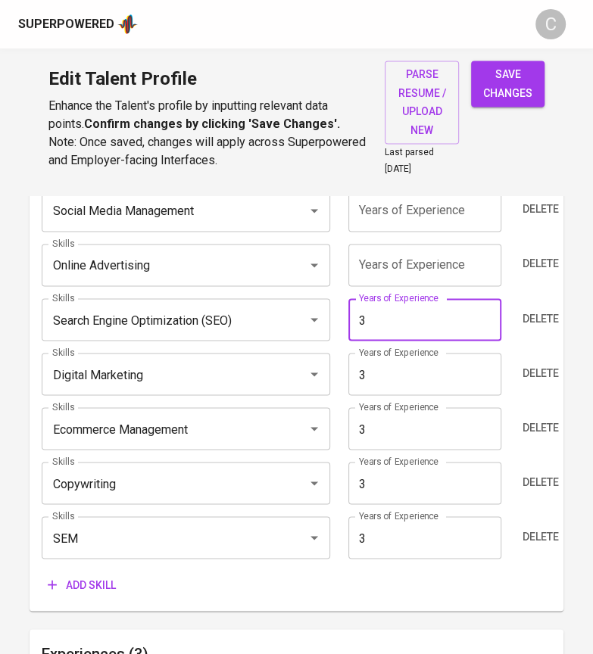
type input "3"
click at [0, 434] on main "Talent Information Delete Talent Email   * kayadoemahevi@gmail.com Talent Email…" at bounding box center [296, 570] width 593 height 2684
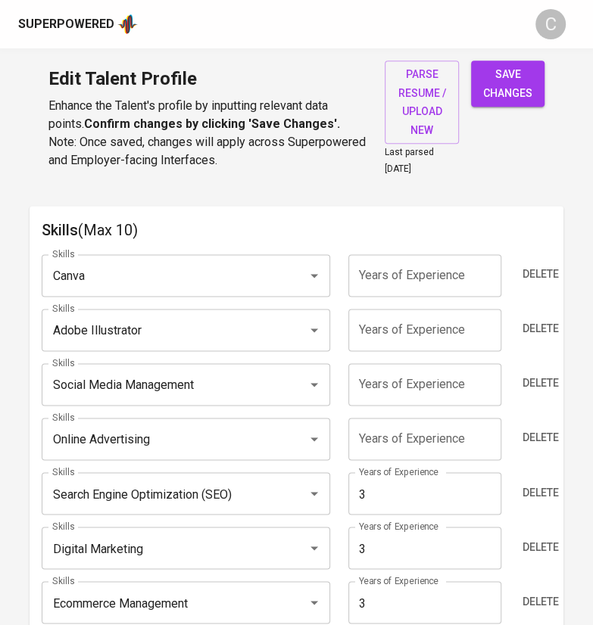
scroll to position [696, 0]
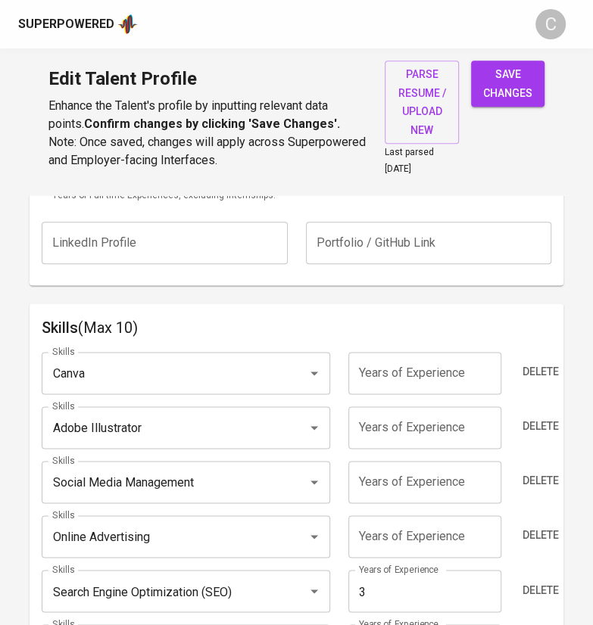
click at [388, 366] on input "number" at bounding box center [424, 373] width 153 height 42
type input "3"
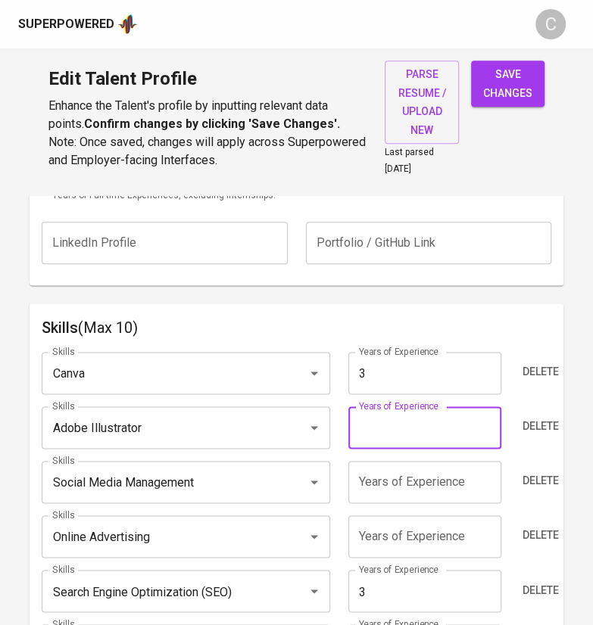
click at [392, 426] on input "number" at bounding box center [424, 428] width 153 height 42
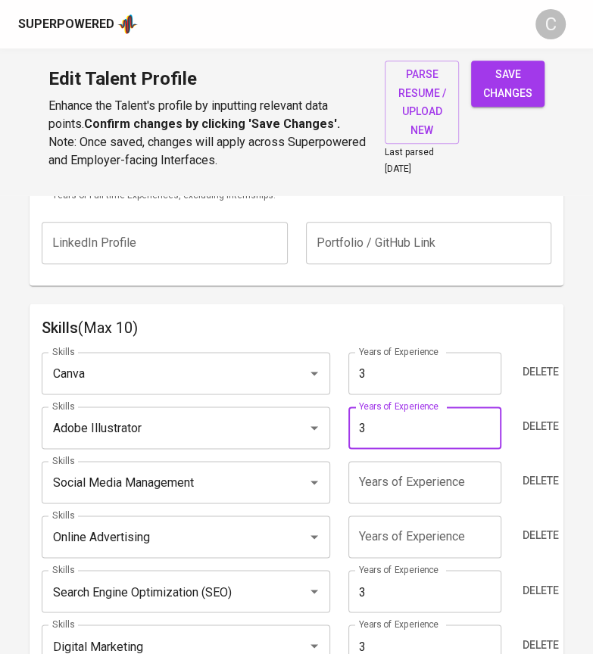
type input "3"
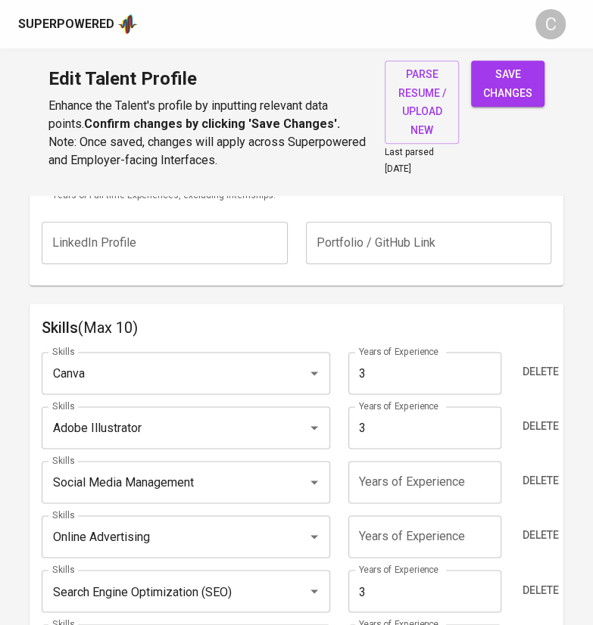
click at [429, 477] on input "number" at bounding box center [424, 482] width 153 height 42
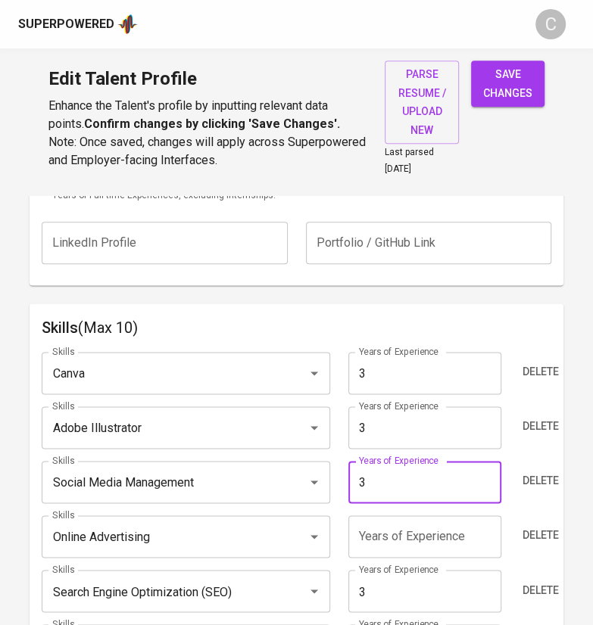
type input "3"
click at [401, 529] on input "number" at bounding box center [424, 537] width 153 height 42
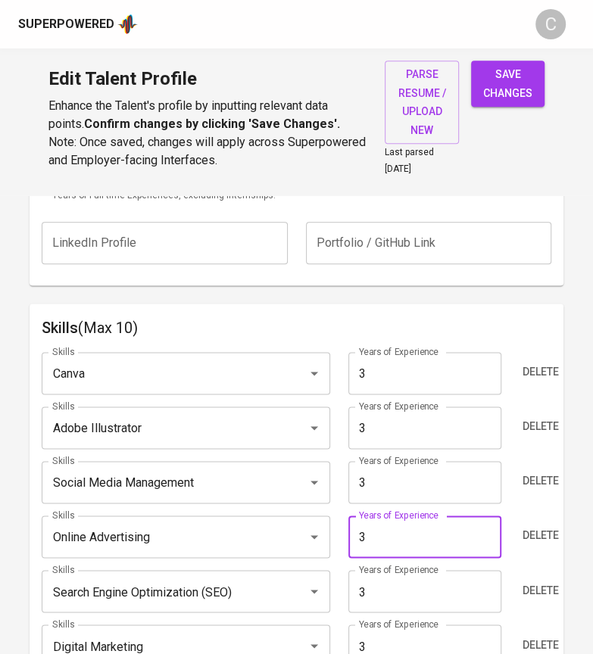
type input "3"
click at [30, 554] on div "Skills (Max 10) Skills Canva Skills Years of Experience 3 Years of Experience D…" at bounding box center [297, 593] width 534 height 579
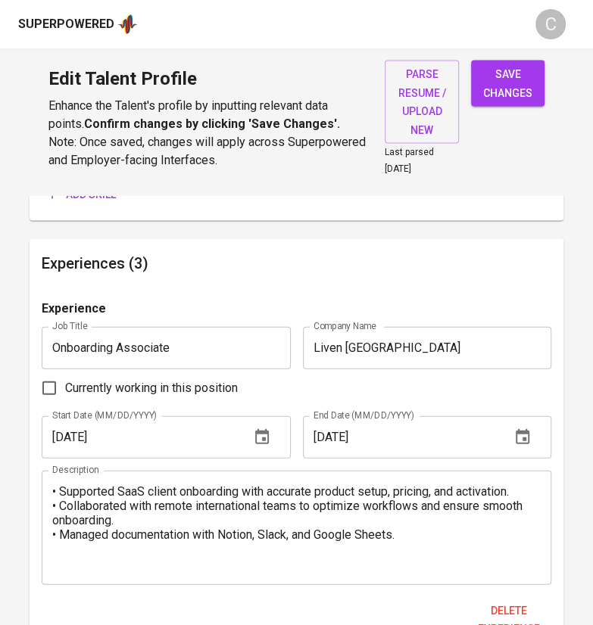
scroll to position [1374, 0]
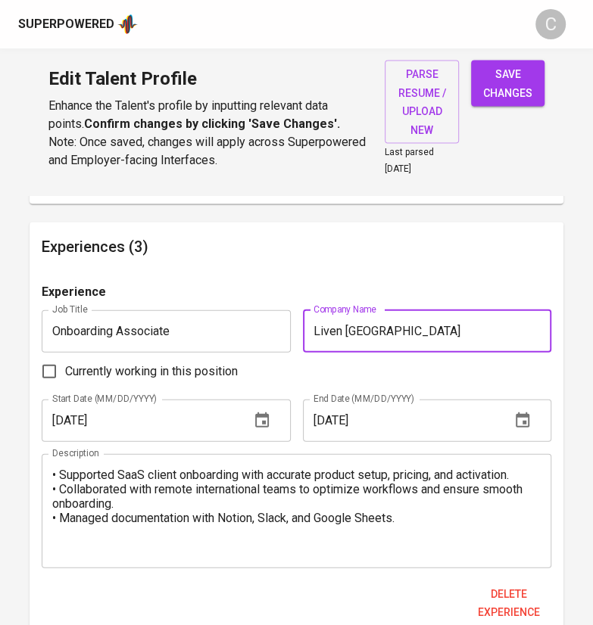
drag, startPoint x: 341, startPoint y: 329, endPoint x: 331, endPoint y: 330, distance: 9.9
click at [303, 324] on input "Liven Australia" at bounding box center [427, 331] width 248 height 42
click at [333, 332] on input "Liven Australia" at bounding box center [427, 331] width 248 height 42
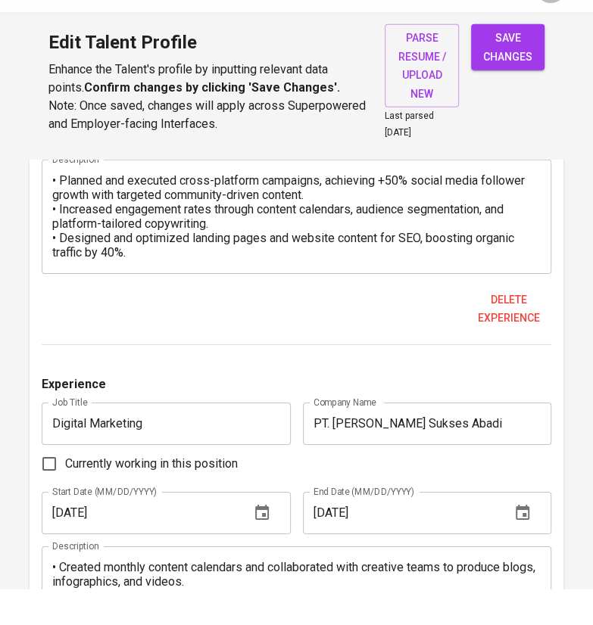
scroll to position [2063, 0]
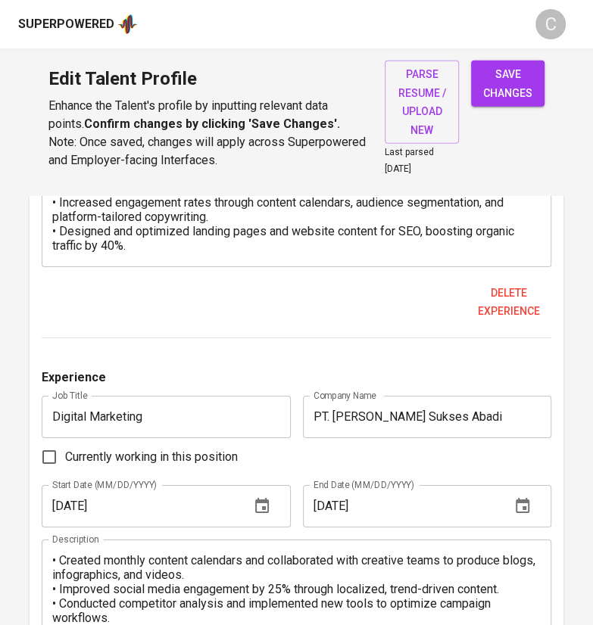
click at [514, 49] on div "Edit Talent Profile Enhance the Talent's profile by inputting relevant data poi…" at bounding box center [296, 121] width 593 height 147
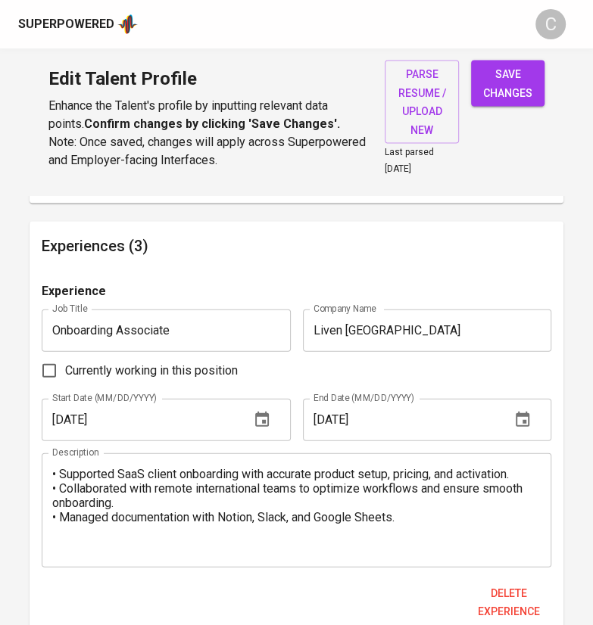
scroll to position [1272, 0]
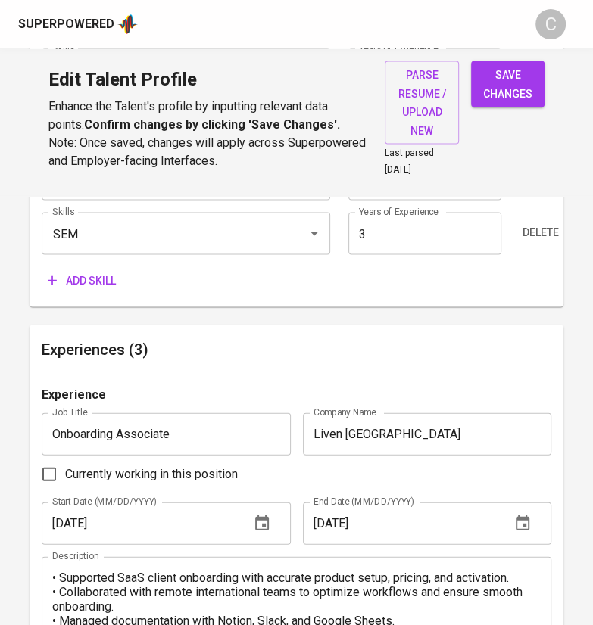
click at [507, 84] on span "save changes" at bounding box center [507, 83] width 49 height 37
type input "Search Engine Marketing (SEM)"
type input "Copywriting"
type input "Ecommerce Management"
type input "Digital Marketing"
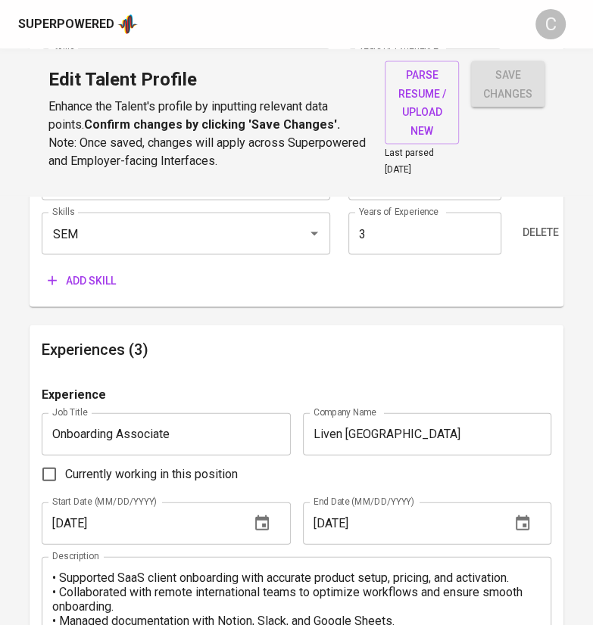
type input "Online Advertising"
type input "Social Media Management"
type input "Adobe Illustrator"
type input "Canva"
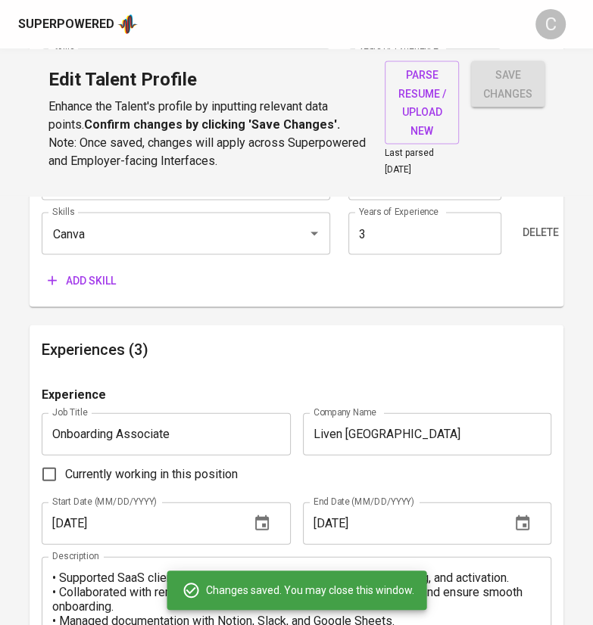
click at [539, 0] on html "Superpowered C Edit Talent Profile Enhance the Talent's profile by inputting re…" at bounding box center [296, 187] width 593 height 2918
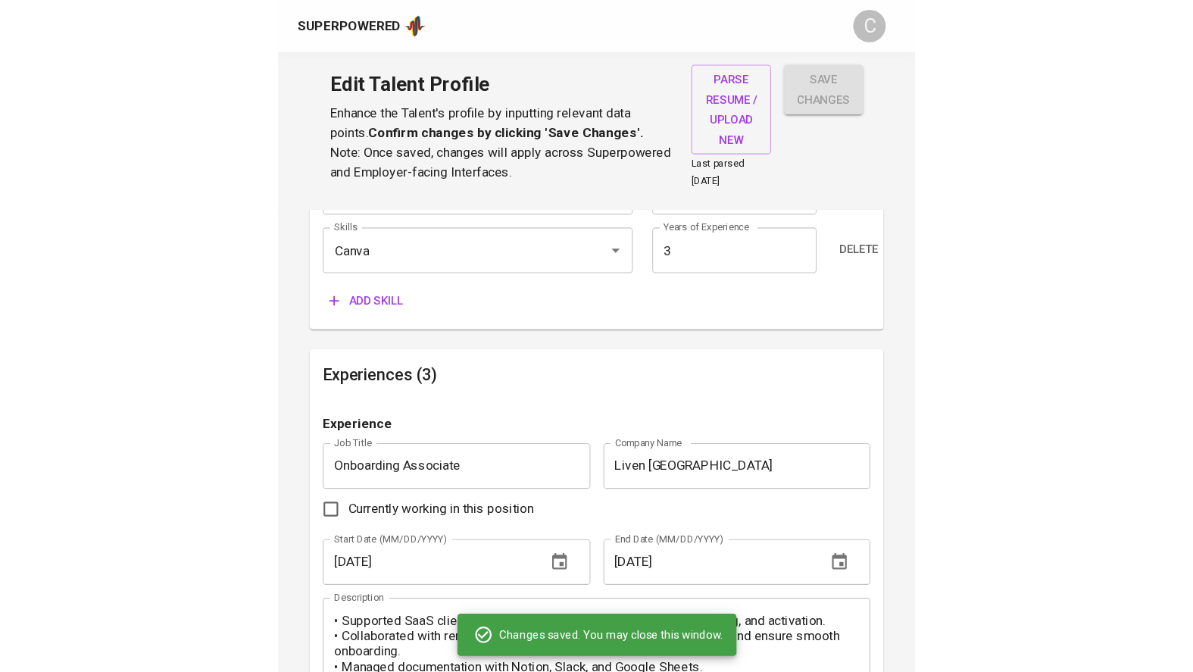
scroll to position [1209, 0]
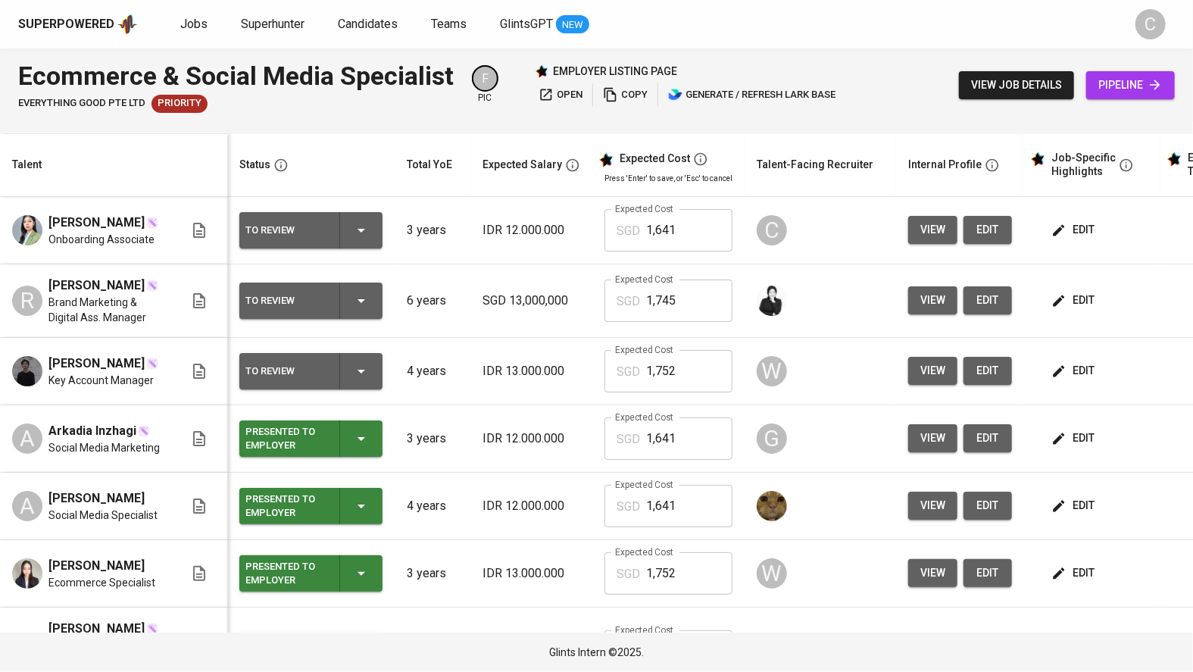
click at [1078, 447] on span "edit" at bounding box center [1074, 438] width 40 height 19
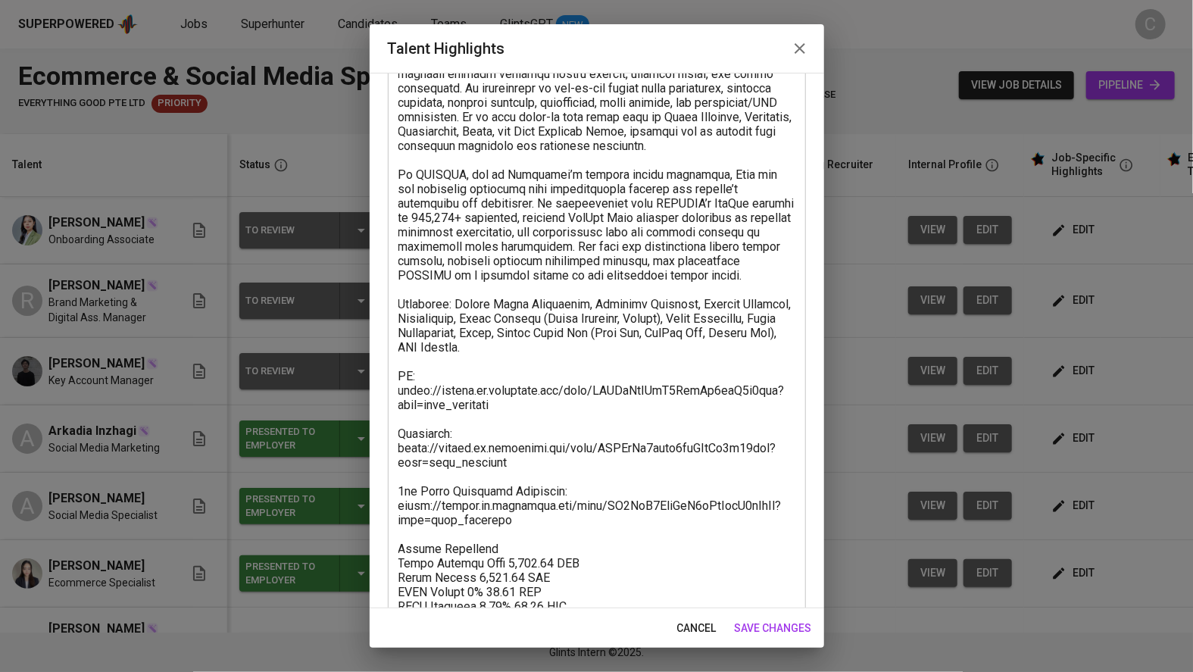
scroll to position [180, 0]
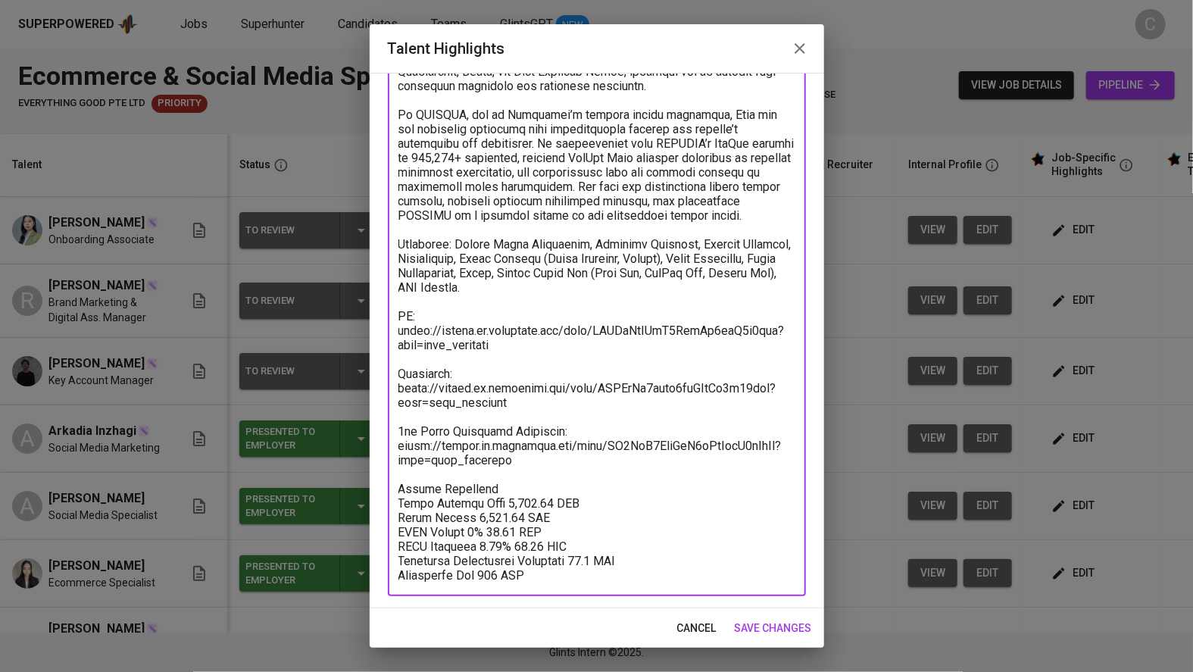
drag, startPoint x: 549, startPoint y: 575, endPoint x: 410, endPoint y: 519, distance: 149.5
click at [397, 519] on div "x Talent Highlights" at bounding box center [597, 287] width 418 height 618
click at [719, 527] on textarea at bounding box center [596, 287] width 397 height 590
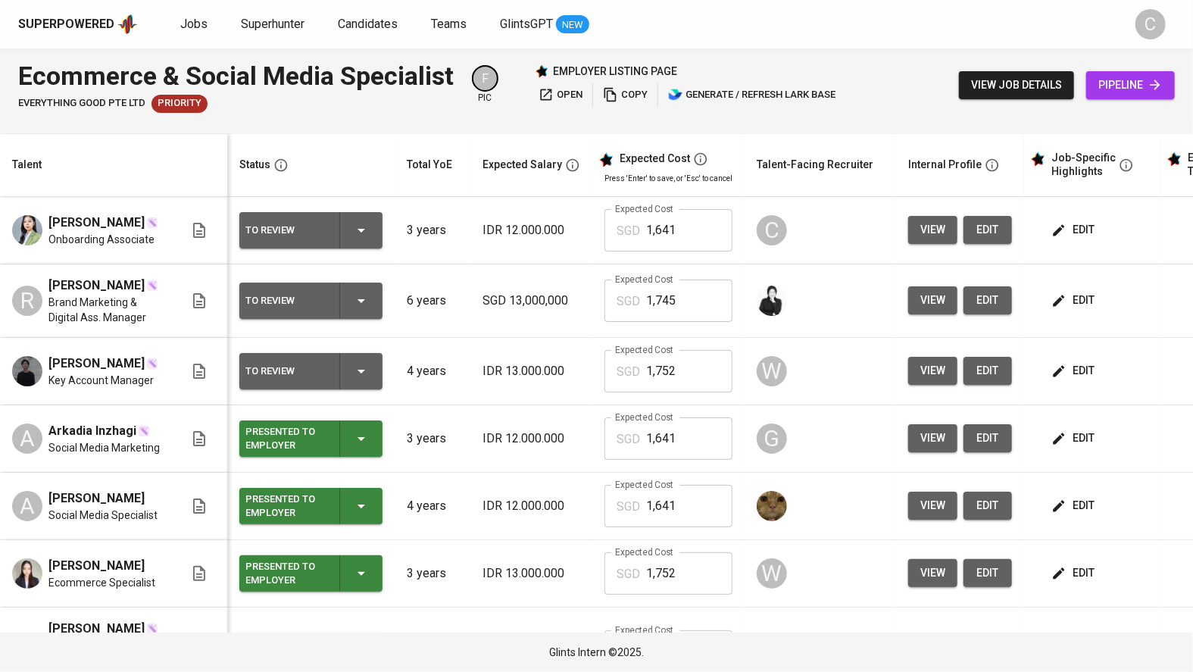
click at [1071, 297] on span "edit" at bounding box center [1074, 300] width 40 height 19
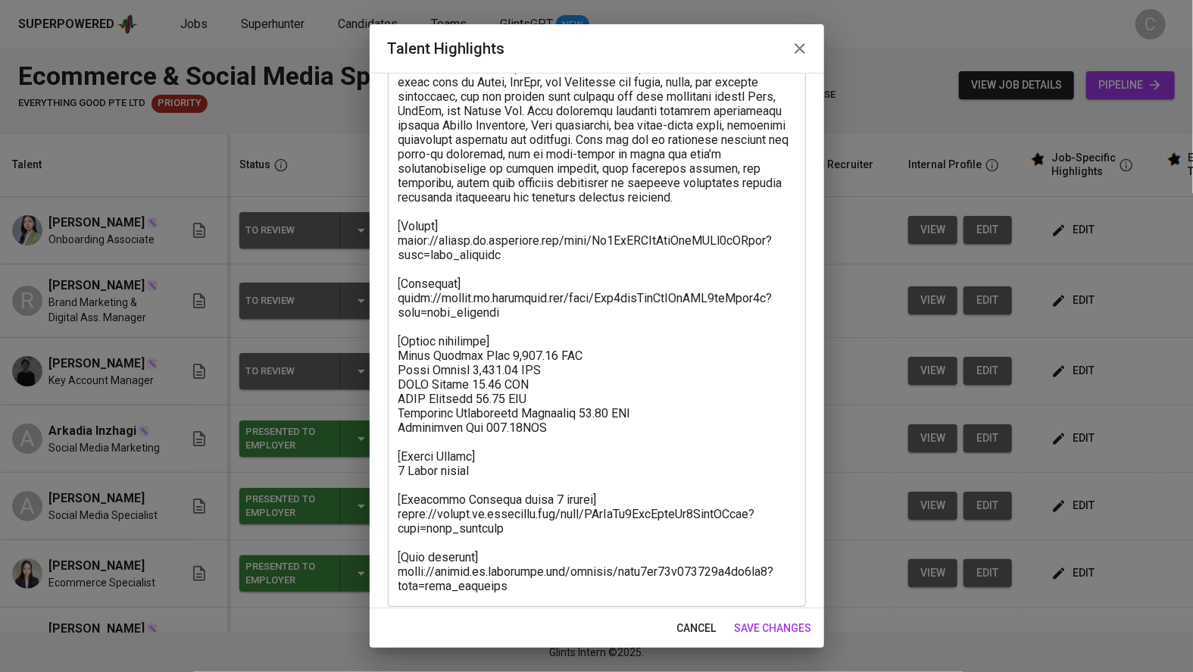
scroll to position [354, 0]
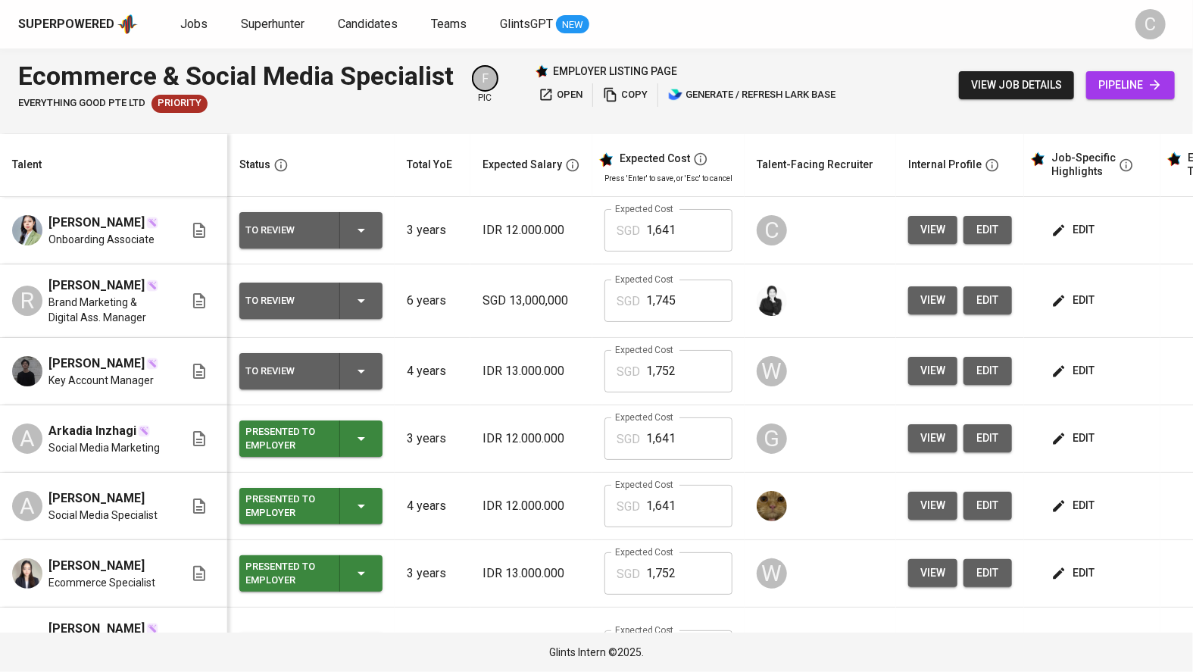
click at [1071, 303] on span "edit" at bounding box center [1074, 300] width 40 height 19
click at [1094, 376] on button "edit" at bounding box center [1074, 371] width 52 height 28
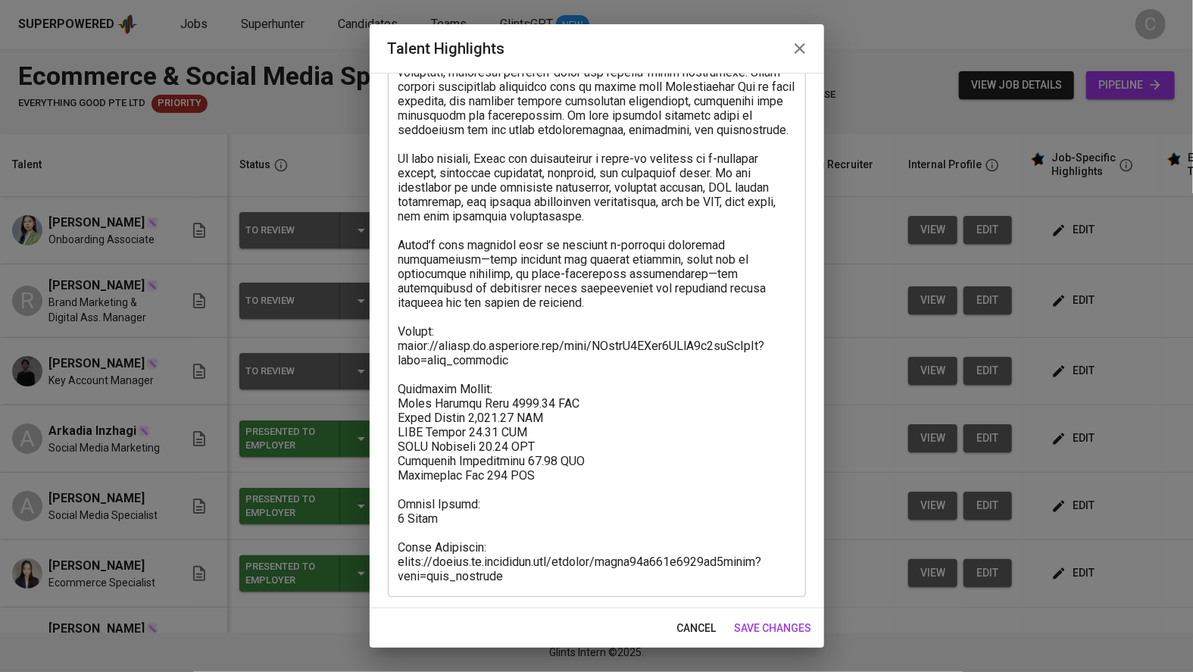
scroll to position [526, 0]
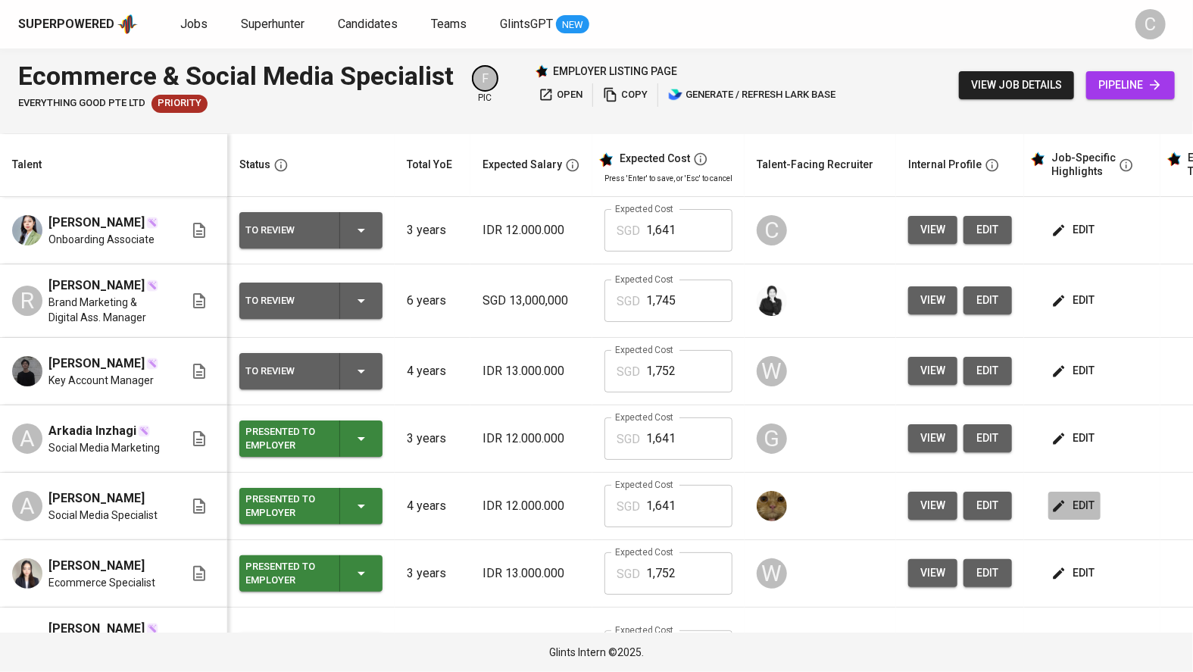
click at [1068, 515] on span "edit" at bounding box center [1074, 505] width 40 height 19
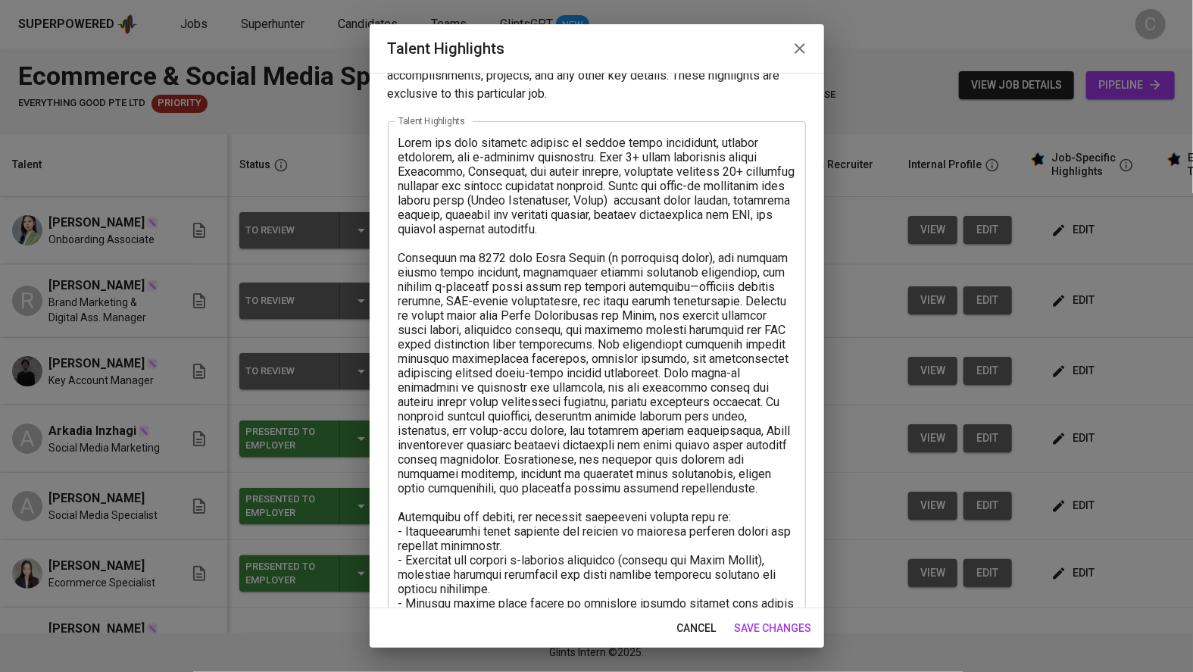
scroll to position [367, 0]
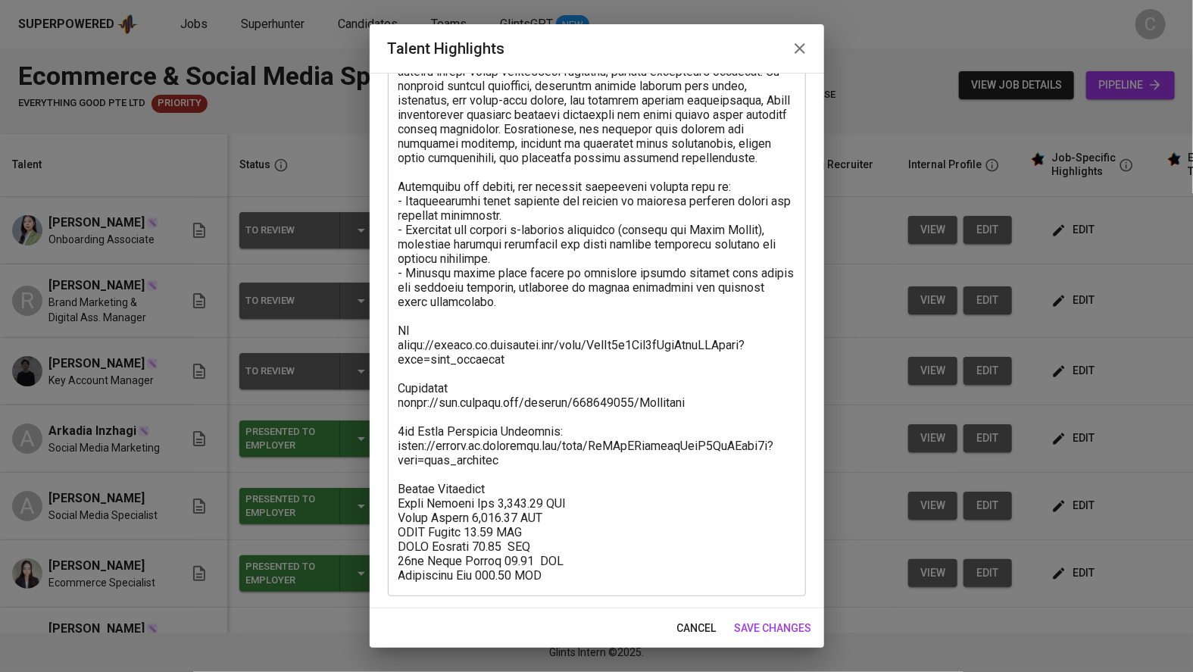
drag, startPoint x: 573, startPoint y: 591, endPoint x: 365, endPoint y: 507, distance: 224.8
click at [365, 507] on div "Talent Highlights Enhance the Talent's profile by adding highlights relevant to…" at bounding box center [596, 336] width 1193 height 672
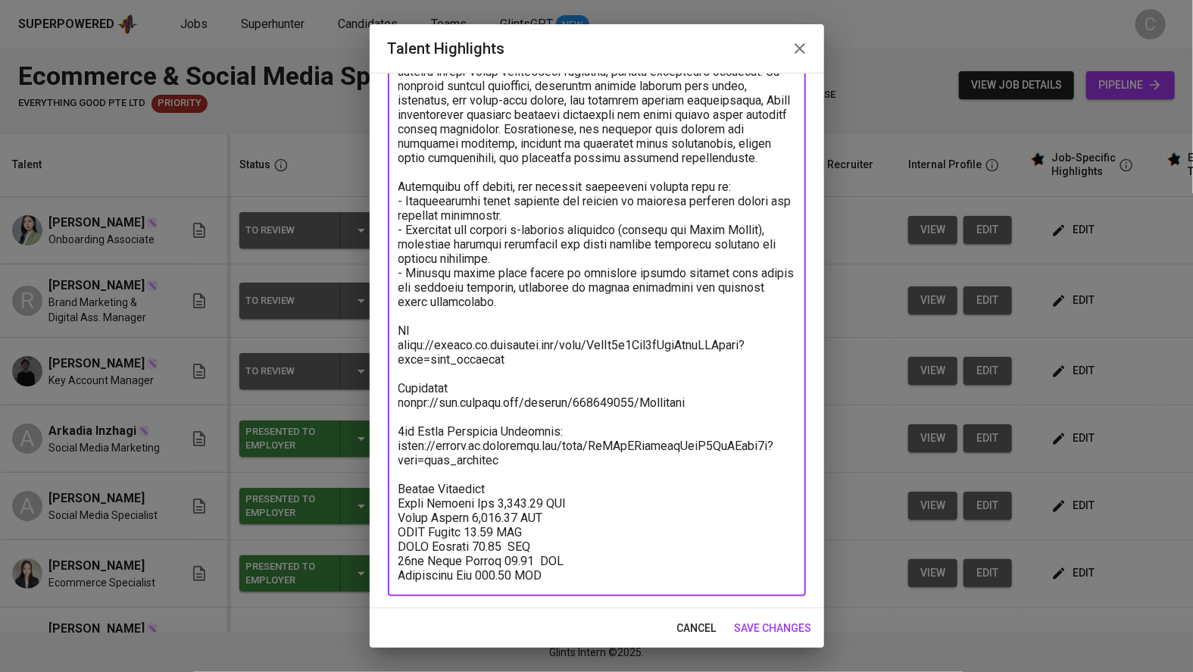
drag, startPoint x: 562, startPoint y: 572, endPoint x: 380, endPoint y: 485, distance: 201.5
click at [380, 485] on div "Enhance the Talent's profile by adding highlights relevant to this job - accomp…" at bounding box center [597, 340] width 454 height 535
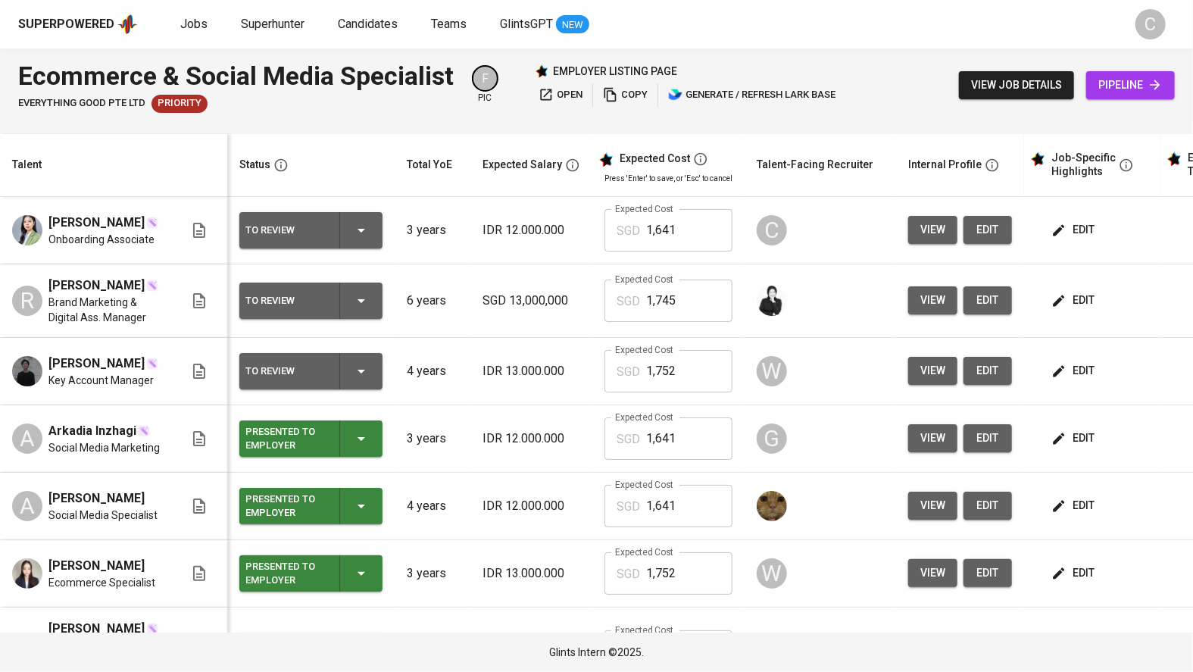
click at [1068, 367] on span "edit" at bounding box center [1074, 370] width 40 height 19
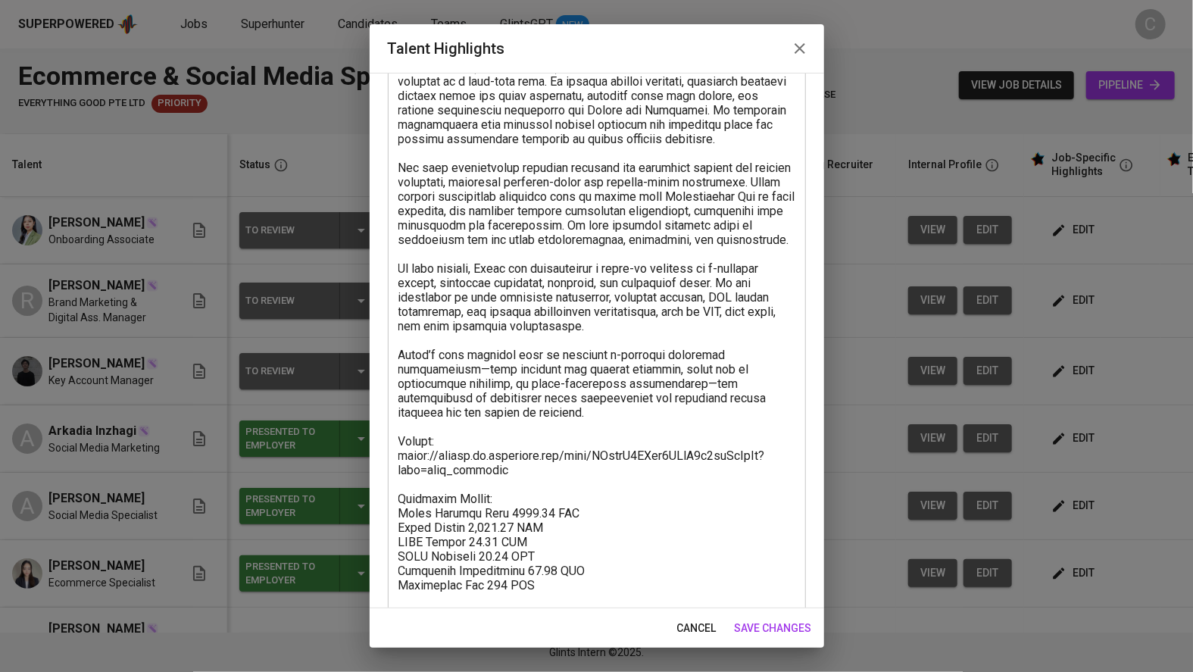
scroll to position [526, 0]
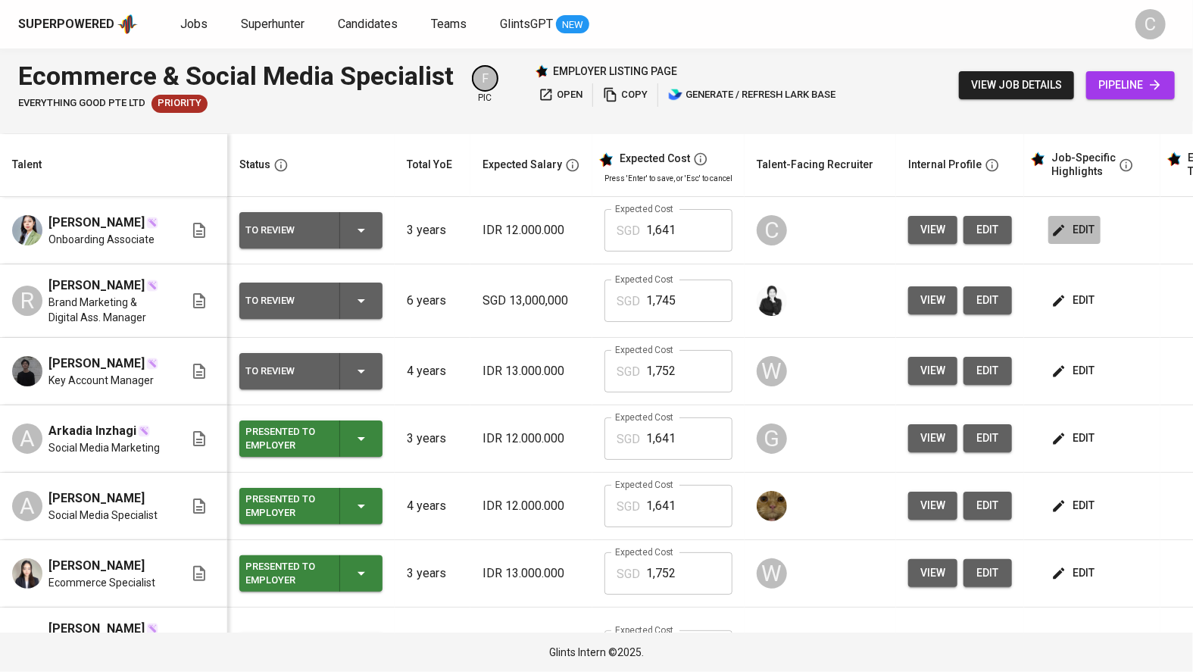
click at [1068, 225] on span "edit" at bounding box center [1074, 229] width 40 height 19
click at [1077, 364] on button "edit" at bounding box center [1074, 371] width 52 height 28
click at [1076, 227] on span "edit" at bounding box center [1074, 229] width 40 height 19
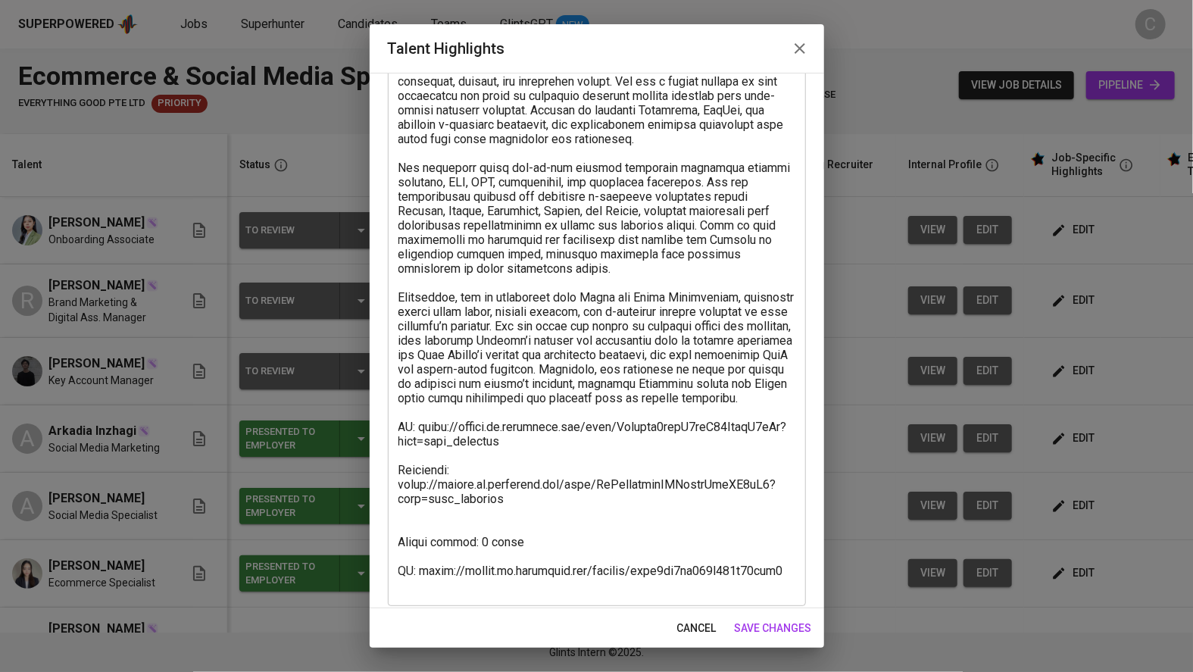
scroll to position [137, 0]
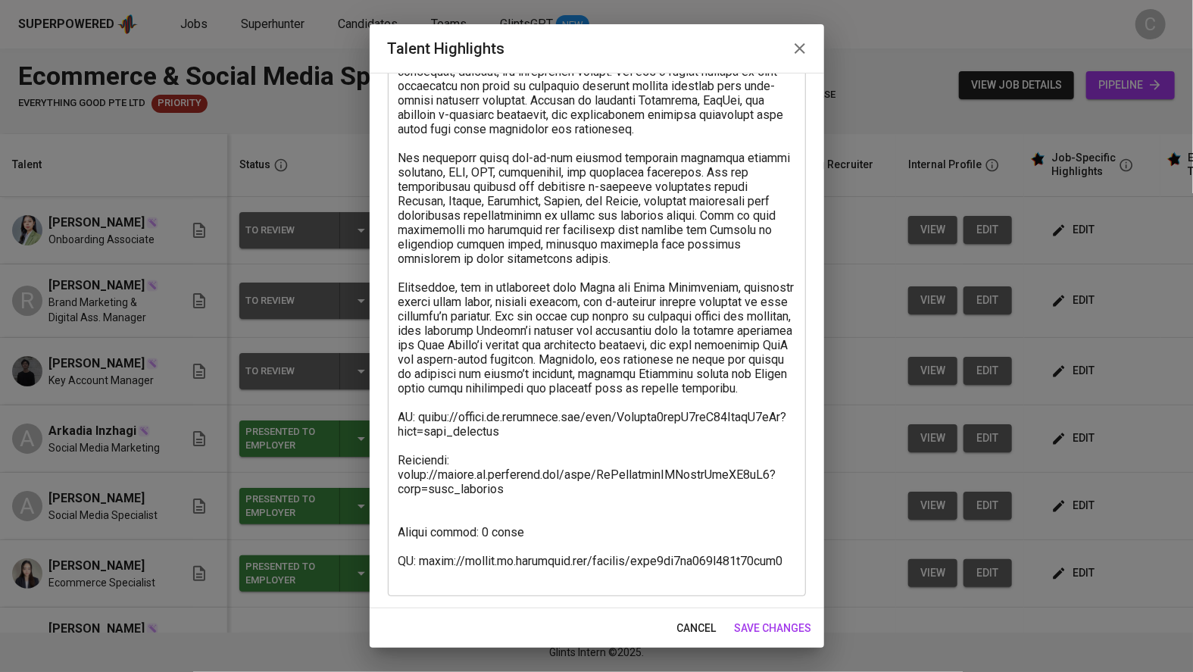
click at [419, 518] on textarea at bounding box center [596, 309] width 397 height 547
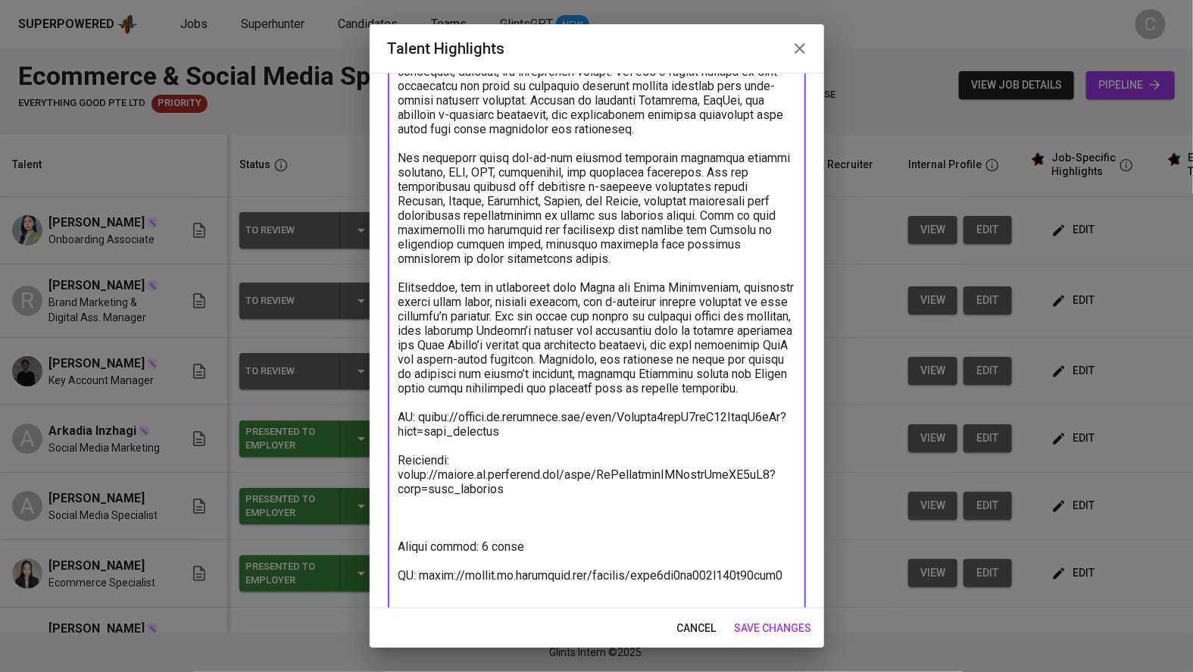
paste textarea "Salary Breakdown Total Monthly Fee 1,640.57 SGD Basic Salary 1,087.14 SGD BPJS …"
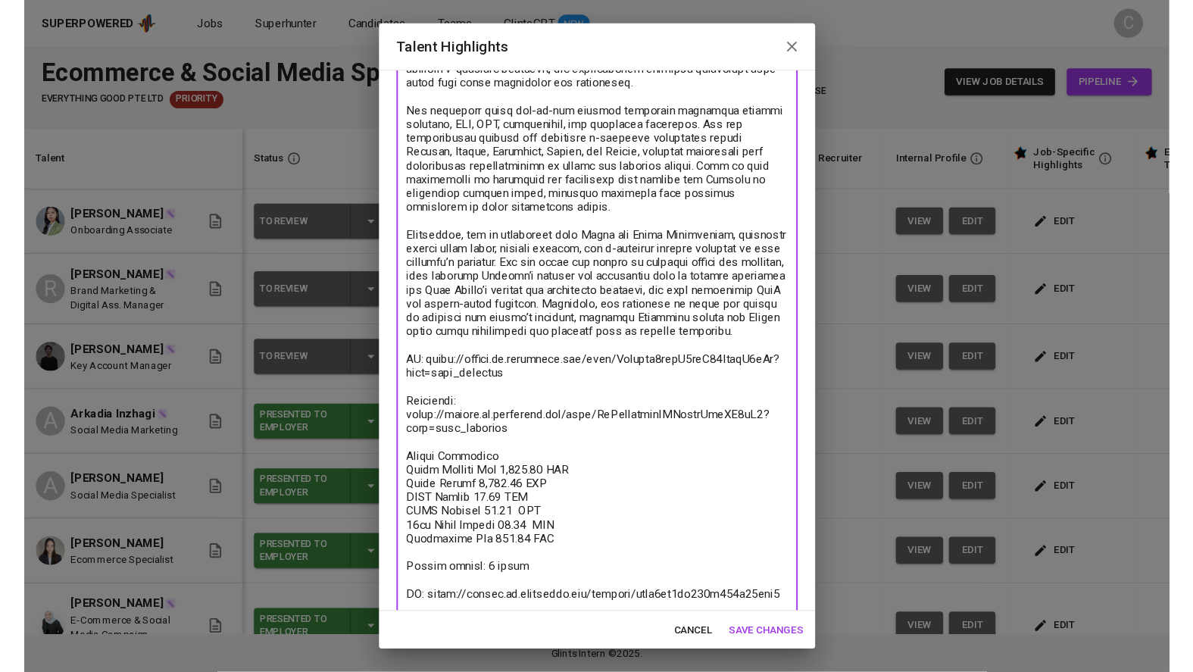
scroll to position [210, 0]
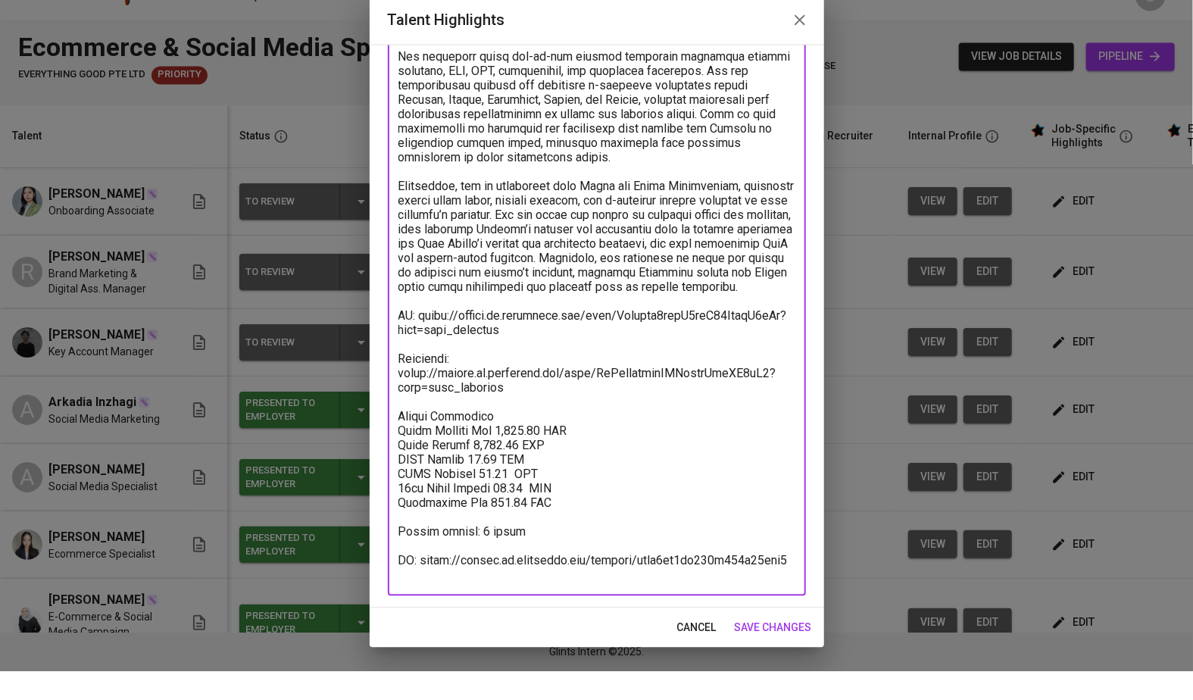
click at [780, 558] on textarea at bounding box center [596, 286] width 397 height 647
type textarea "Vivi (Mahevi) is a digital marketing and social media specialist with more than…"
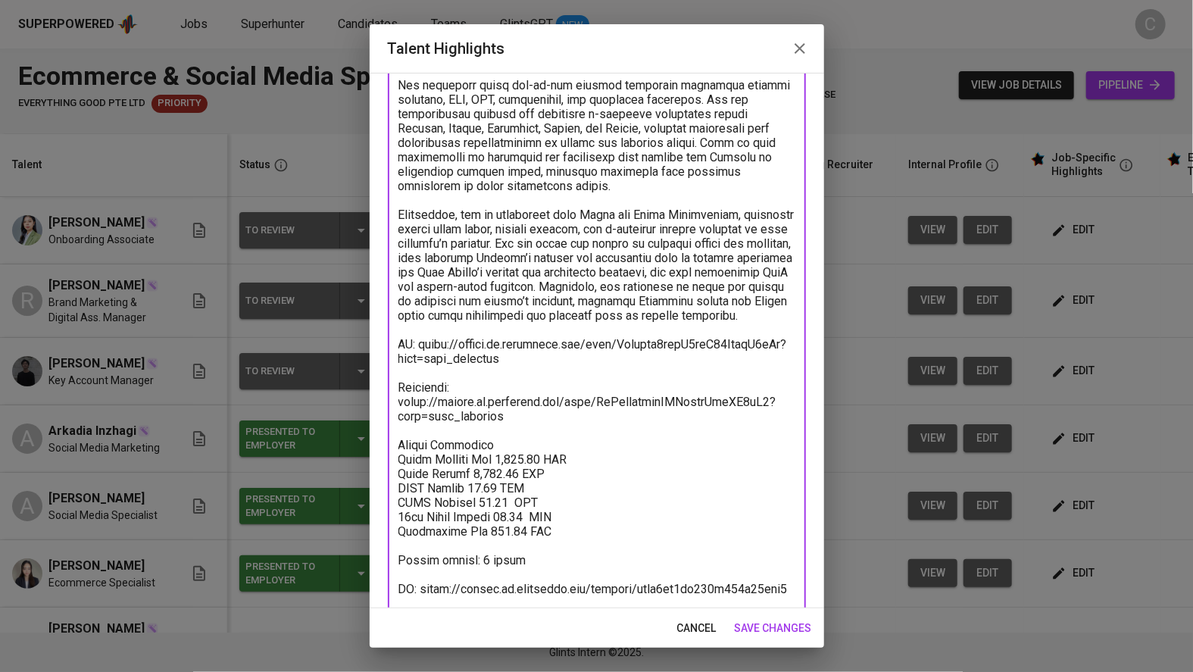
drag, startPoint x: 792, startPoint y: 622, endPoint x: 811, endPoint y: 597, distance: 32.0
click at [790, 622] on span "save changes" at bounding box center [772, 628] width 77 height 19
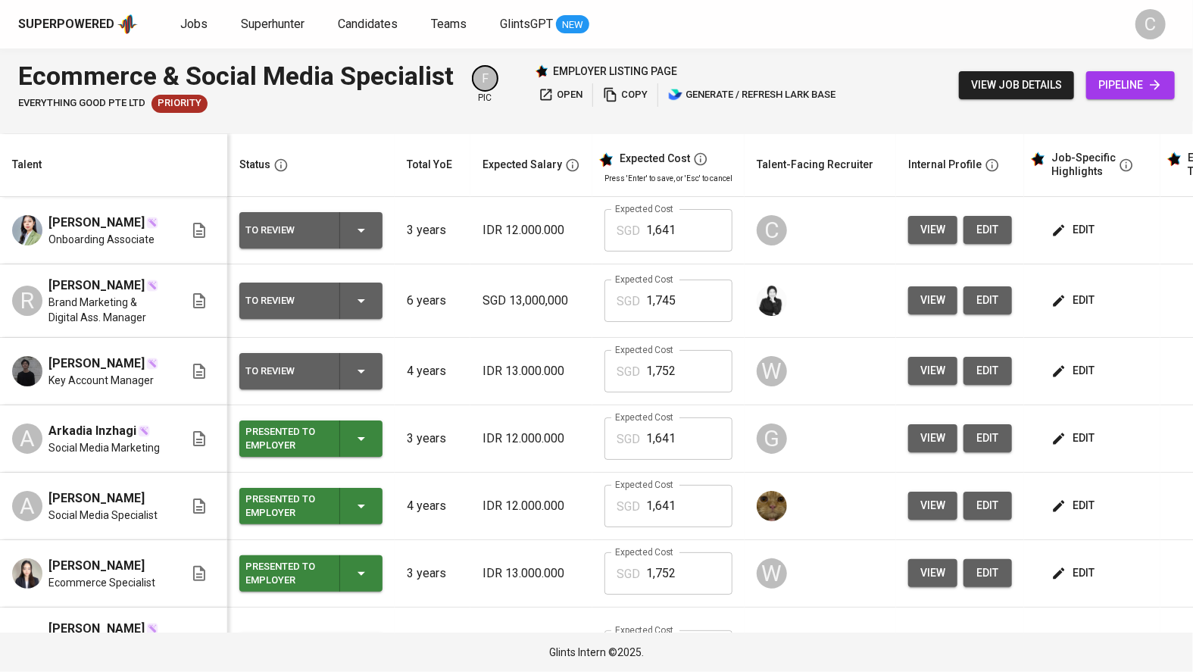
click at [988, 232] on span "edit" at bounding box center [987, 229] width 24 height 19
click at [1071, 214] on td "edit" at bounding box center [1092, 230] width 136 height 67
click at [1076, 229] on span "edit" at bounding box center [1074, 229] width 40 height 19
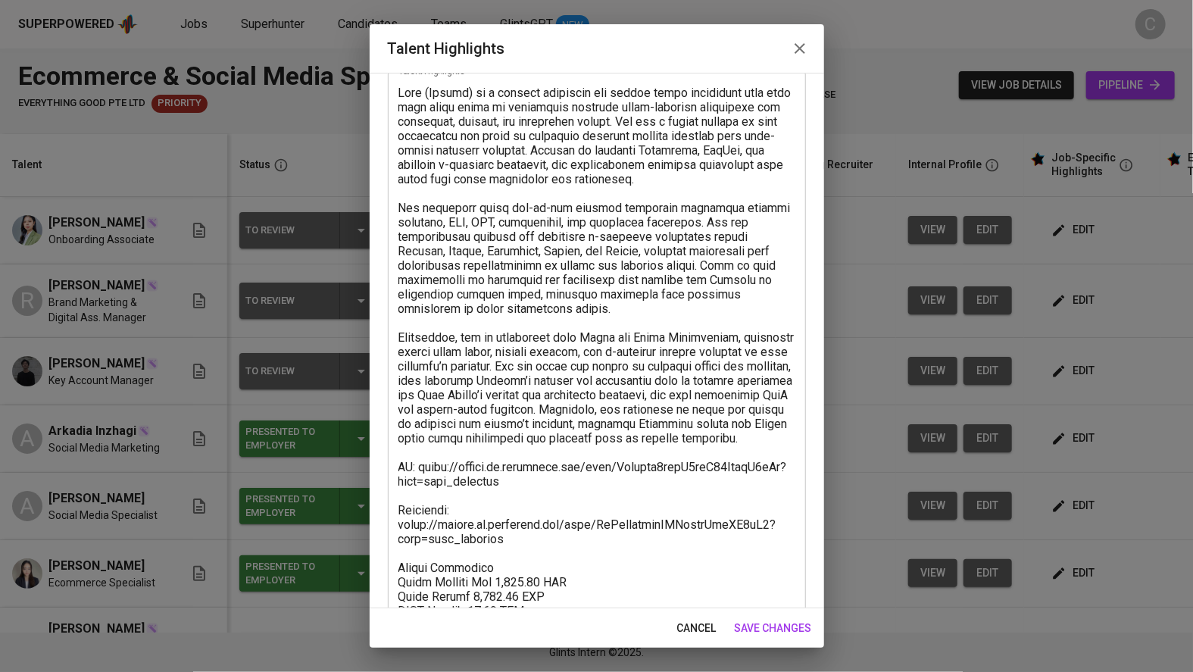
scroll to position [239, 0]
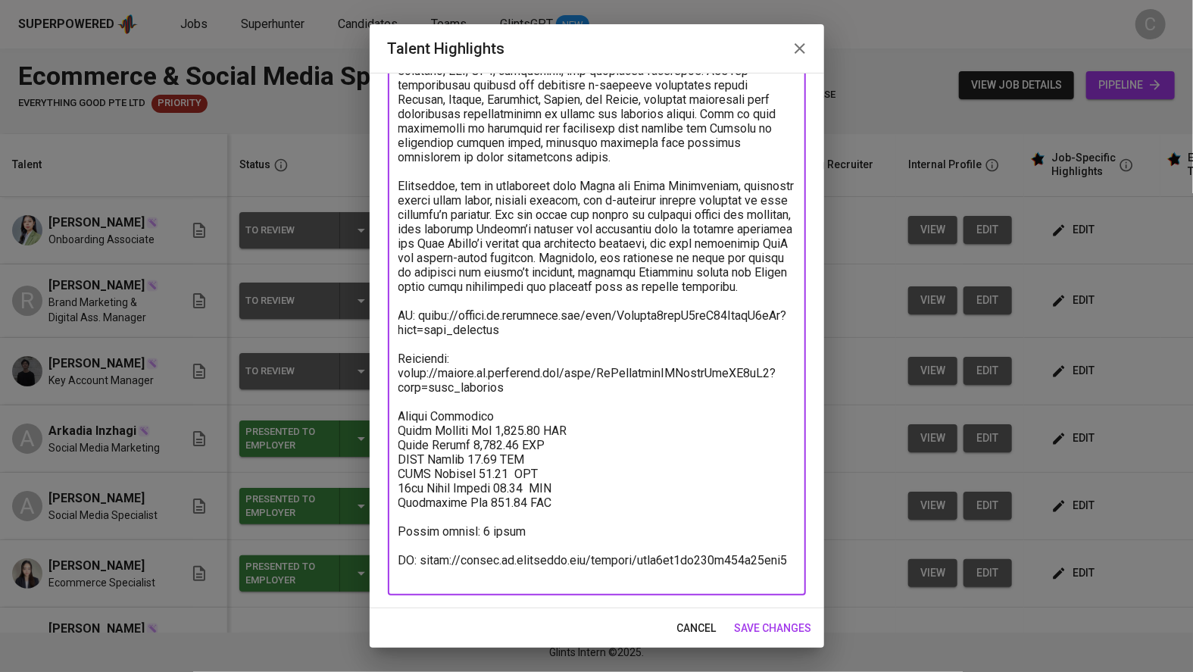
drag, startPoint x: 524, startPoint y: 347, endPoint x: 419, endPoint y: 328, distance: 106.9
click at [419, 328] on textarea at bounding box center [596, 257] width 397 height 647
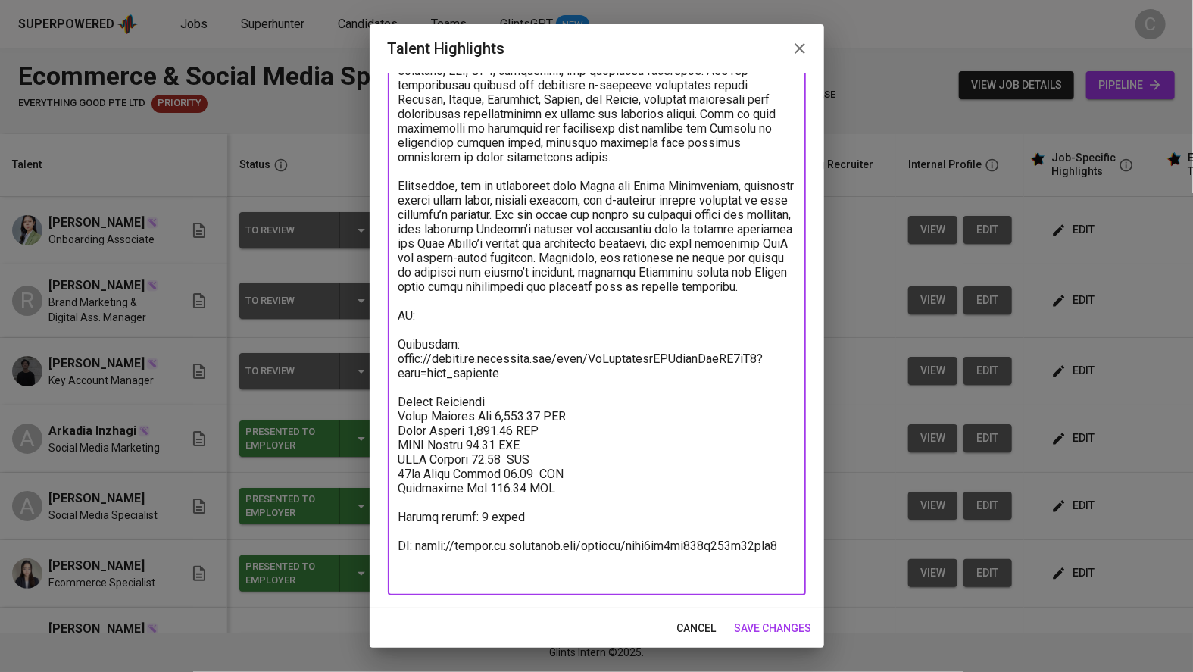
scroll to position [224, 0]
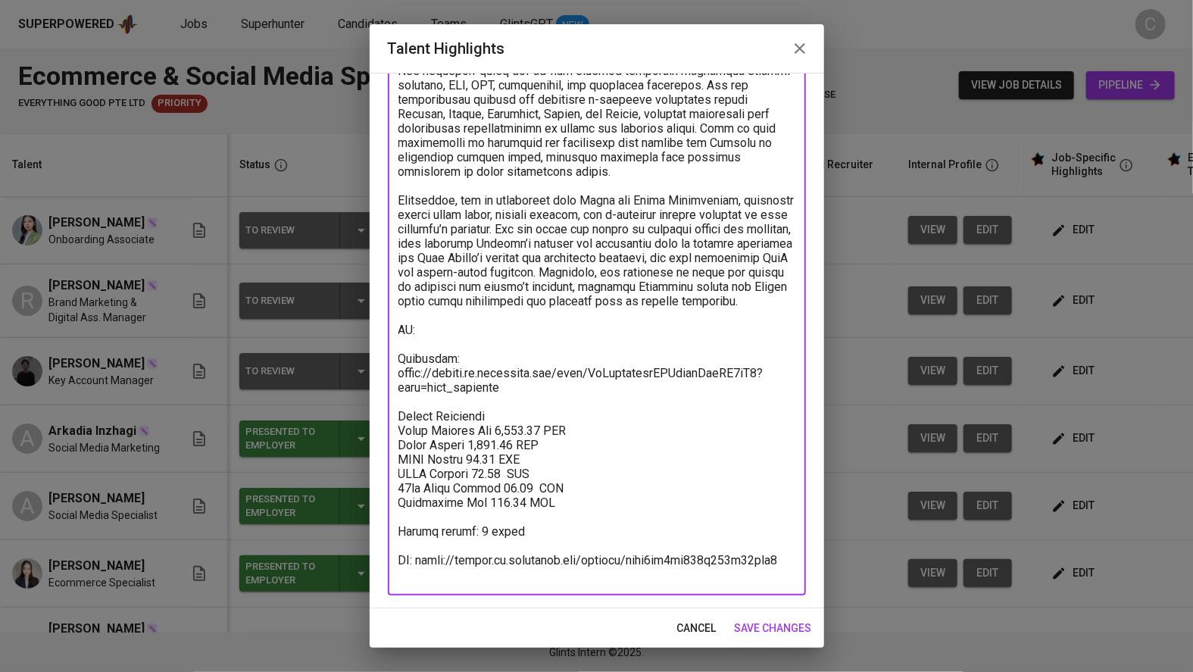
type textarea "Vivi (Mahevi) is a digital marketing and social media specialist with more than…"
drag, startPoint x: 812, startPoint y: 558, endPoint x: 812, endPoint y: 582, distance: 24.2
click at [811, 561] on div "Enhance the Talent's profile by adding highlights relevant to this job - accomp…" at bounding box center [597, 340] width 454 height 535
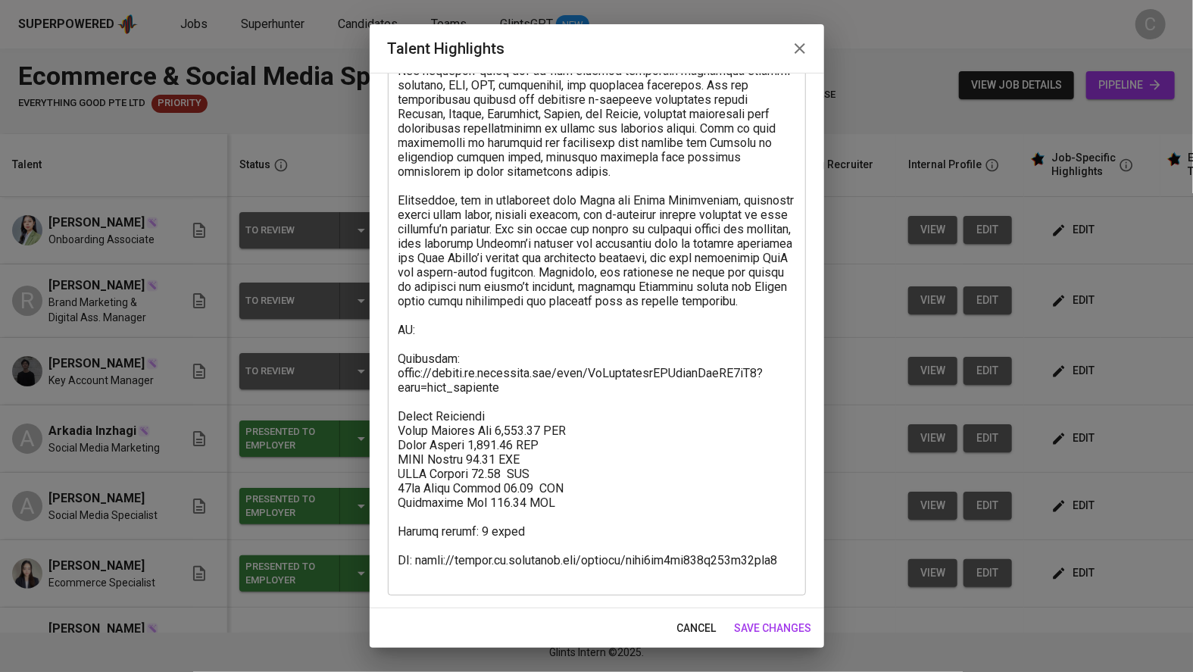
drag, startPoint x: 767, startPoint y: 623, endPoint x: 875, endPoint y: 581, distance: 115.6
click at [766, 623] on span "save changes" at bounding box center [772, 628] width 77 height 19
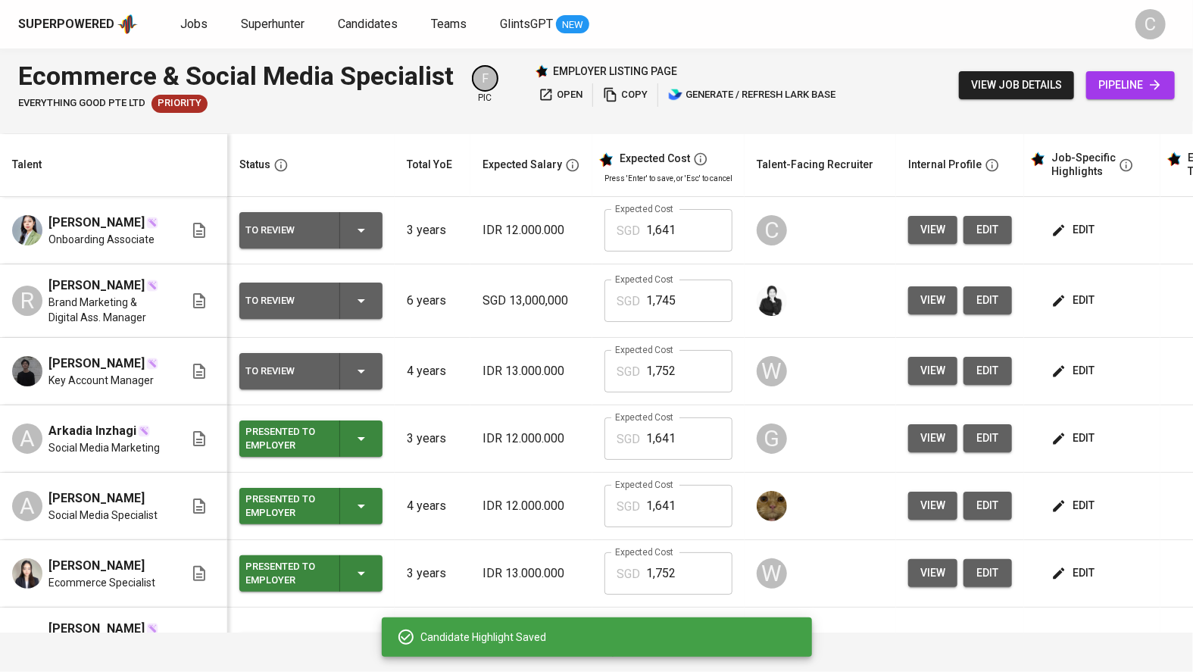
click at [1090, 229] on button "edit" at bounding box center [1074, 230] width 52 height 28
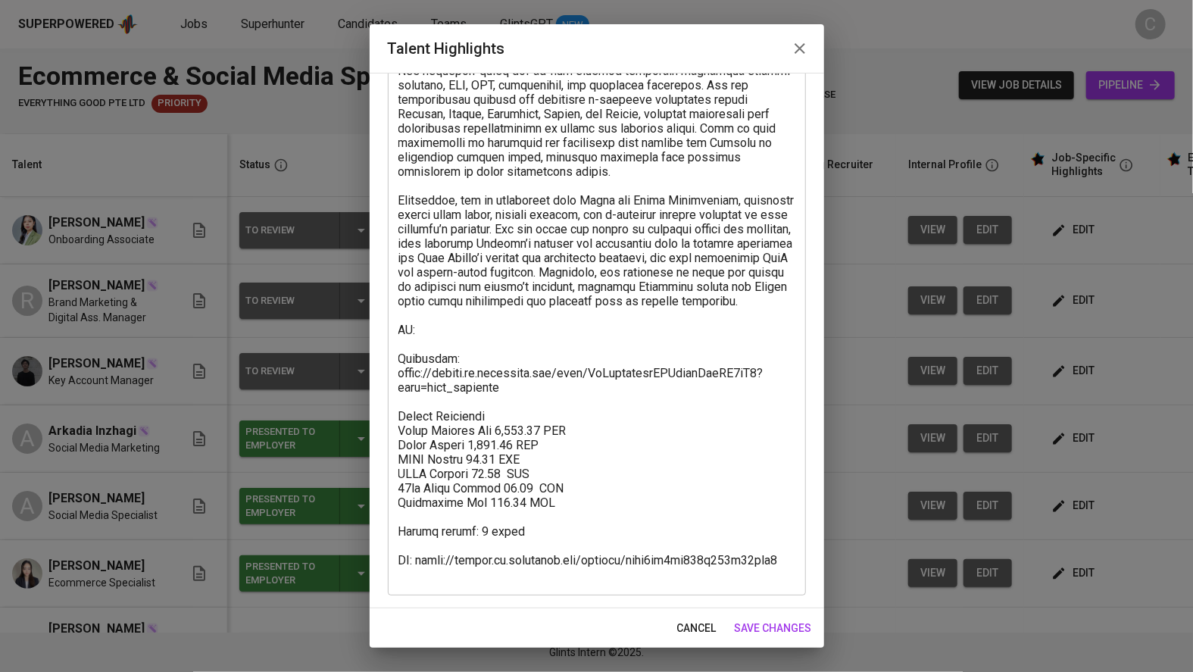
click at [437, 335] on textarea at bounding box center [596, 265] width 397 height 633
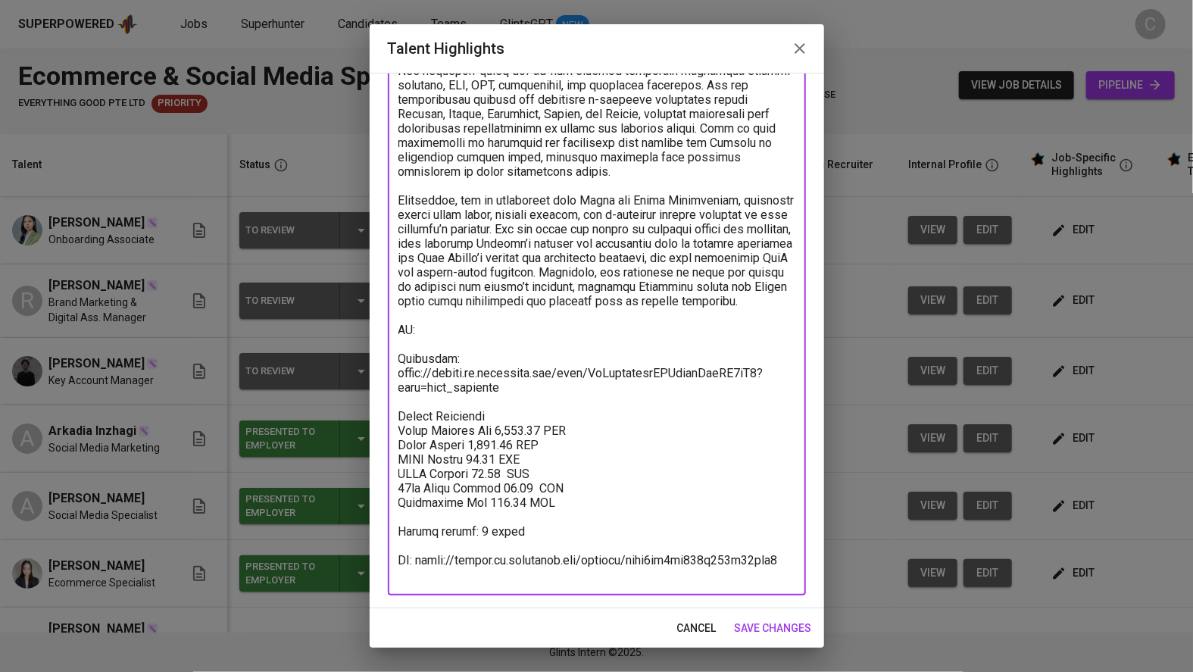
click at [441, 348] on textarea at bounding box center [596, 265] width 397 height 633
paste textarea "https://glints.sg.larksuite.com/wiki/OMosw1MfLivhJxkvMB9lni3Igyg?from=from_copy…"
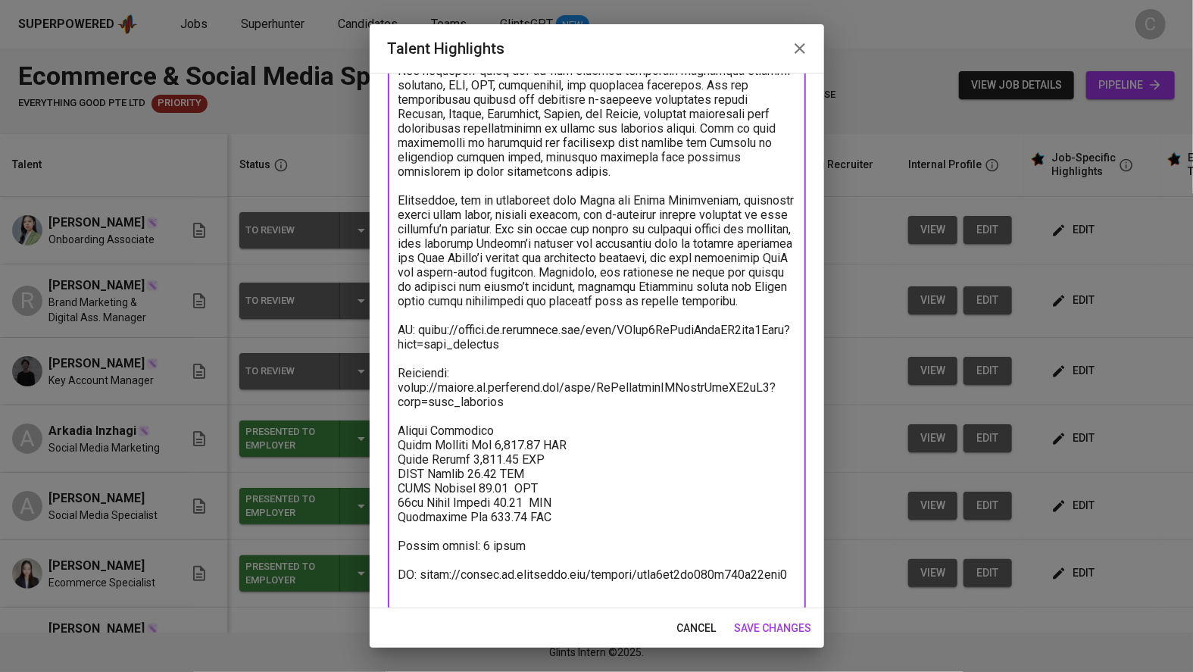
type textarea "Vivi (Mahevi) is a digital marketing and social media specialist with more than…"
click at [781, 619] on span "save changes" at bounding box center [772, 628] width 77 height 19
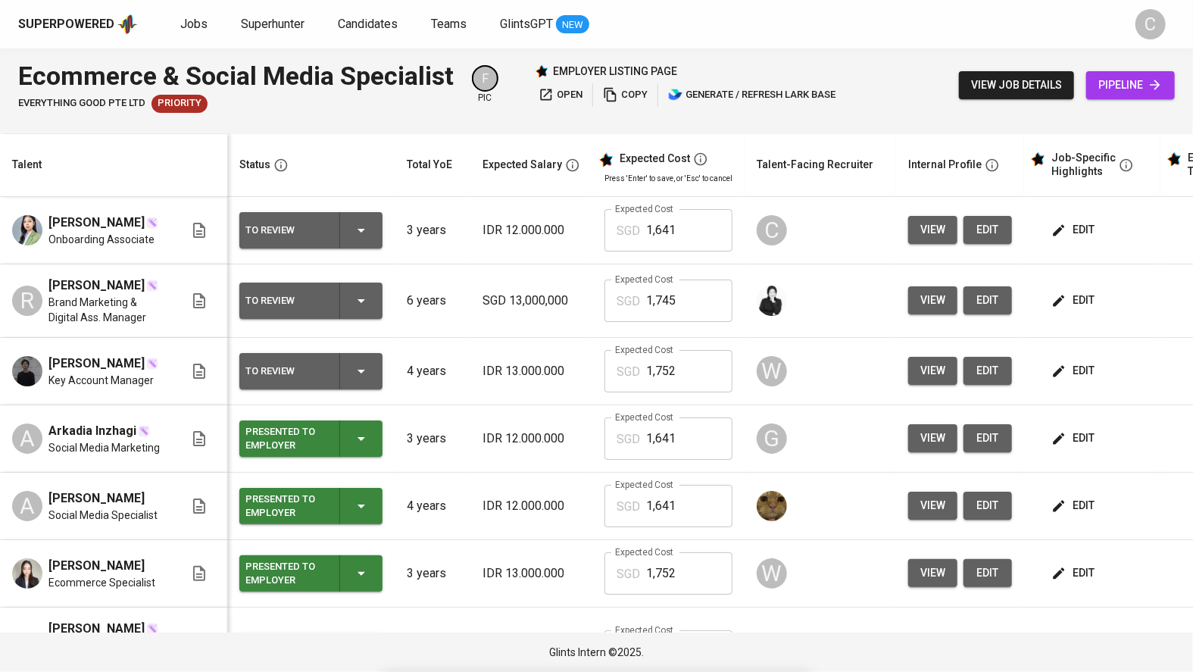
click at [1089, 229] on span "edit" at bounding box center [1074, 229] width 40 height 19
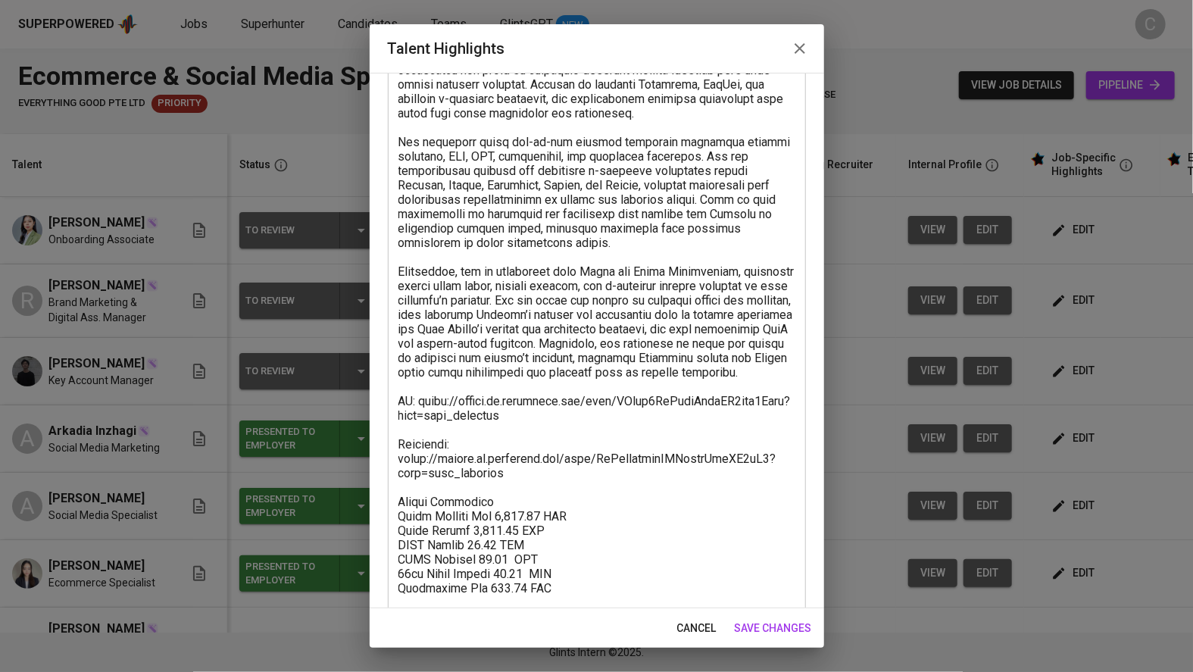
scroll to position [239, 0]
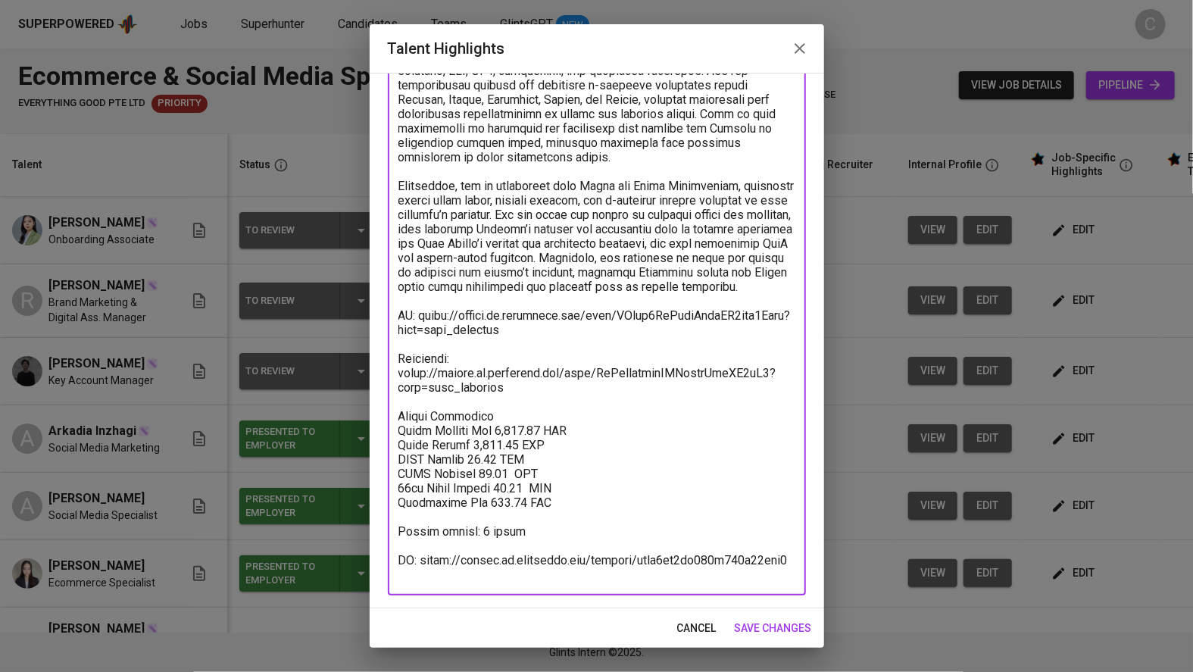
drag, startPoint x: 528, startPoint y: 341, endPoint x: 420, endPoint y: 330, distance: 108.0
click at [420, 330] on textarea at bounding box center [596, 257] width 397 height 647
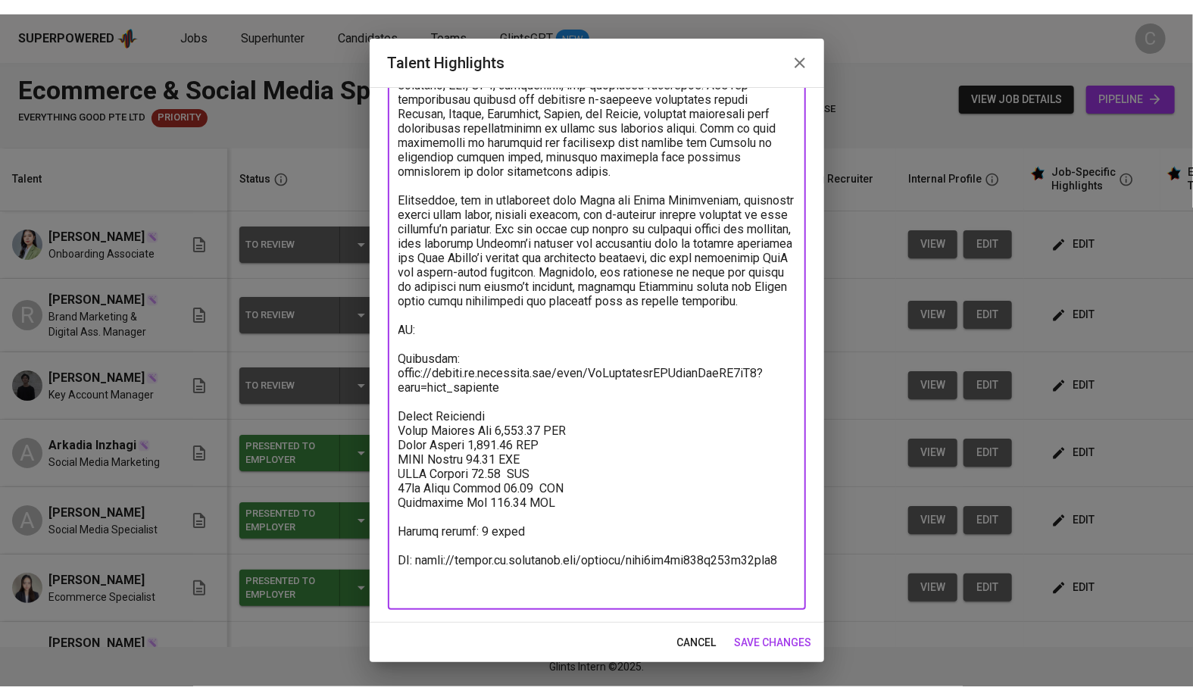
scroll to position [224, 0]
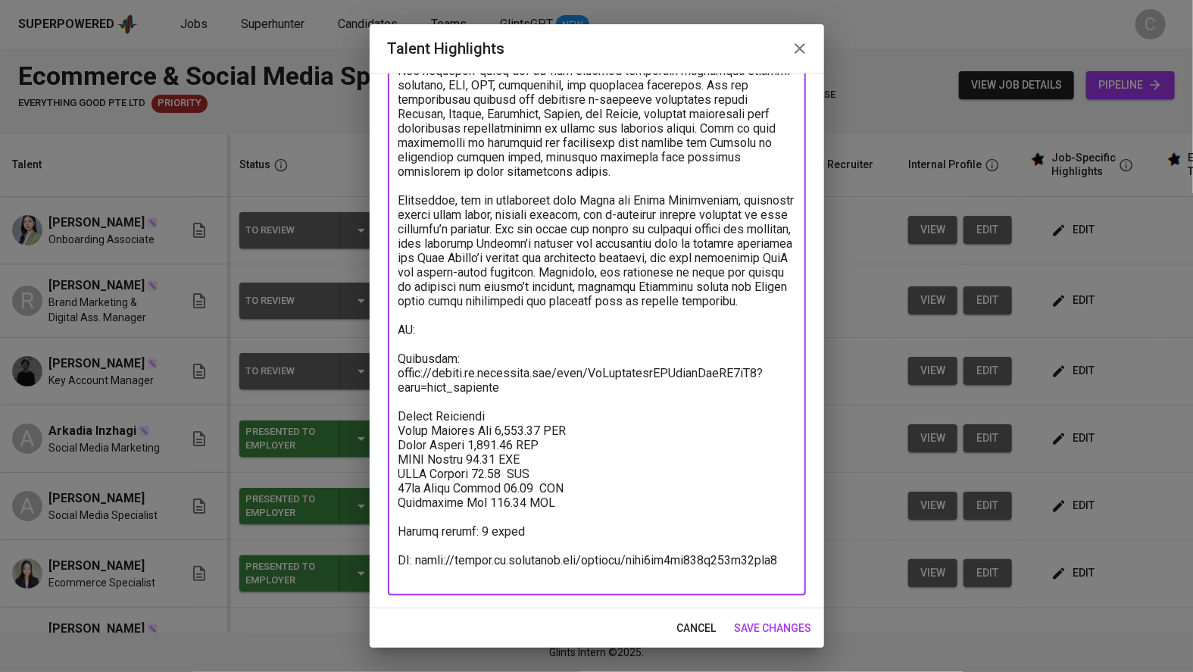
click at [413, 326] on textarea at bounding box center [596, 265] width 397 height 633
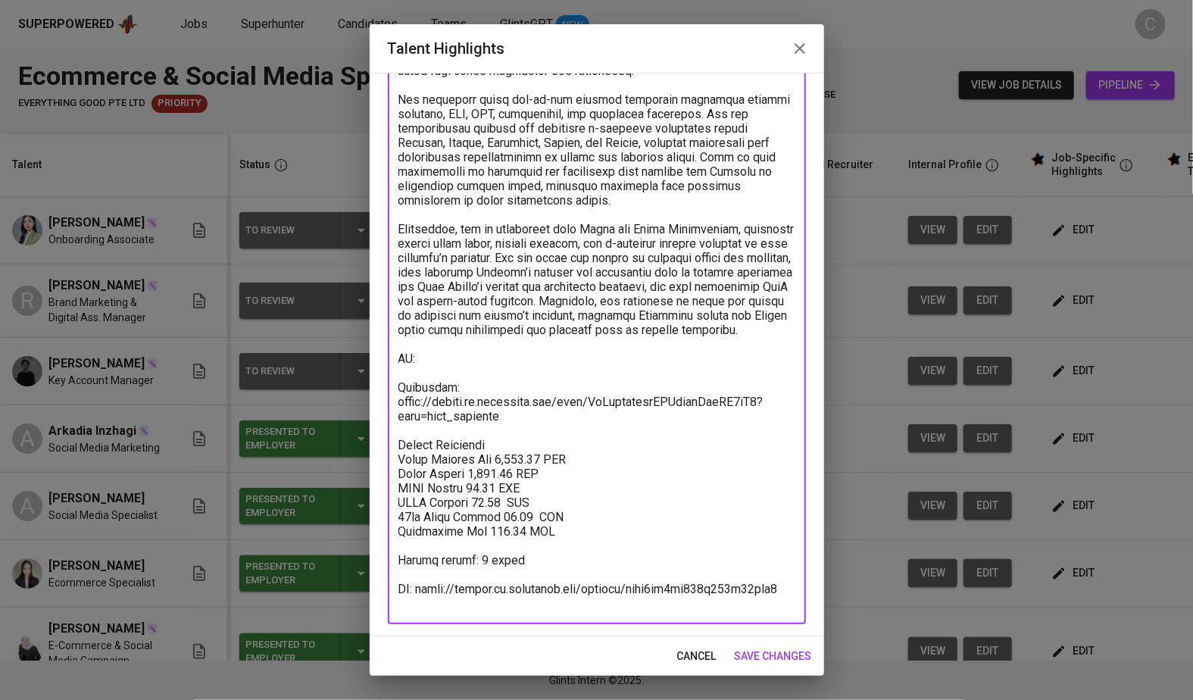
type textarea "Vivi (Mahevi) is a digital marketing and social media specialist with more than…"
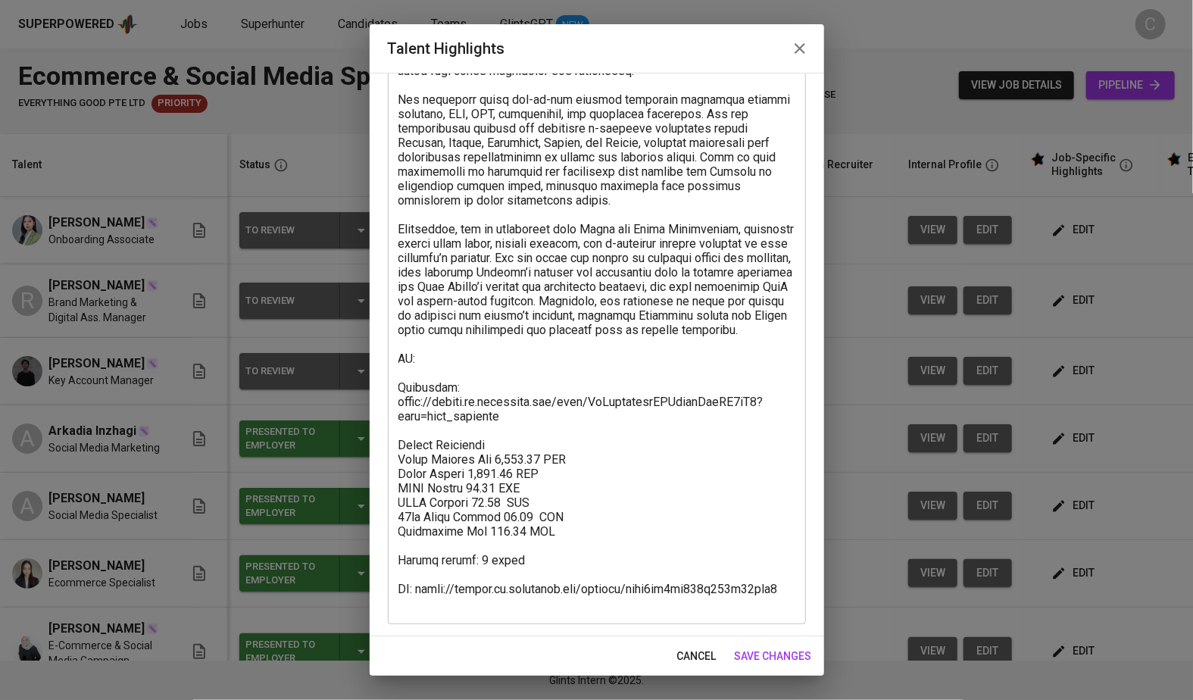
click at [807, 558] on div "Enhance the Talent's profile by adding highlights relevant to this job - accomp…" at bounding box center [597, 354] width 454 height 563
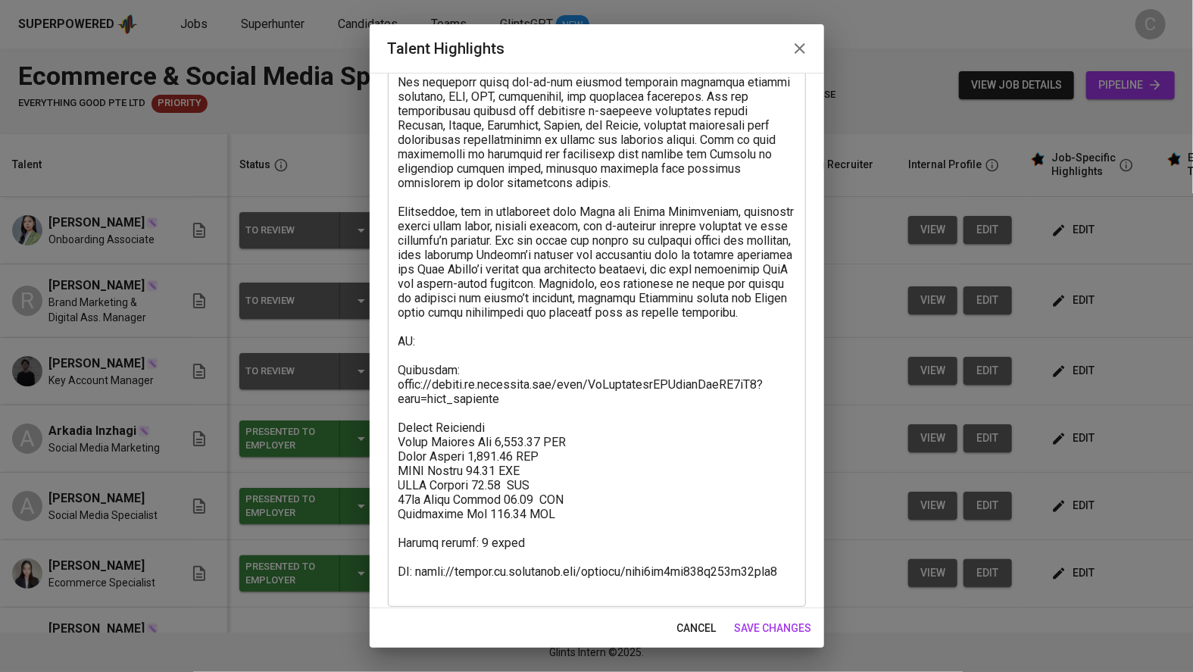
scroll to position [224, 0]
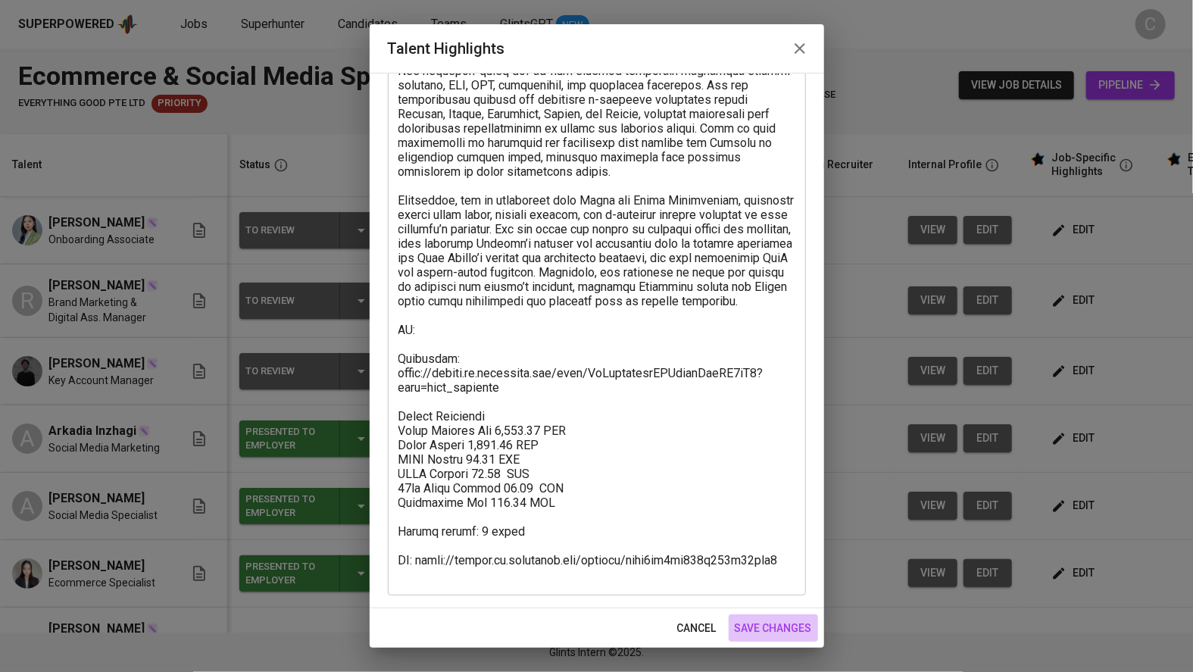
click at [781, 616] on button "save changes" at bounding box center [772, 628] width 89 height 28
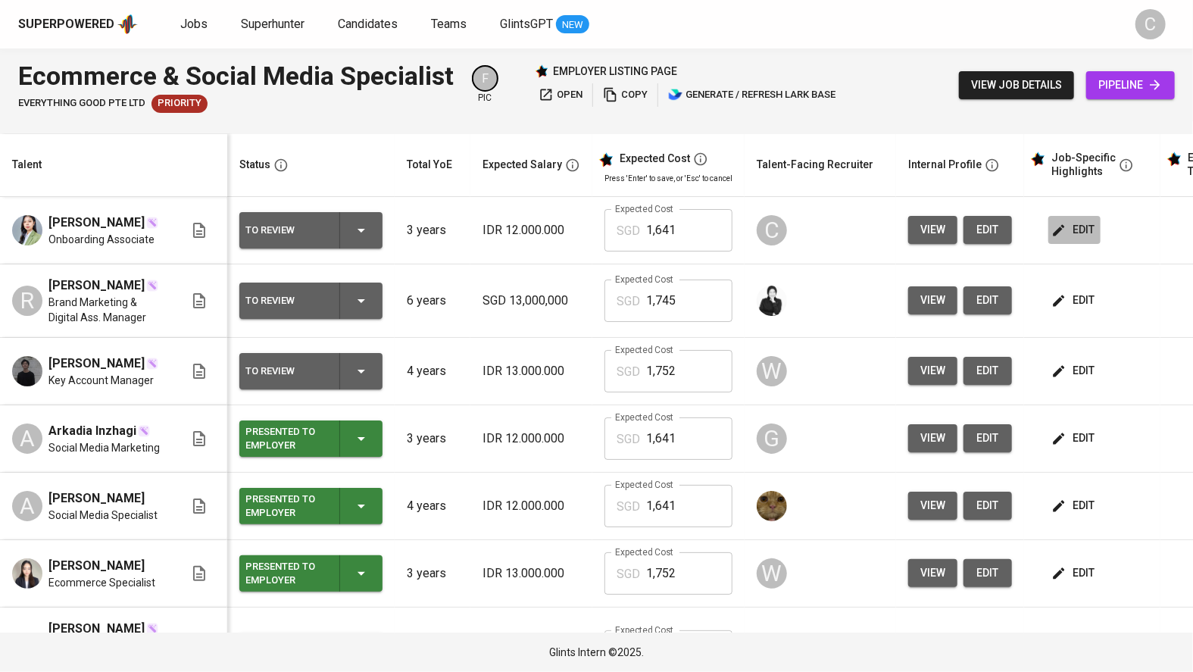
click at [1071, 221] on span "edit" at bounding box center [1074, 229] width 40 height 19
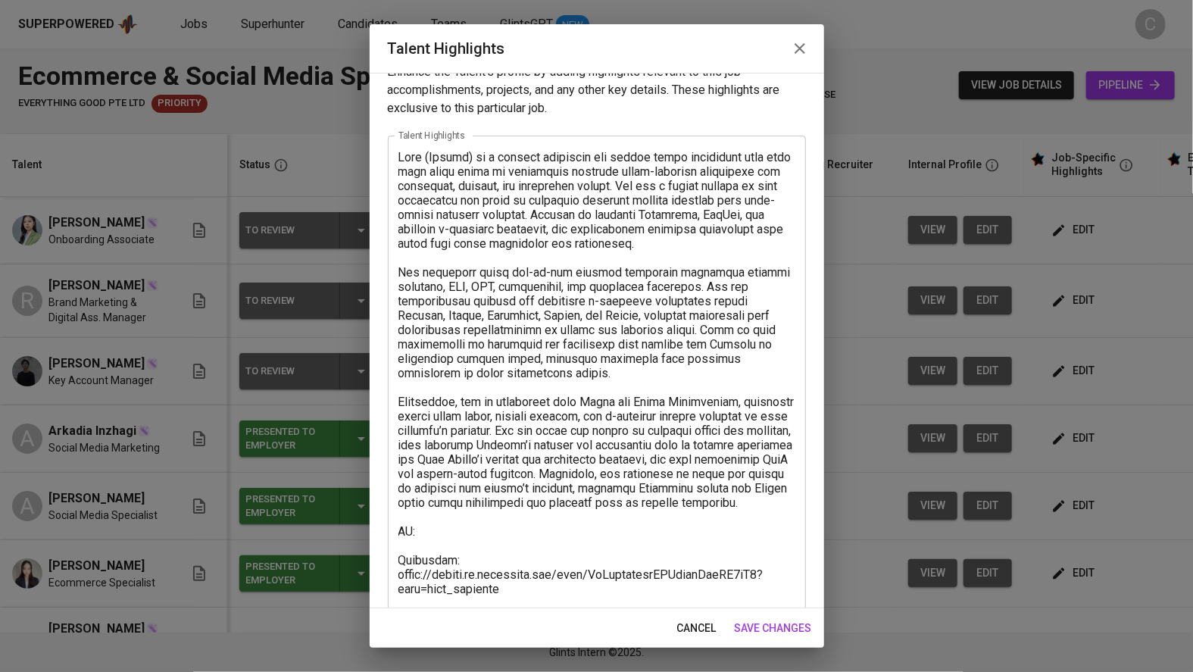
scroll to position [48, 0]
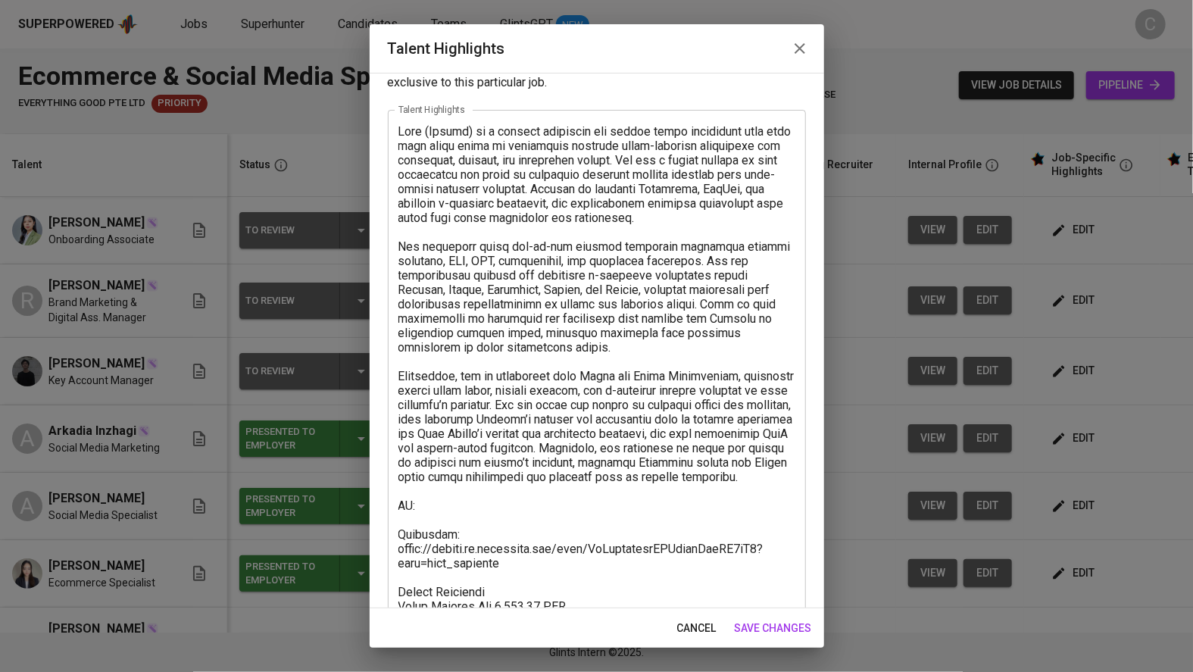
click at [450, 526] on textarea at bounding box center [596, 440] width 397 height 633
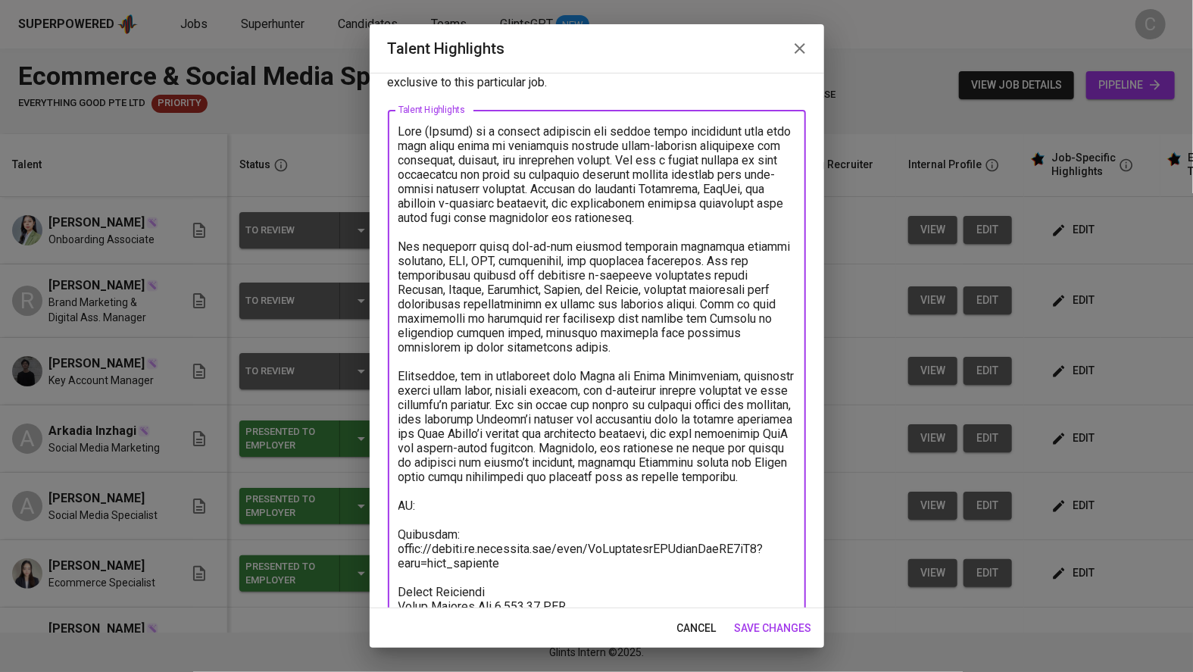
paste textarea "https://glints.sg.larksuite.com/wiki/OzCYwq1uRiyxXlkjgu7lVZK2gVb?from=from_copy…"
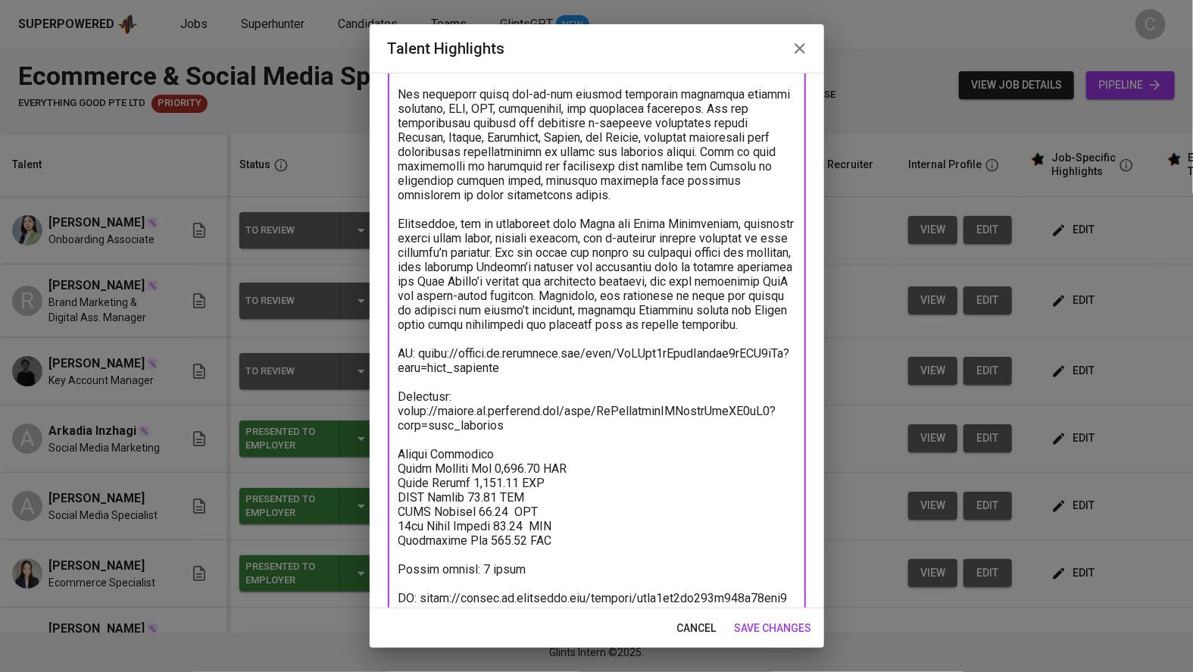
scroll to position [239, 0]
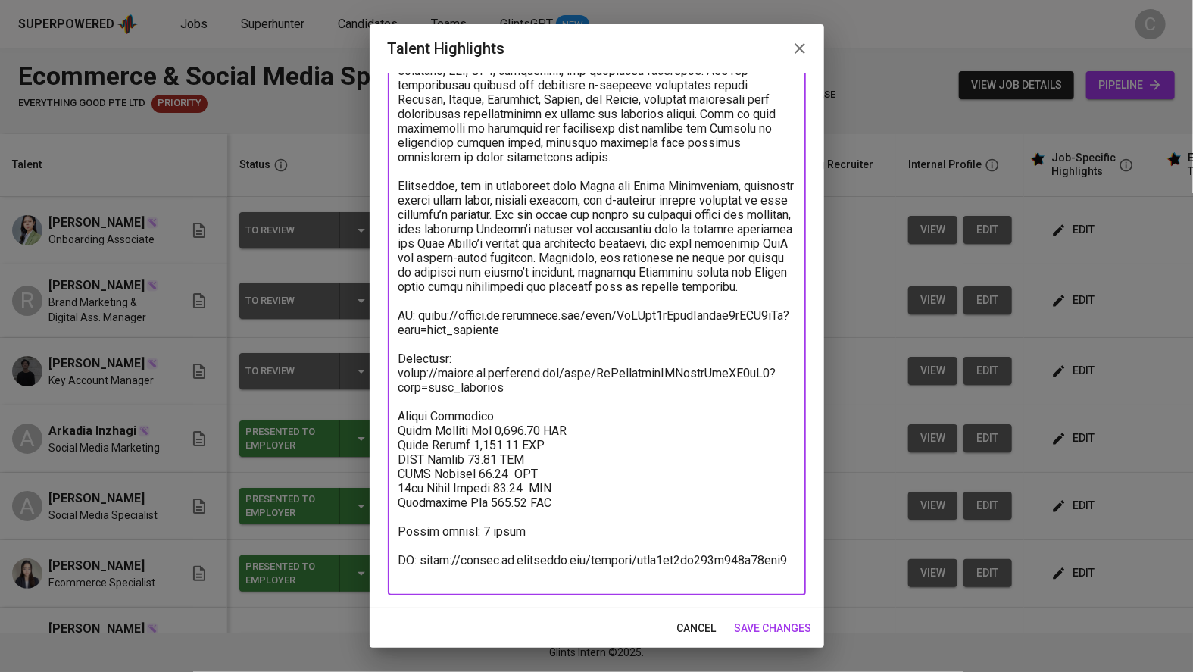
type textarea "Vivi (Mahevi) is a digital marketing and social media specialist with more than…"
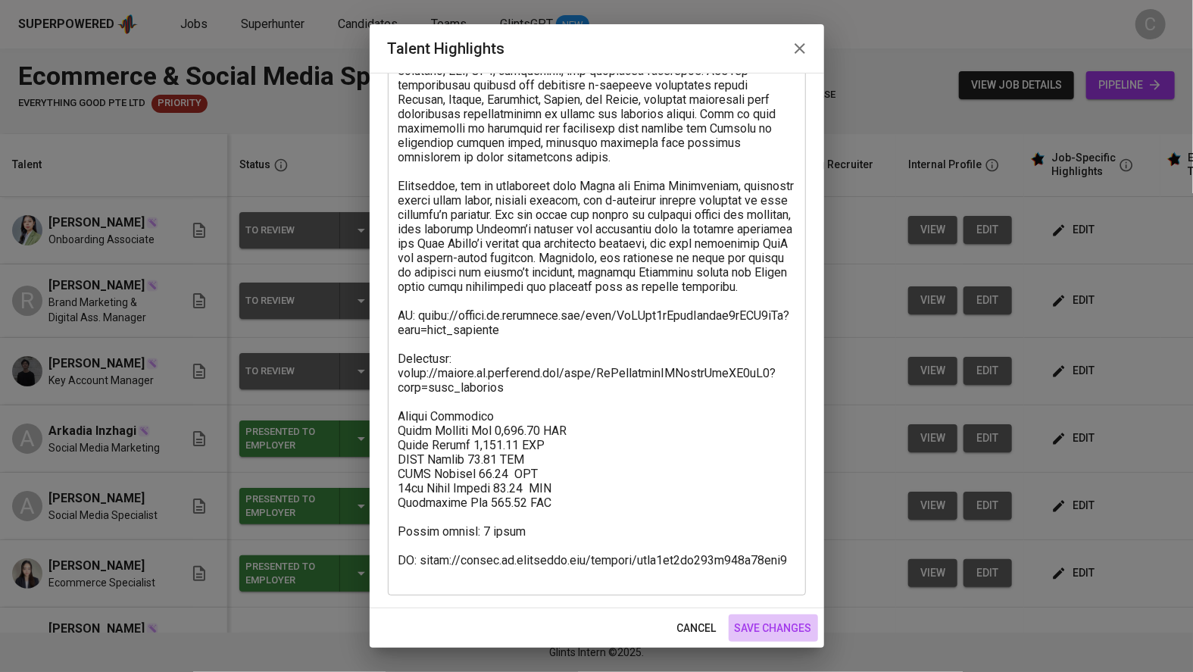
click at [790, 619] on span "save changes" at bounding box center [772, 628] width 77 height 19
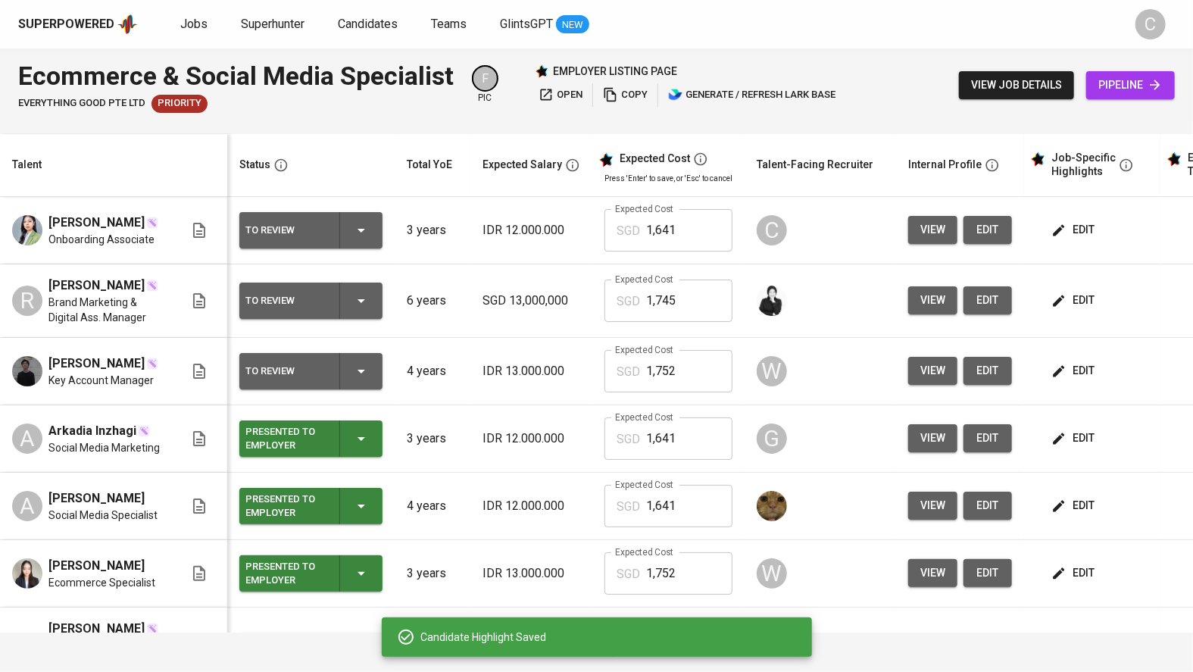
click at [1074, 227] on span "edit" at bounding box center [1074, 229] width 40 height 19
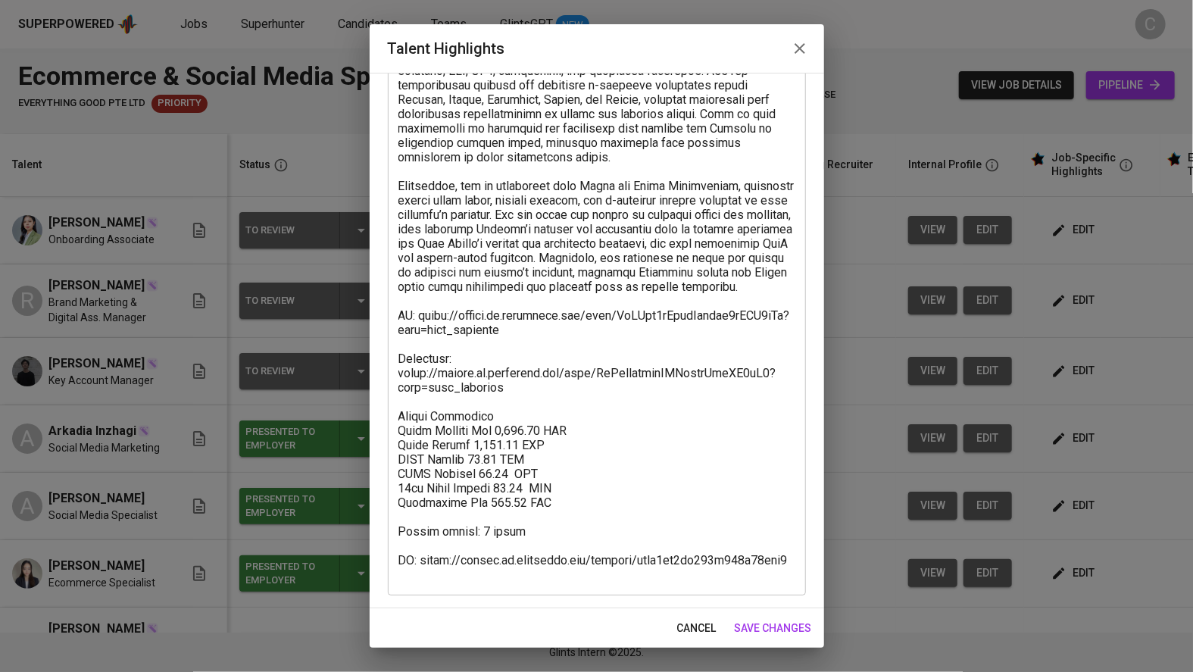
click at [401, 310] on textarea at bounding box center [596, 257] width 397 height 647
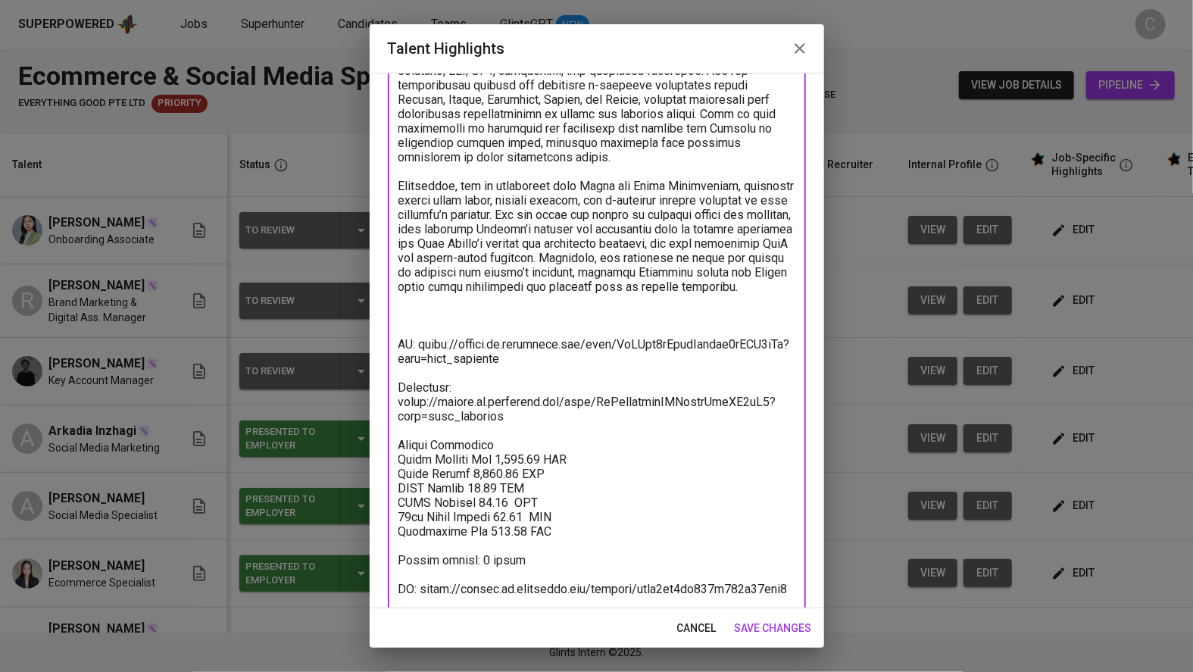
paste textarea "Reason for resigning from Liven: While working as an Onboarding Specialist at L…"
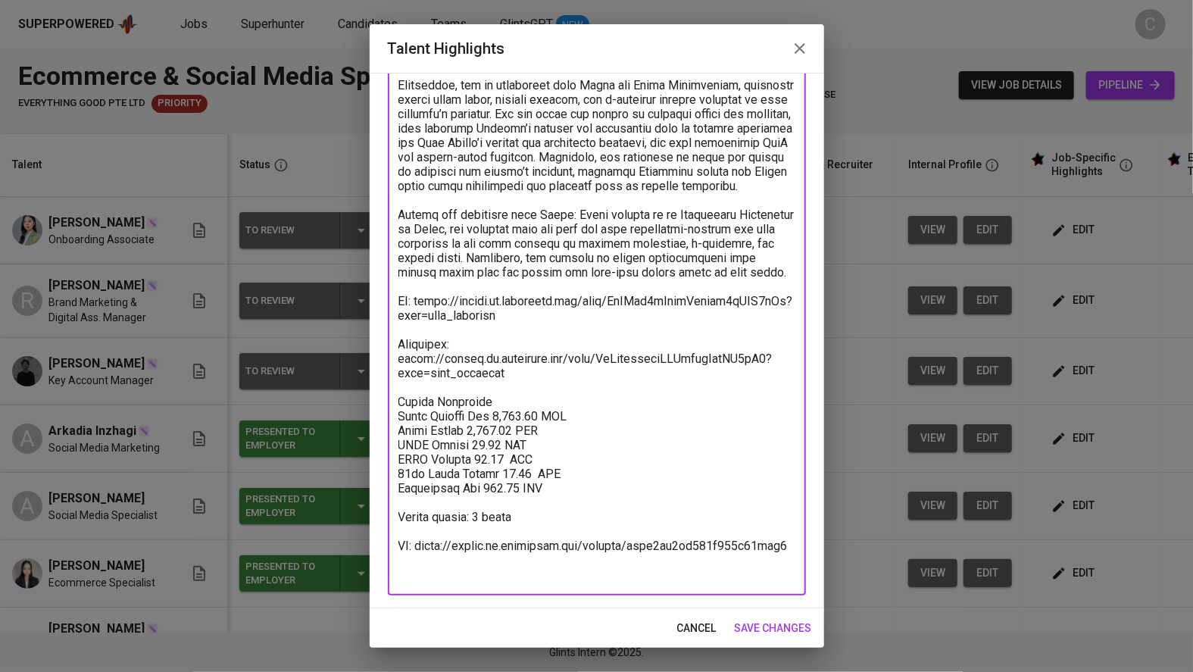
scroll to position [310, 0]
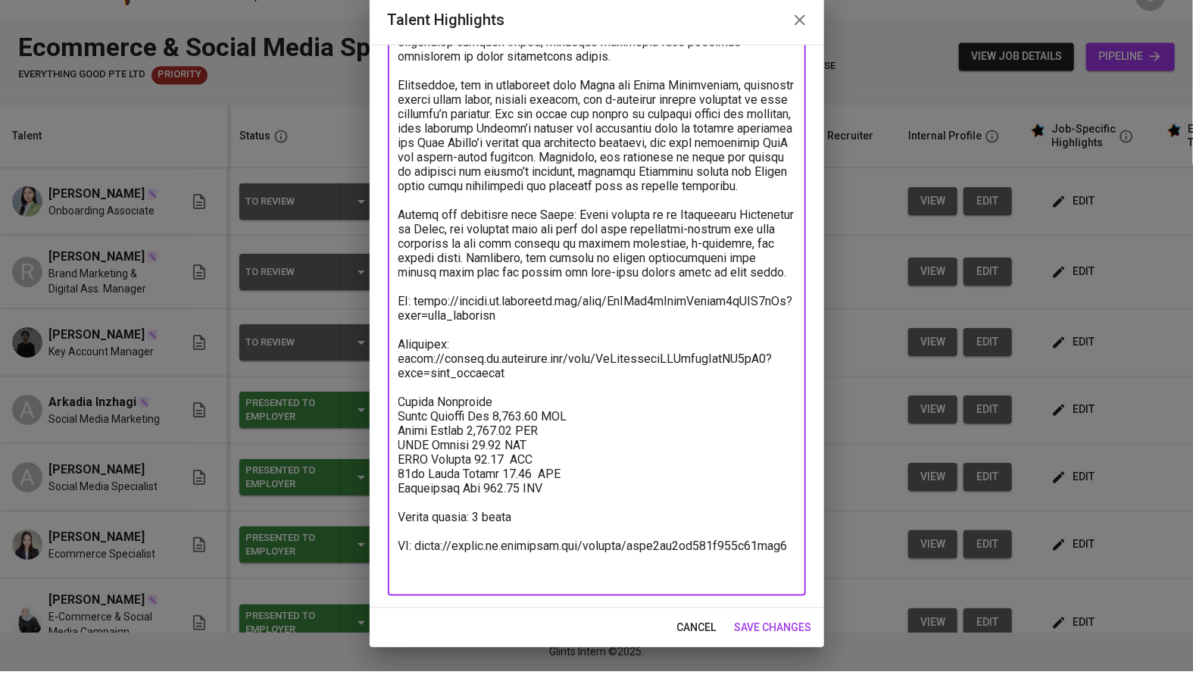
type textarea "Vivi (Mahevi) is a digital marketing and social media specialist with more than…"
click at [816, 588] on div "Enhance the Talent's profile by adding highlights relevant to this job - accomp…" at bounding box center [597, 354] width 454 height 563
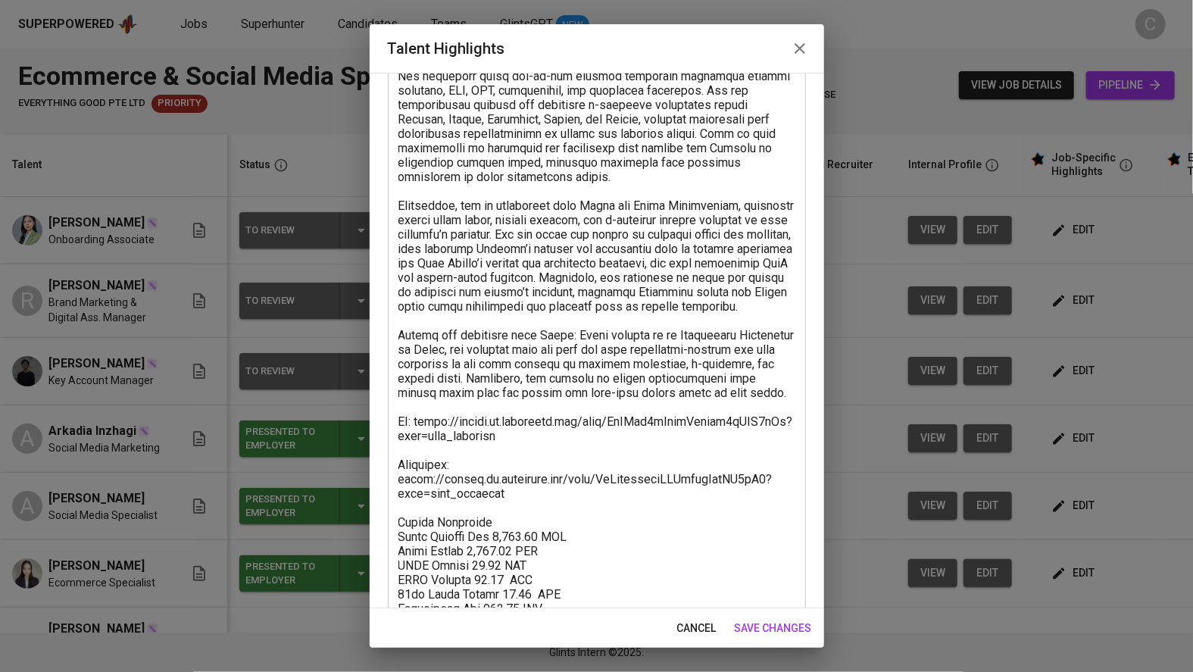
scroll to position [213, 0]
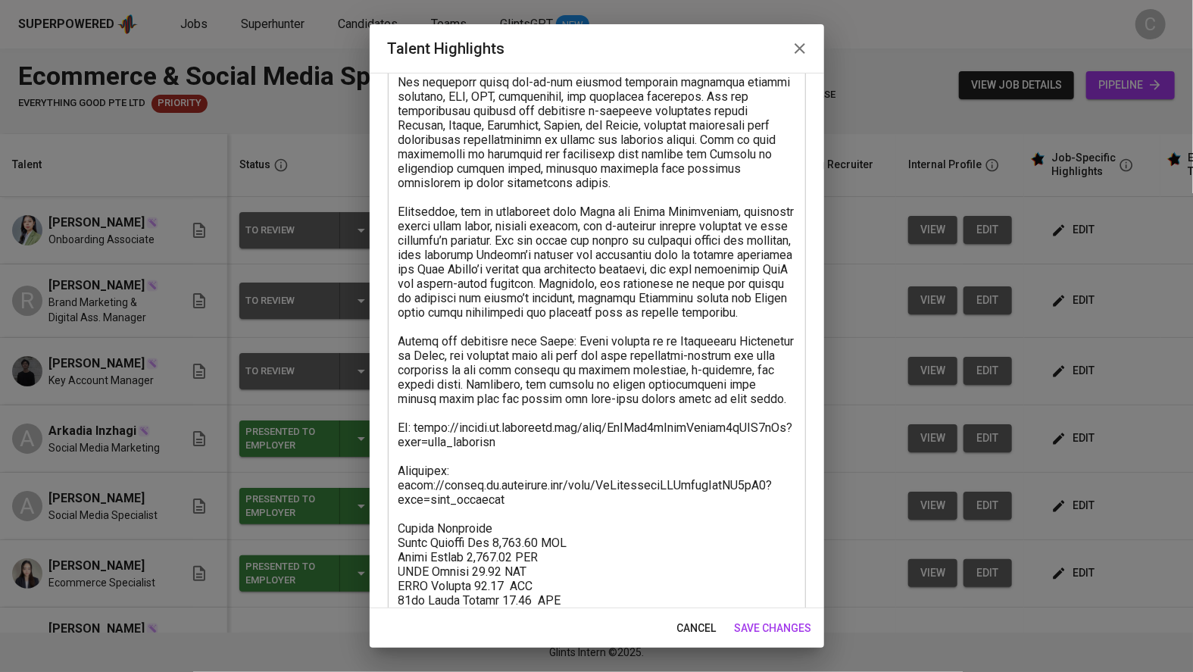
click at [774, 620] on span "save changes" at bounding box center [772, 628] width 77 height 19
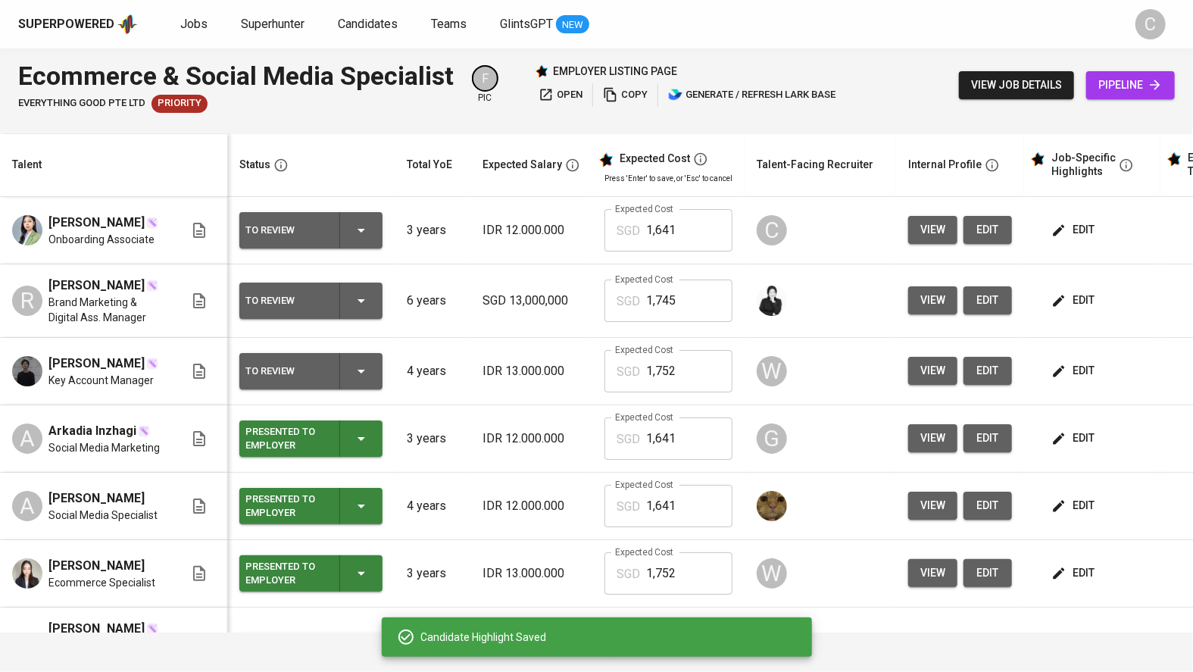
click at [977, 217] on button "edit" at bounding box center [987, 230] width 48 height 28
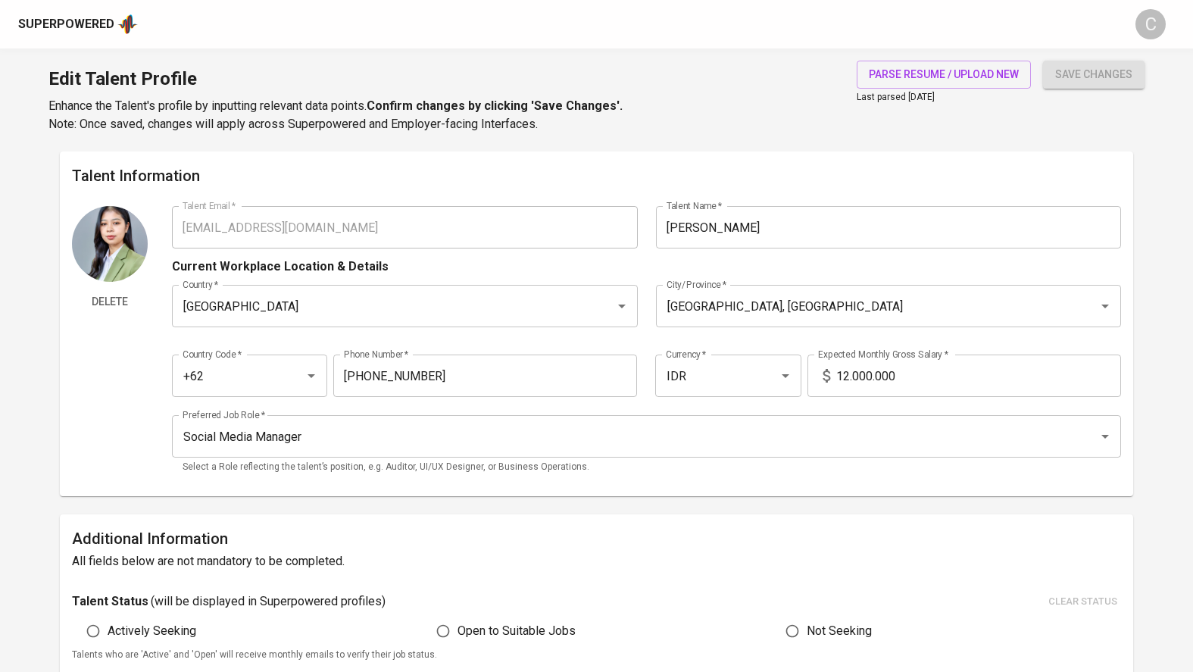
type input "kayadoemahevi@gmail.com"
type input "[PERSON_NAME]"
type input "Indonesia"
type input "Jakarta Selatan, DKI Jakarta"
type input "+62"
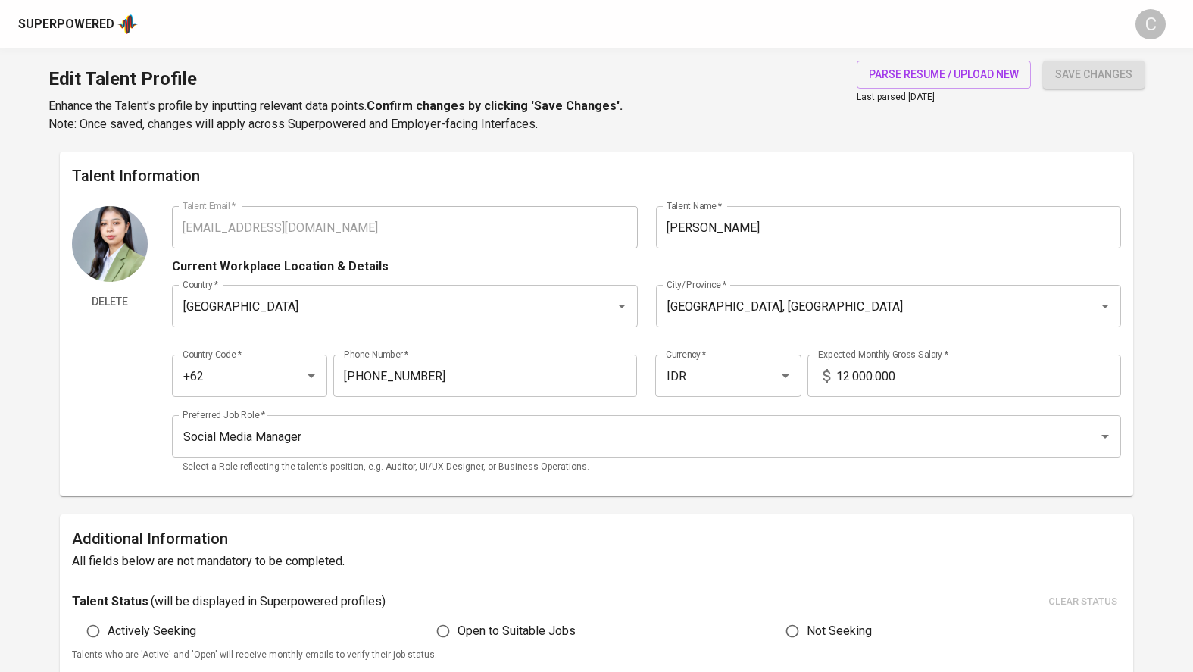
type input "853-2813-1027"
type input "IDR"
type input "Social Media Manager"
radio input "true"
type input "3"
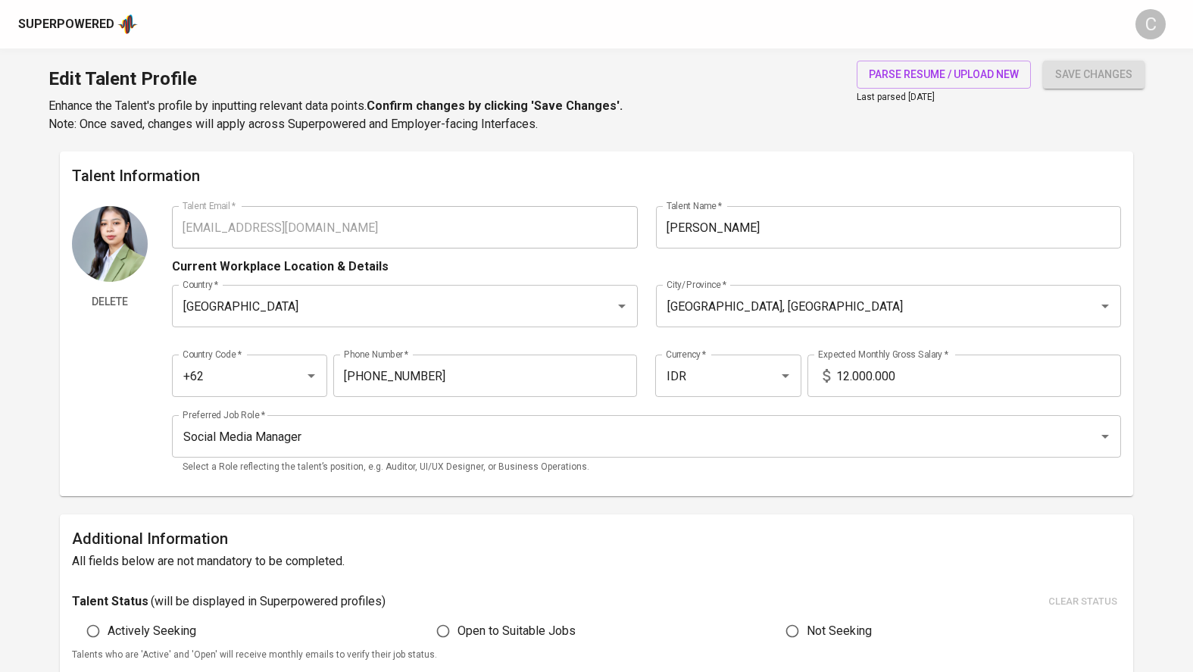
type input "Immediately Available"
click at [962, 73] on span "parse resume / upload new" at bounding box center [944, 74] width 150 height 19
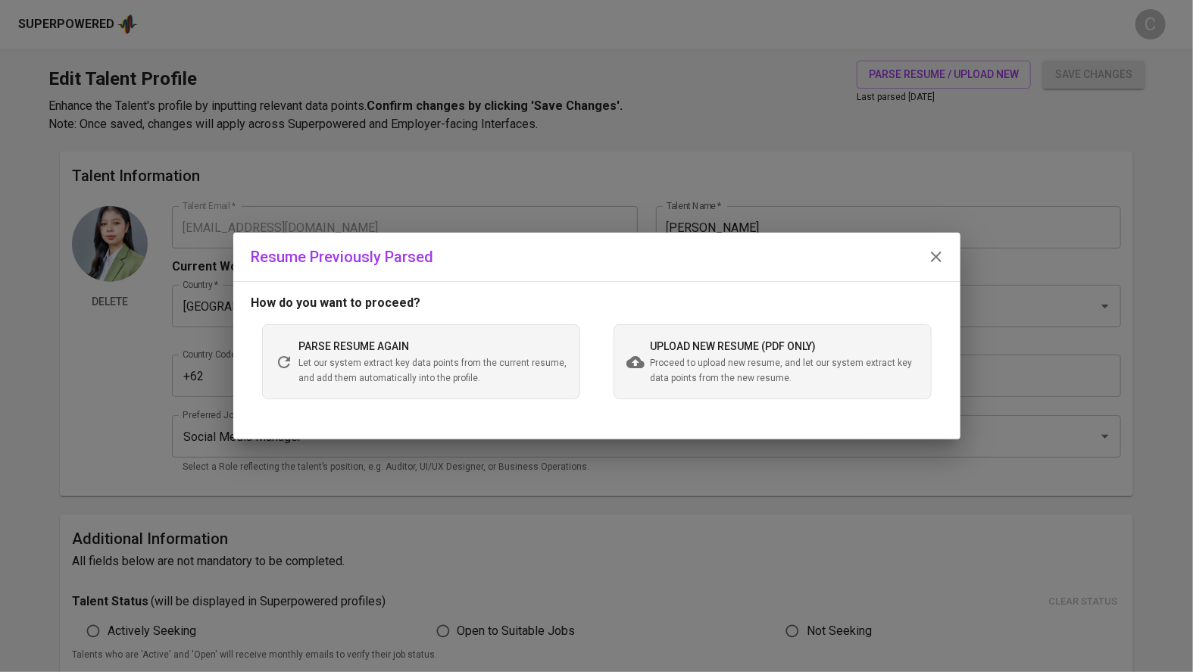
click at [750, 370] on span "Proceed to upload new resume, and let our system extract key data points from t…" at bounding box center [784, 371] width 268 height 30
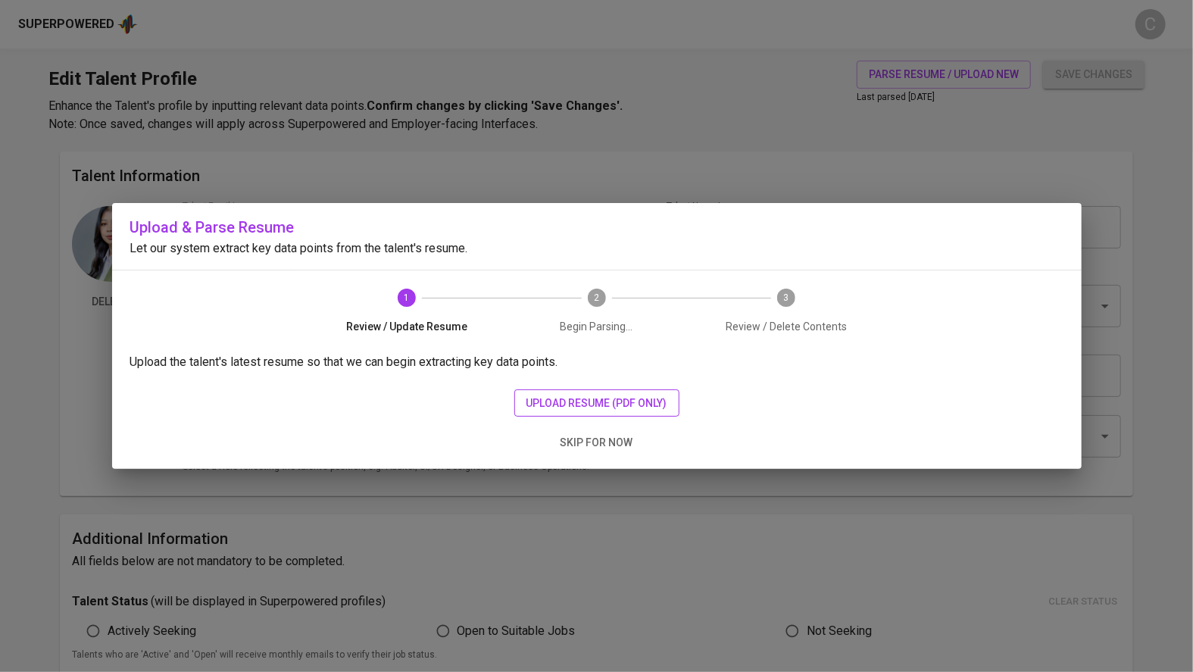
click at [588, 407] on span "upload resume (pdf only)" at bounding box center [596, 403] width 141 height 19
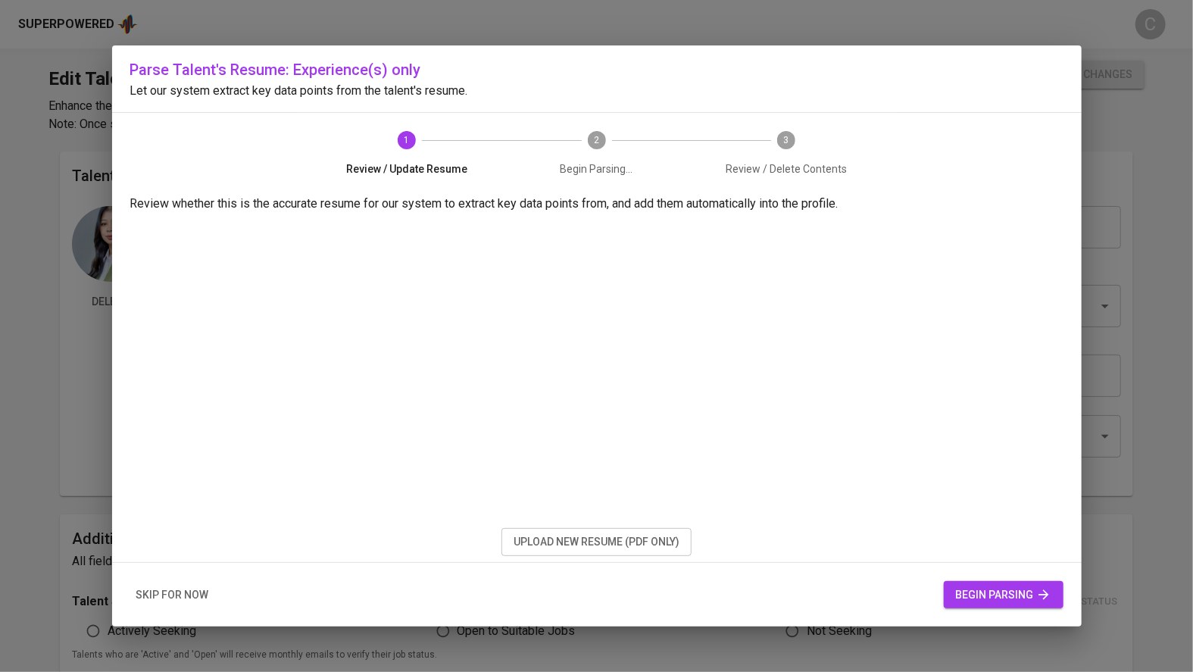
click at [1009, 602] on span "begin parsing" at bounding box center [1003, 594] width 95 height 19
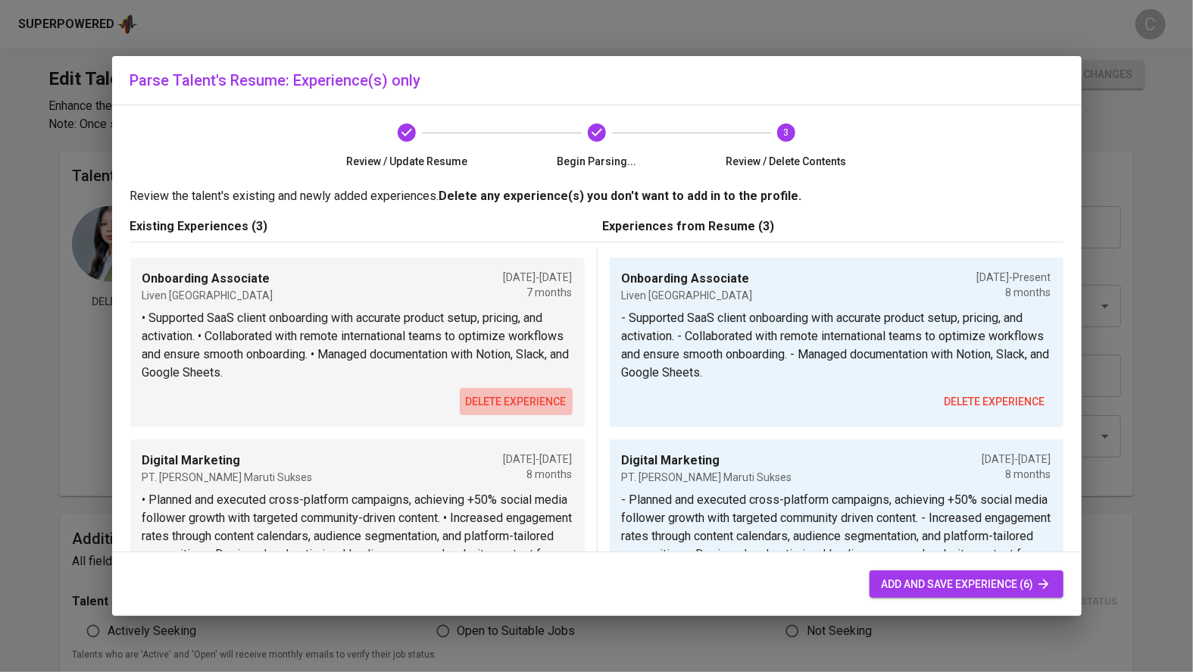
click at [516, 398] on span "delete experience" at bounding box center [516, 401] width 101 height 19
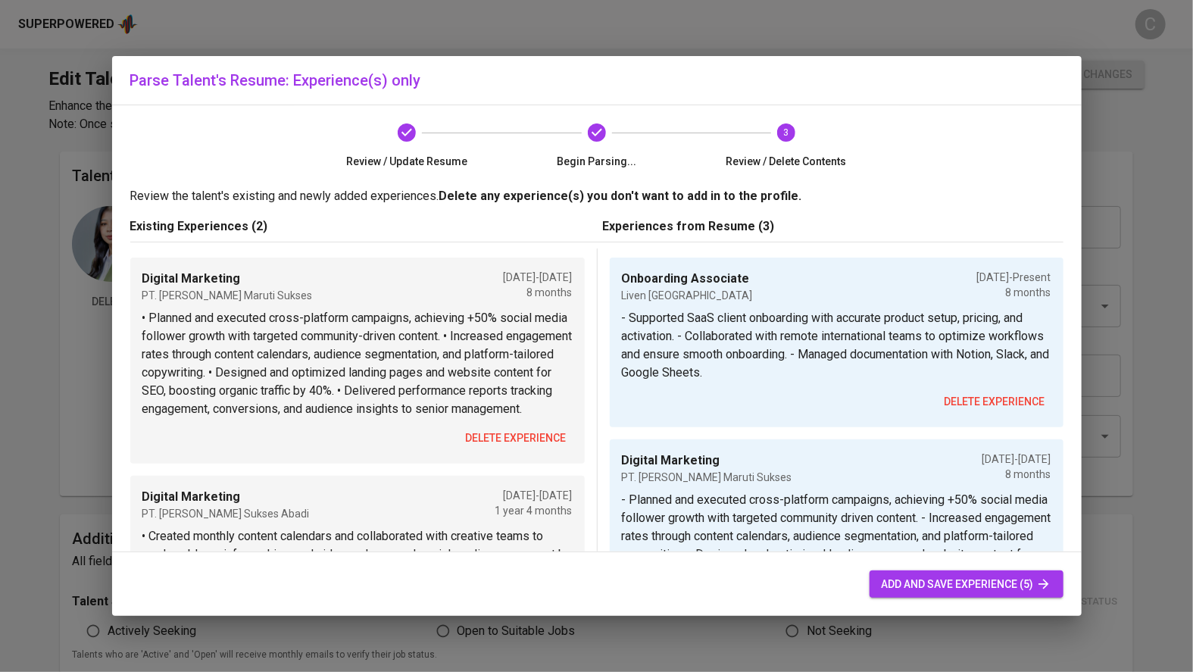
click at [484, 448] on span "delete experience" at bounding box center [516, 438] width 101 height 19
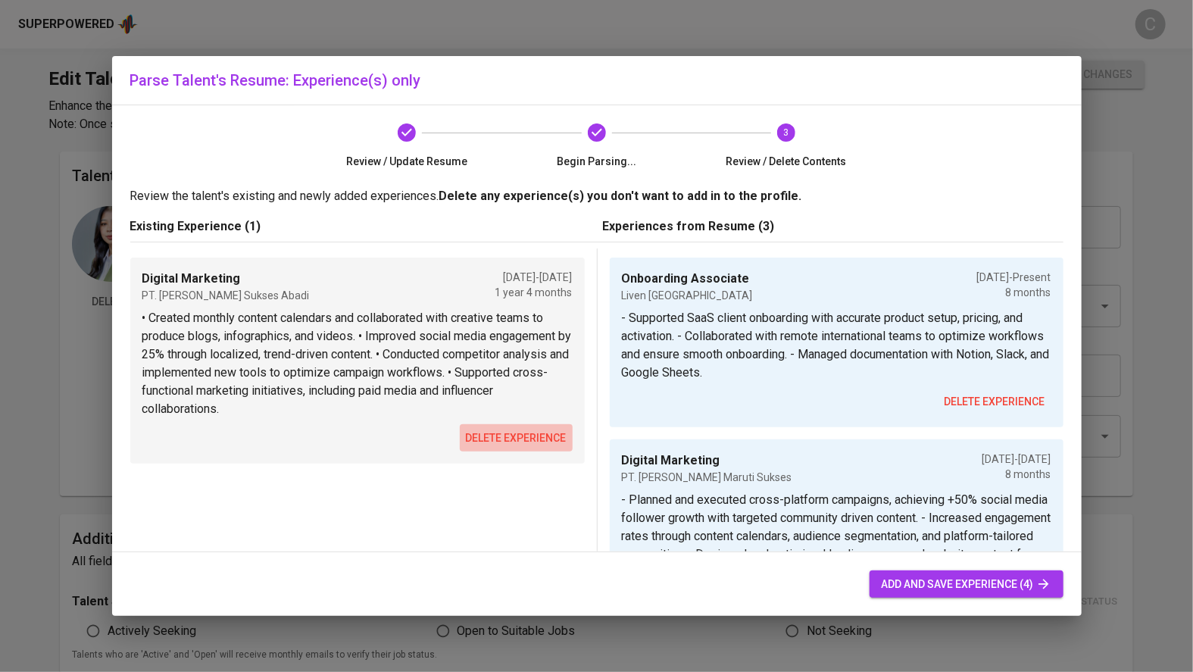
click at [482, 437] on span "delete experience" at bounding box center [516, 438] width 101 height 19
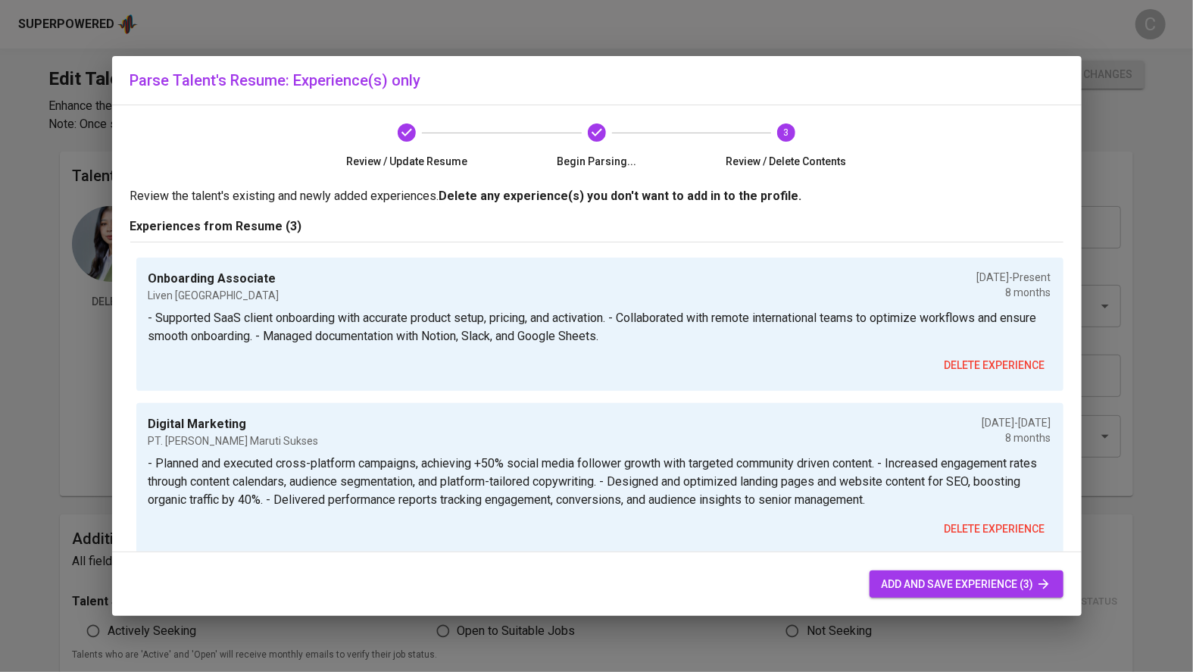
click at [956, 580] on span "add and save experience (3)" at bounding box center [966, 584] width 170 height 19
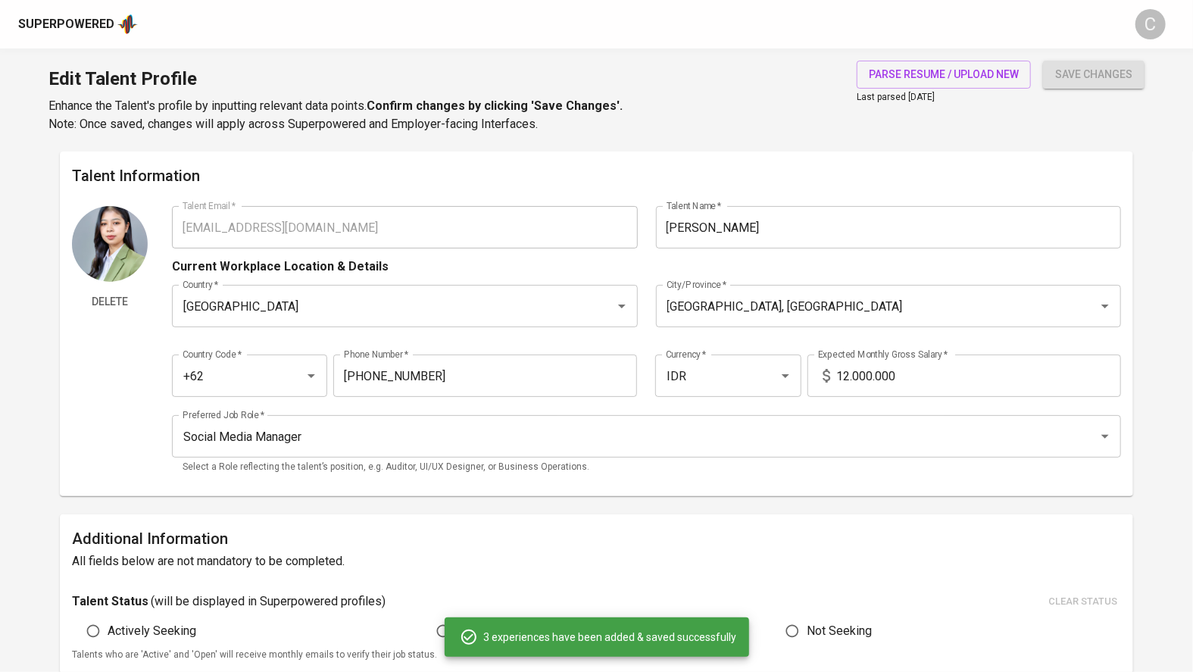
checkbox input "true"
type textarea "- Supported SaaS client onboarding with accurate product setup, pricing, and ac…"
type textarea "- Planned and executed cross-platform campaigns, achieving +50% social media fo…"
type textarea "- Created monthly content calendars and collaborated with creative teams to pro…"
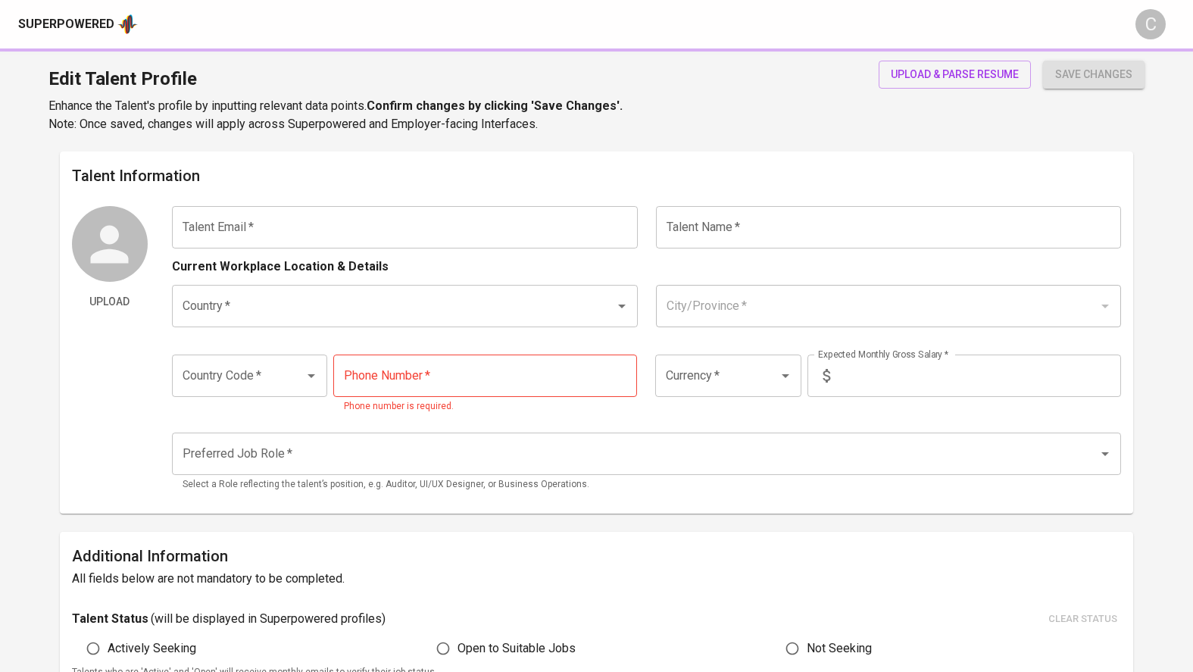
type input "[EMAIL_ADDRESS][DOMAIN_NAME]"
type input "[PERSON_NAME]"
type input "Indonesia"
type input "Jakarta Selatan, DKI Jakarta"
type input "+62"
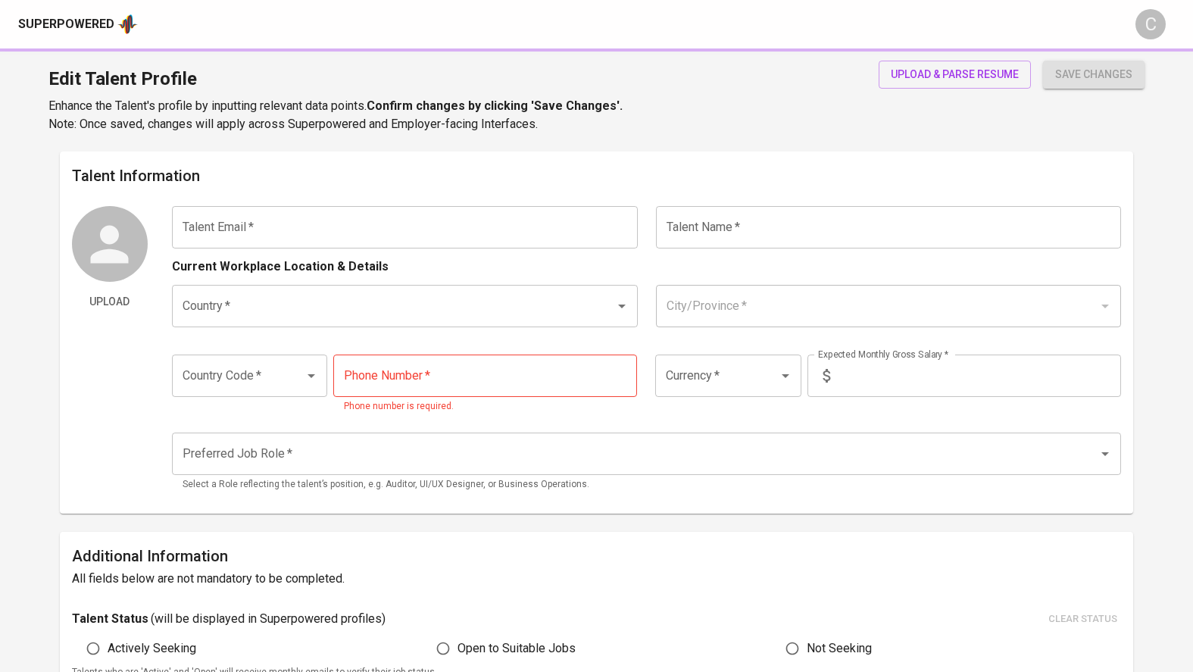
type input "853-2813-1027"
type input "IDR"
type input "Social Media Manager"
radio input "true"
type input "3"
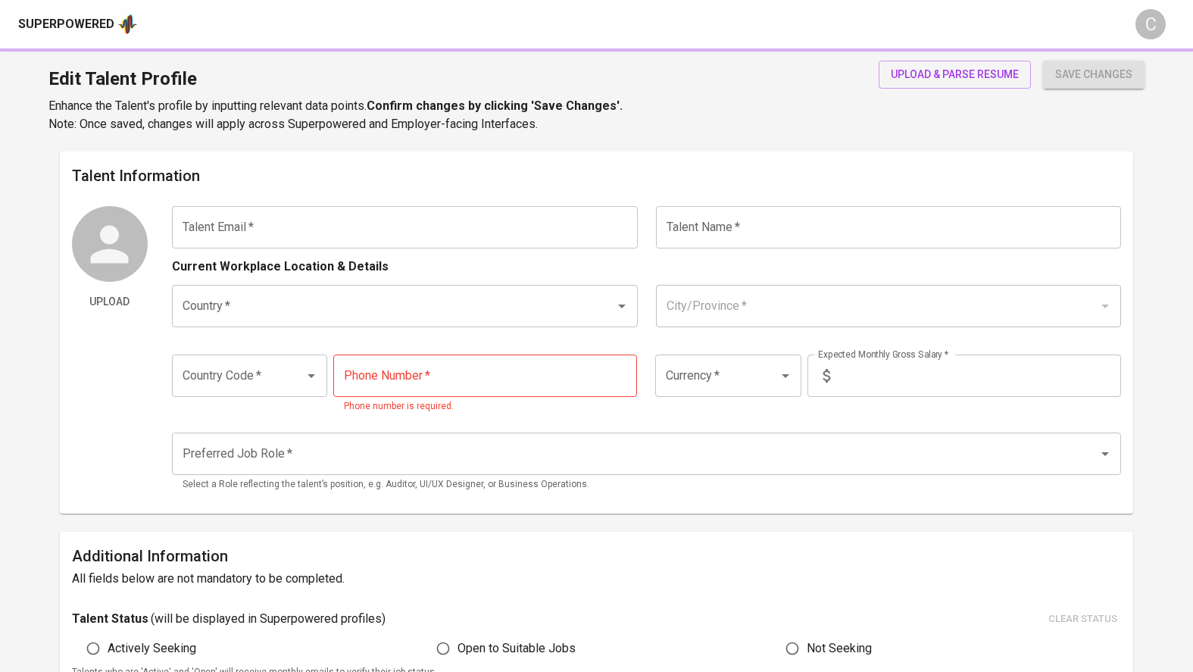
type input "Immediately Available"
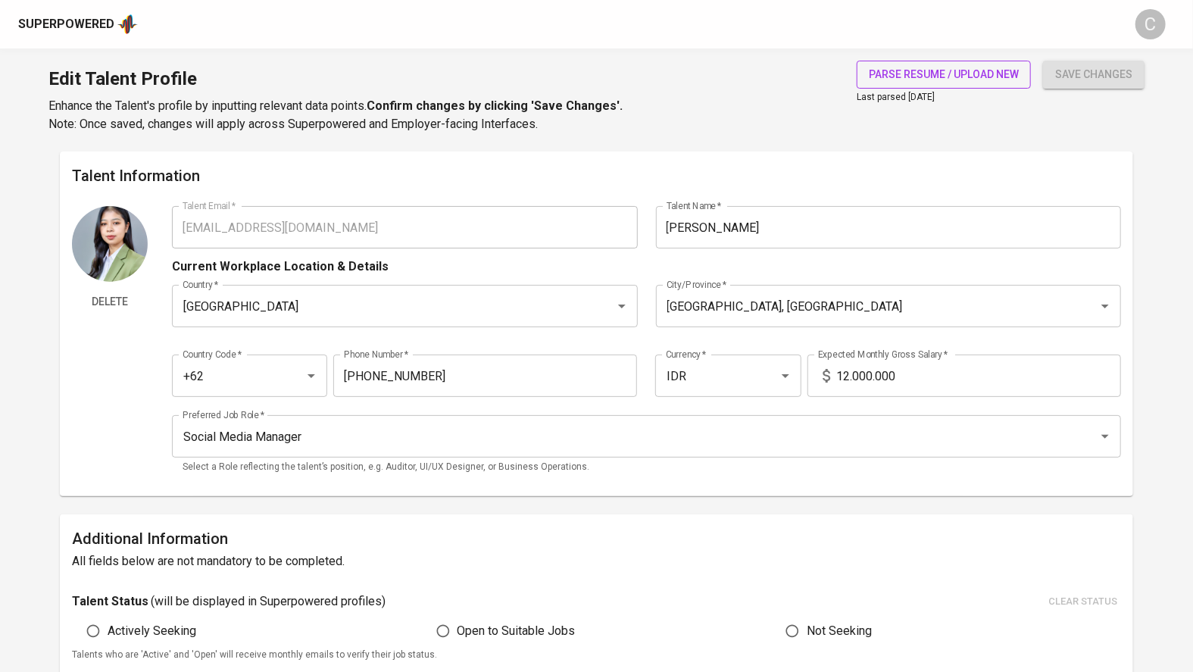
click at [940, 72] on span "parse resume / upload new" at bounding box center [944, 74] width 150 height 19
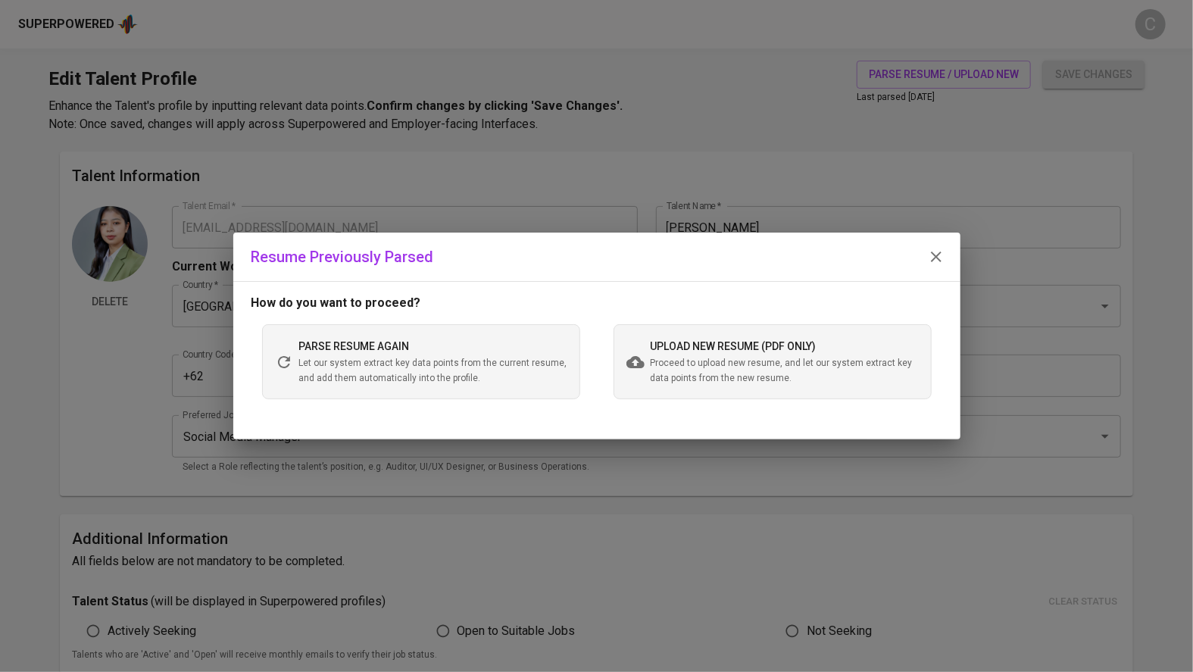
click at [791, 361] on span "Proceed to upload new resume, and let our system extract key data points from t…" at bounding box center [784, 371] width 268 height 30
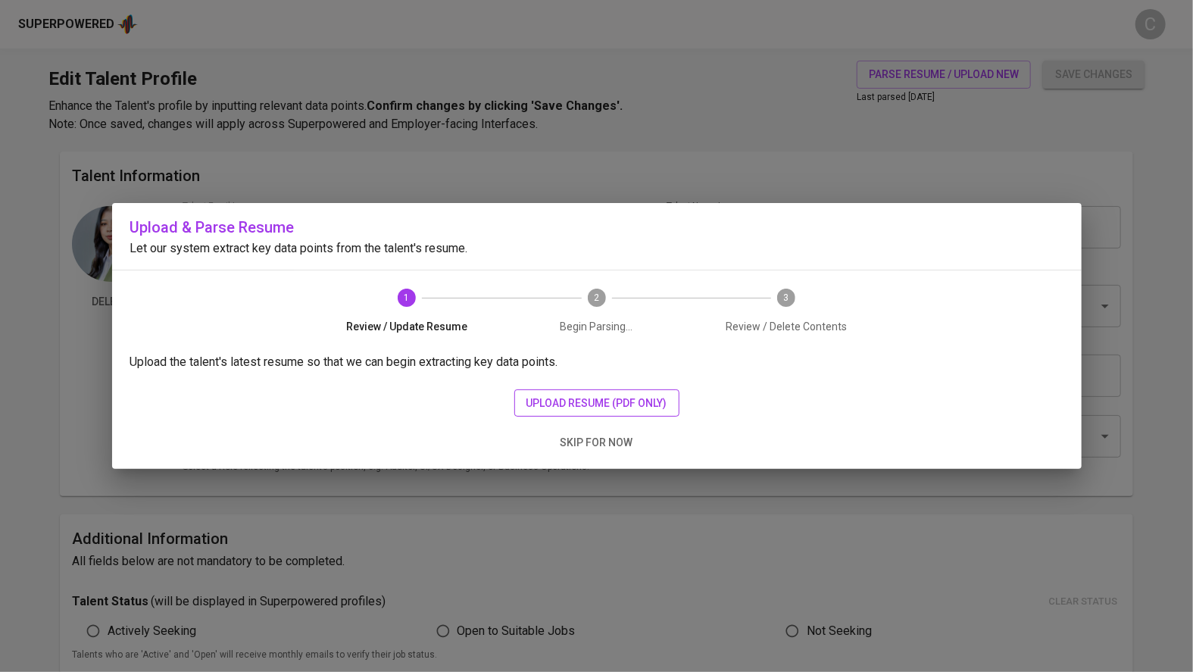
click at [585, 391] on button "upload resume (pdf only)" at bounding box center [596, 403] width 165 height 28
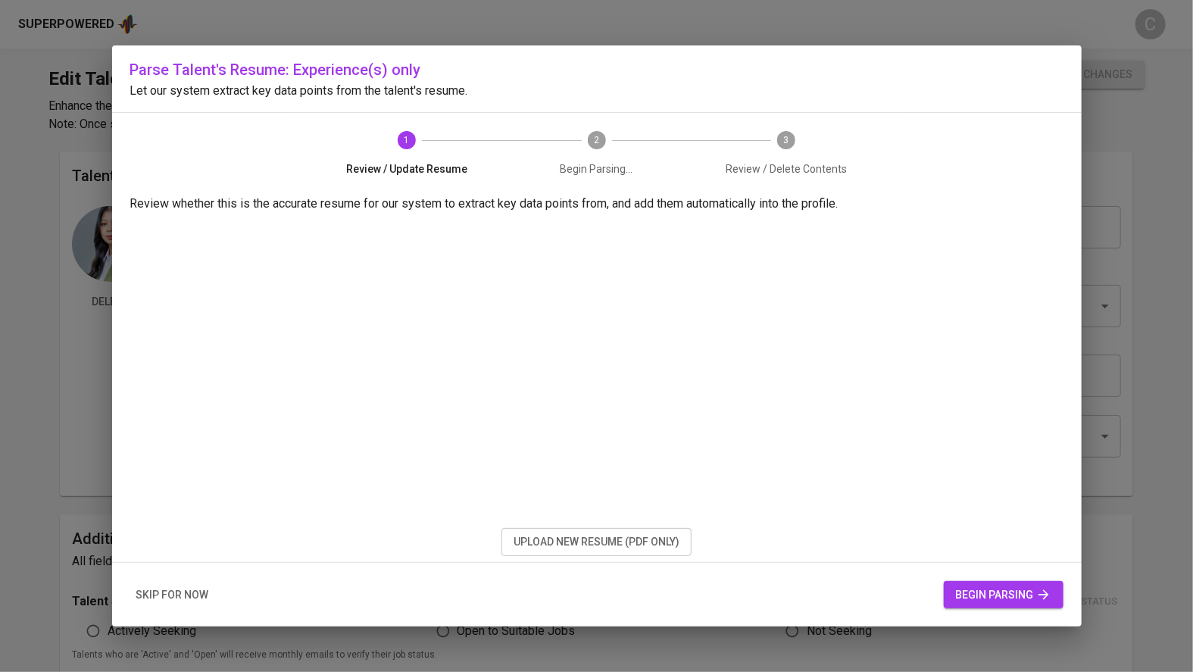
click at [182, 594] on span "skip for now" at bounding box center [172, 594] width 73 height 19
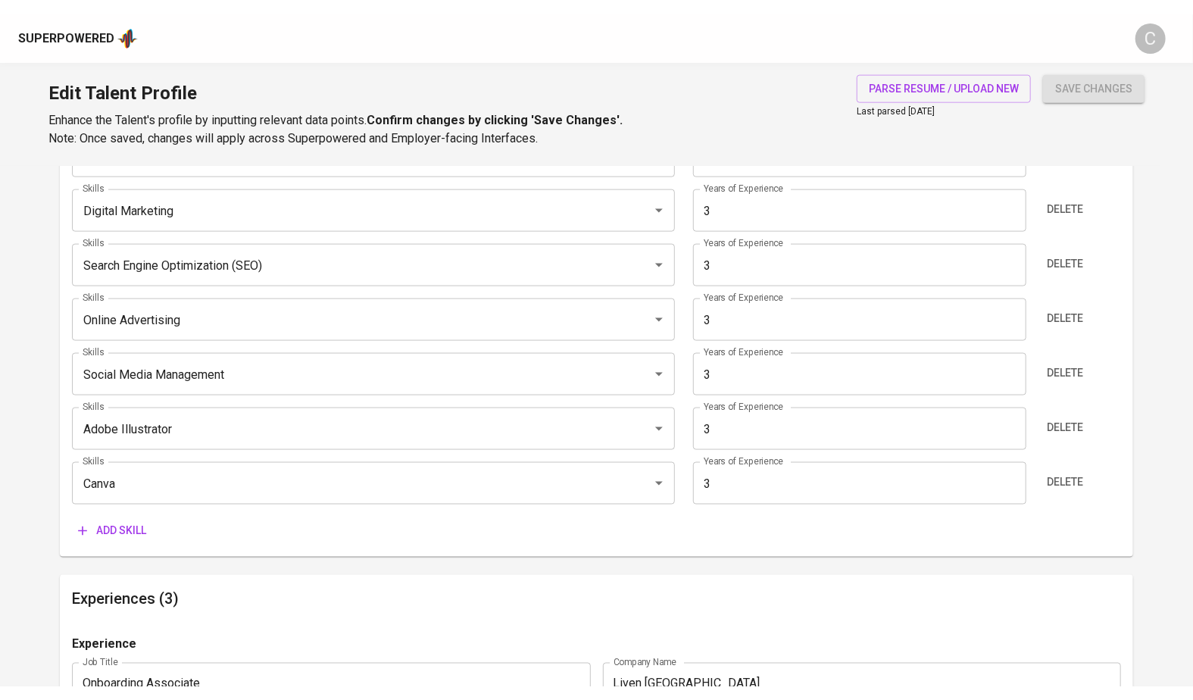
scroll to position [957, 0]
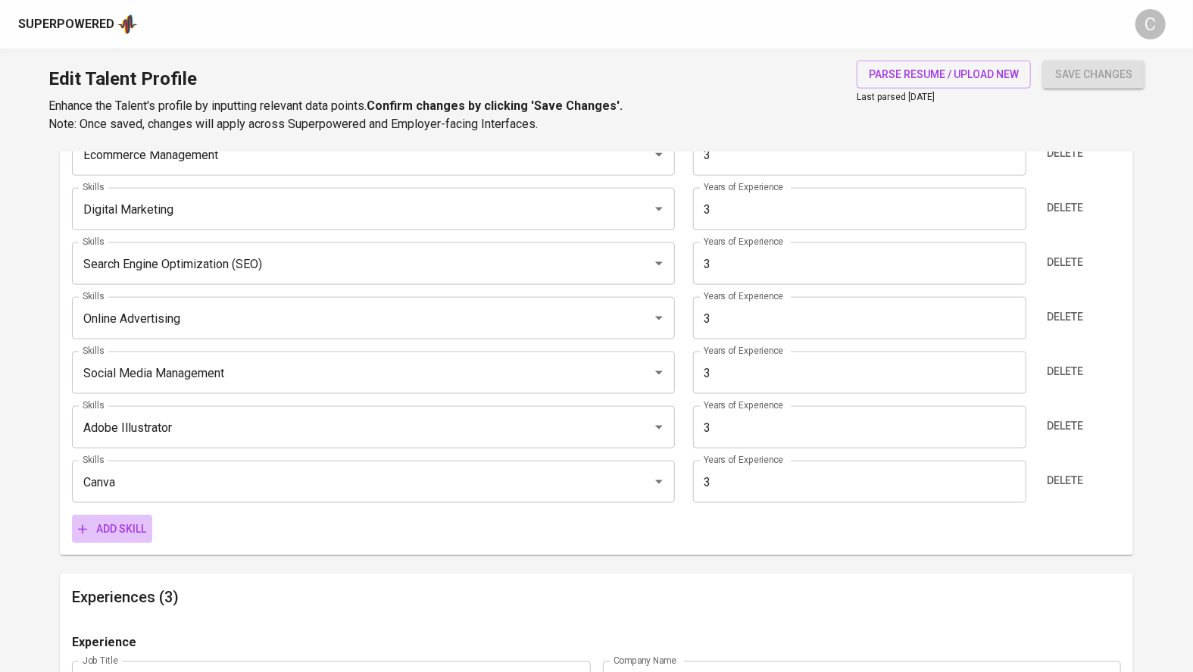
click at [126, 529] on span "Add skill" at bounding box center [112, 528] width 68 height 19
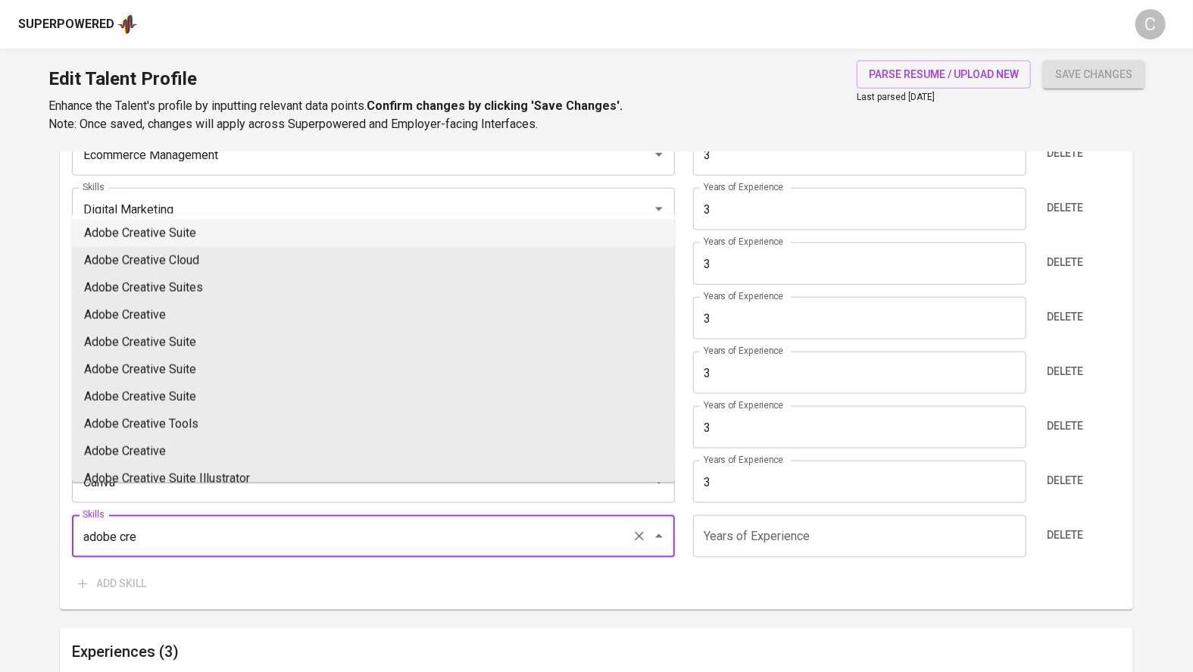
click at [164, 235] on li "Adobe Creative Suite" at bounding box center [373, 233] width 603 height 27
type input "Adobe Creative Suite"
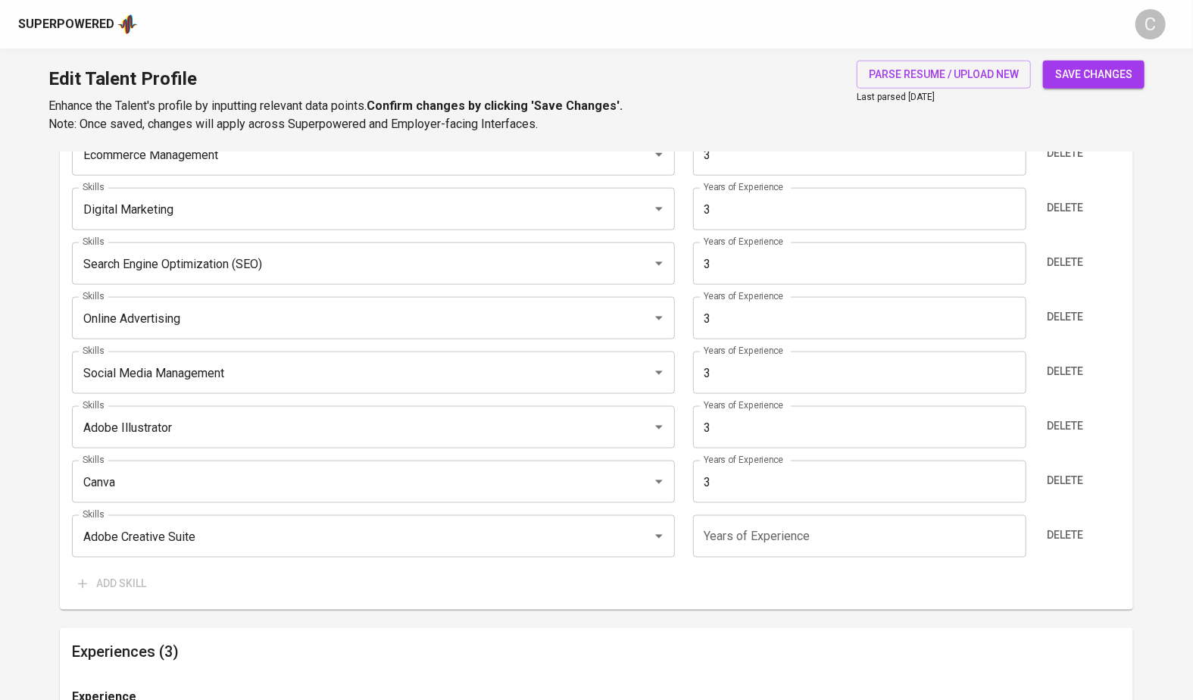
click at [770, 535] on input "number" at bounding box center [859, 536] width 333 height 42
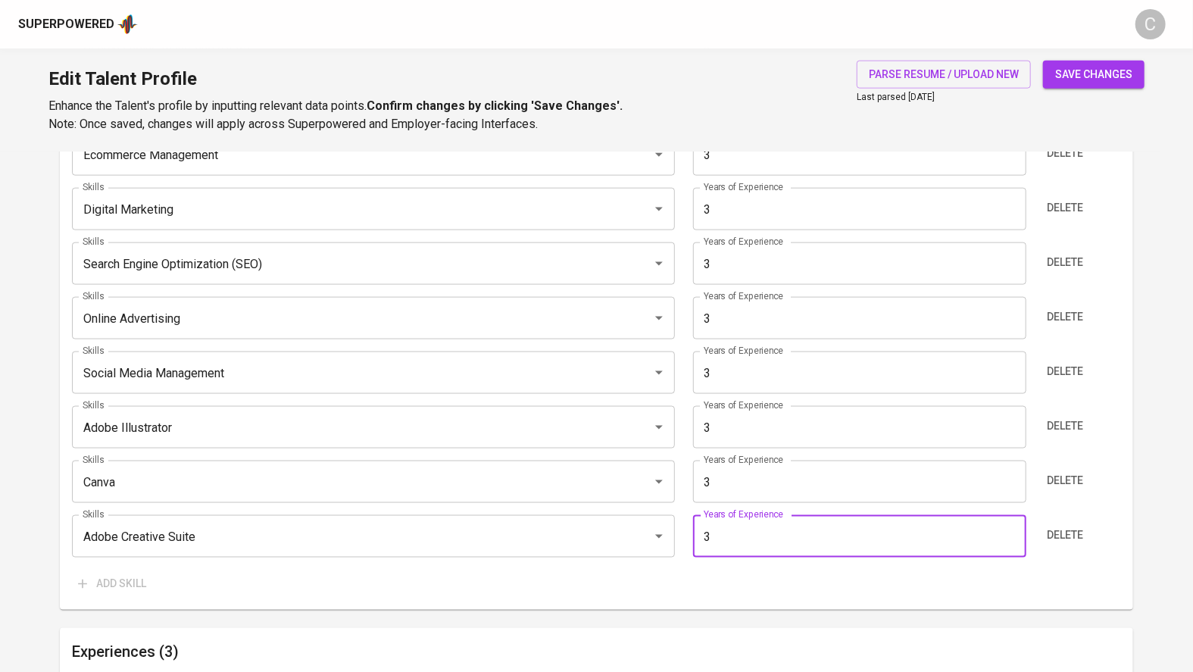
type input "3"
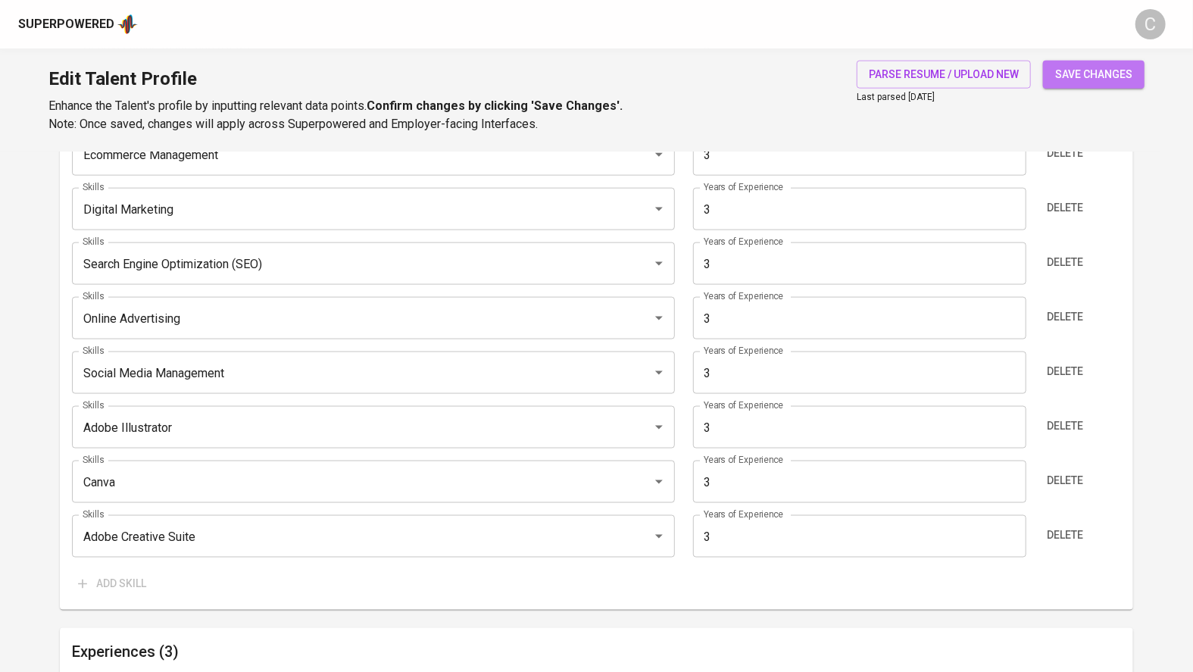
click at [1087, 81] on span "save changes" at bounding box center [1093, 74] width 77 height 19
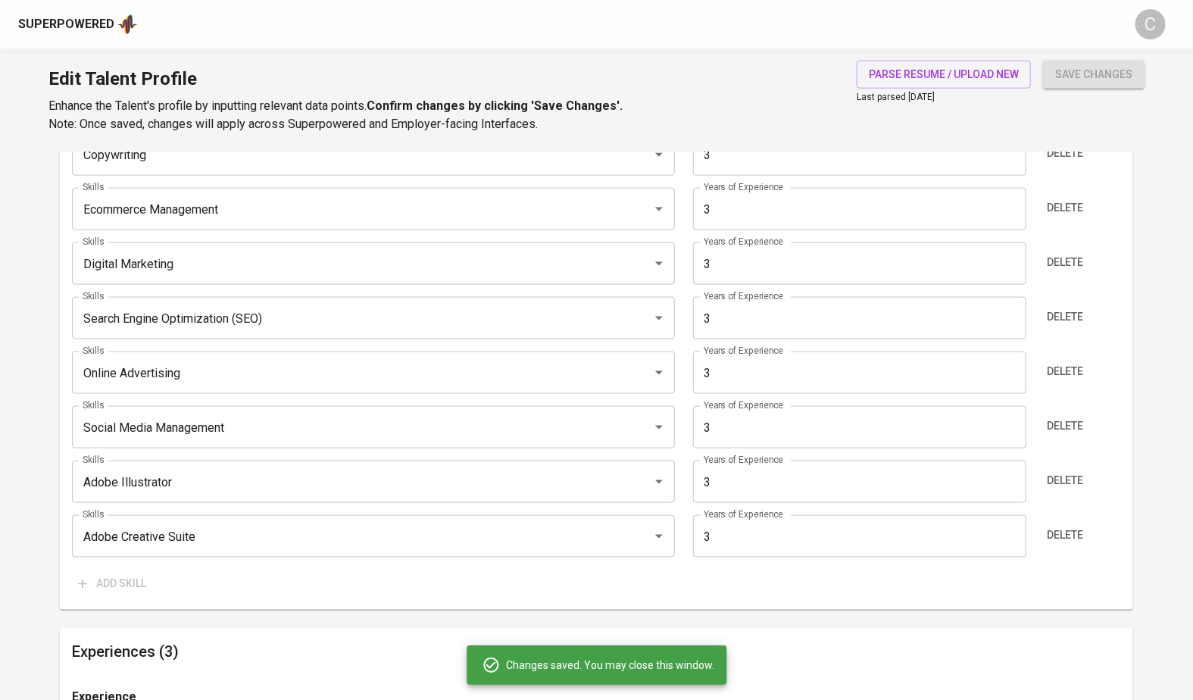
type input "Adobe Creative Suite"
type input "Search Engine Marketing (SEM)"
type input "Copywriting"
type input "Ecommerce Management"
type input "Digital Marketing"
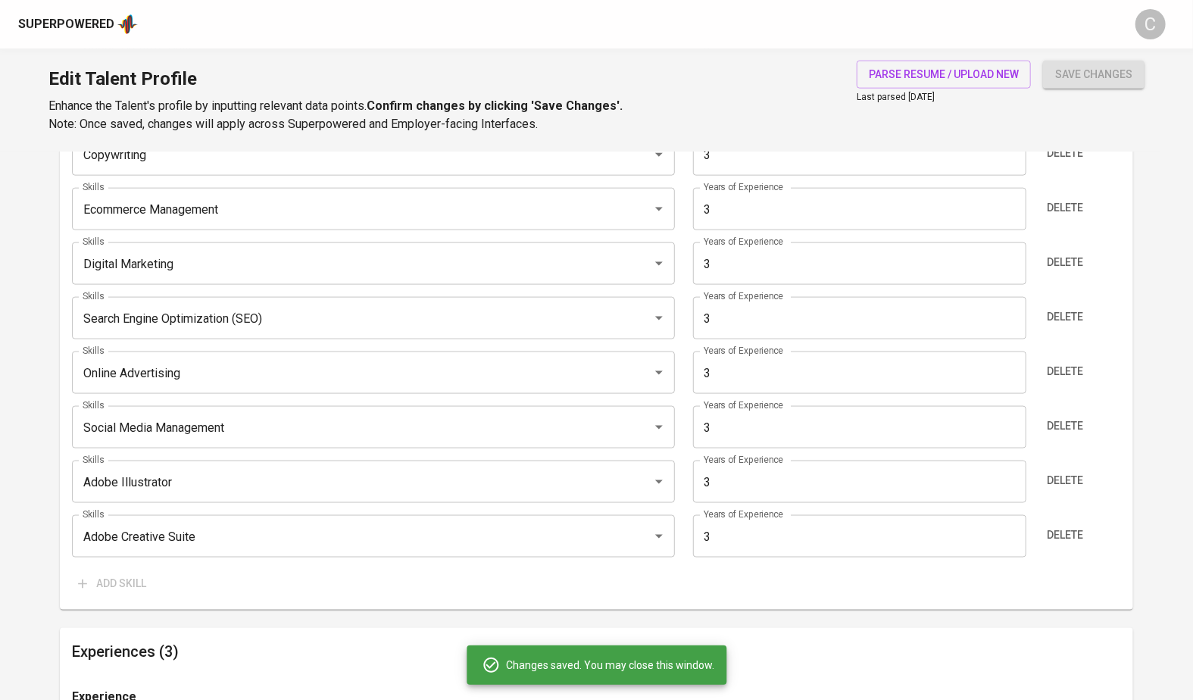
type input "Search Engine Optimization (SEO)"
type input "Online Advertising"
type input "Social Media Management"
type input "Adobe Illustrator"
type input "Canva"
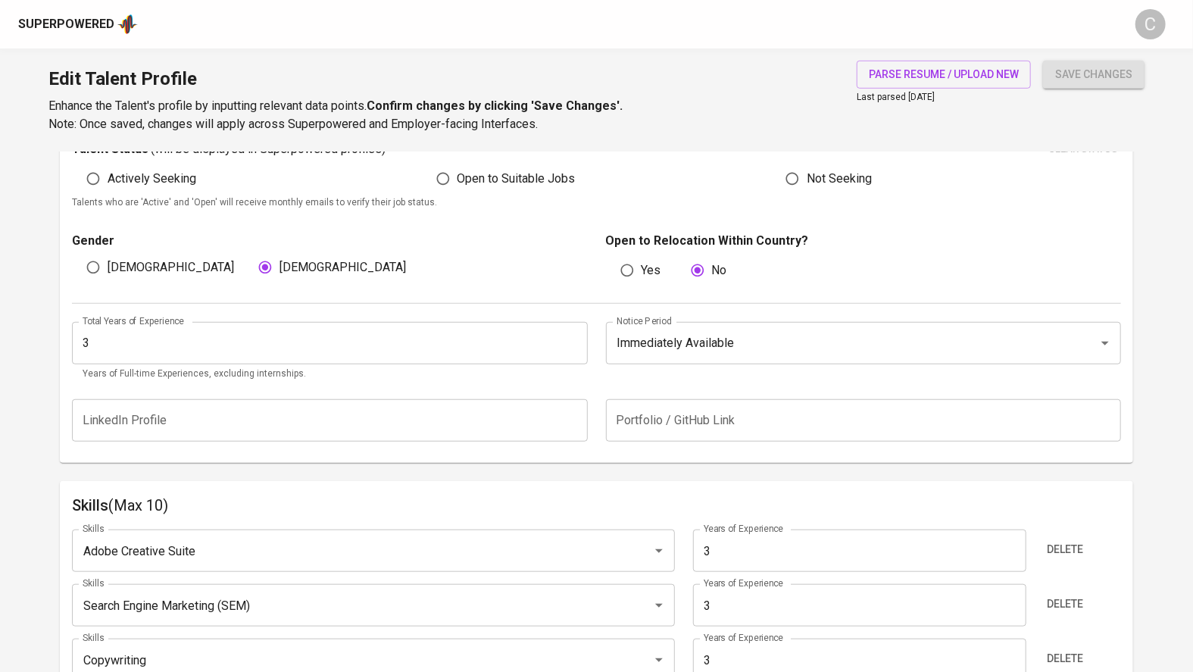
scroll to position [272, 0]
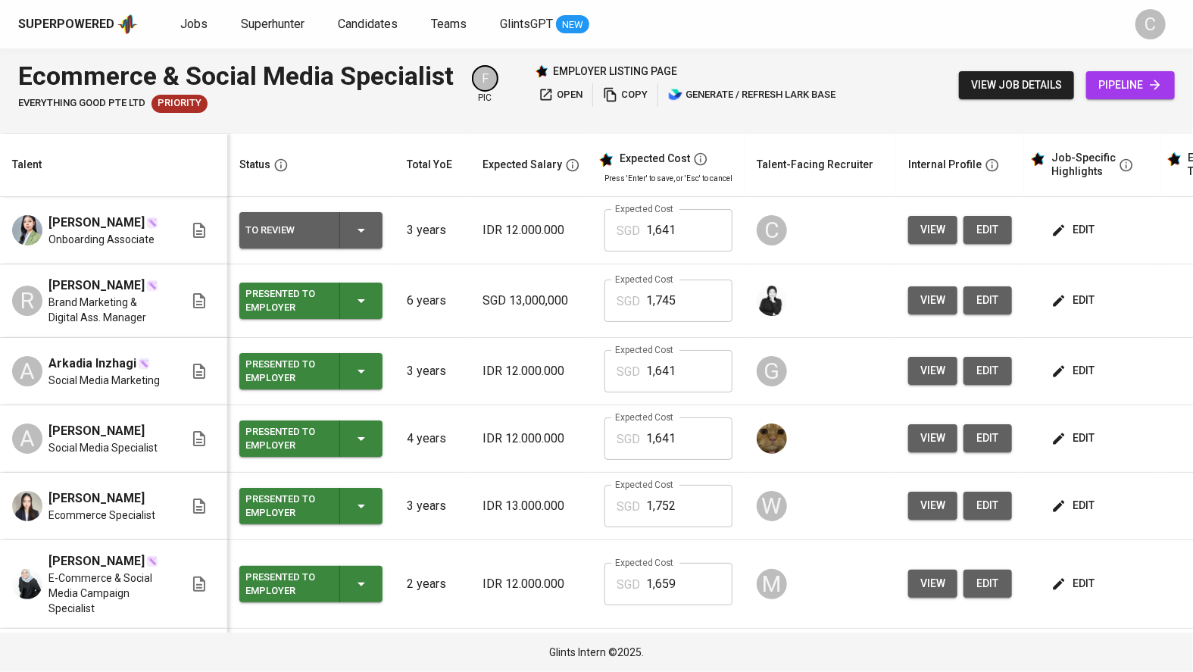
click at [1114, 0] on html "Superpowered Jobs Superhunter Candidates Teams GlintsGPT NEW C Ecommerce & Soci…" at bounding box center [596, 336] width 1193 height 672
